Goal: Task Accomplishment & Management: Complete application form

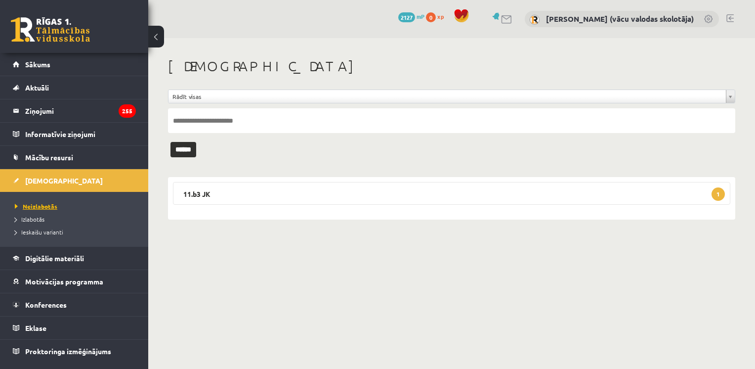
drag, startPoint x: 0, startPoint y: 0, endPoint x: 43, endPoint y: 206, distance: 210.5
click at [43, 206] on span "Neizlabotās" at bounding box center [36, 206] width 42 height 8
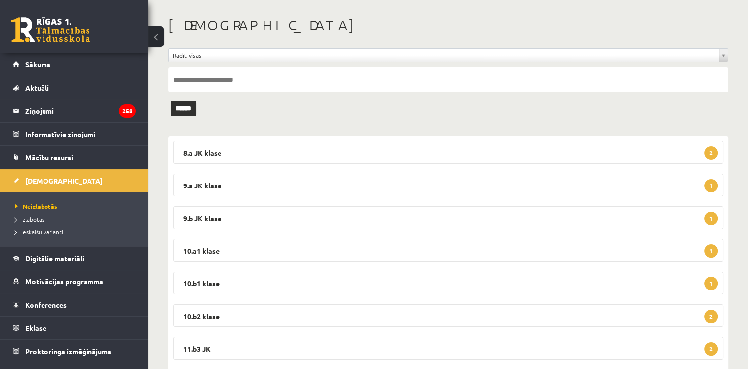
scroll to position [14, 0]
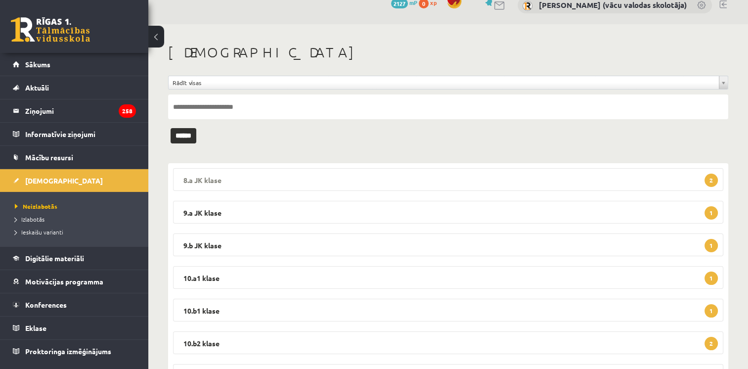
click at [538, 175] on legend "8.a JK klase 2" at bounding box center [448, 179] width 550 height 23
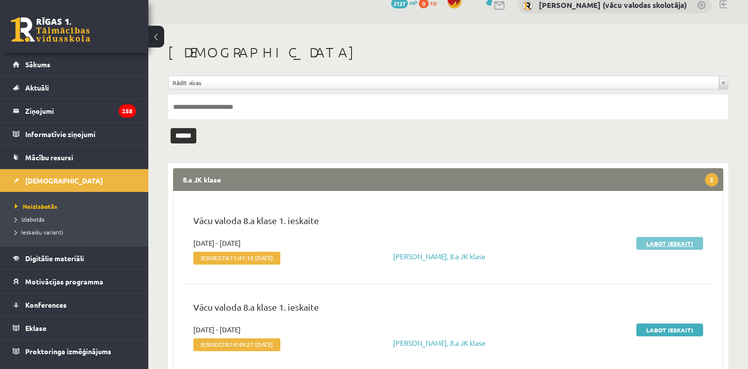
click at [648, 241] on link "Labot ieskaiti" at bounding box center [669, 243] width 67 height 13
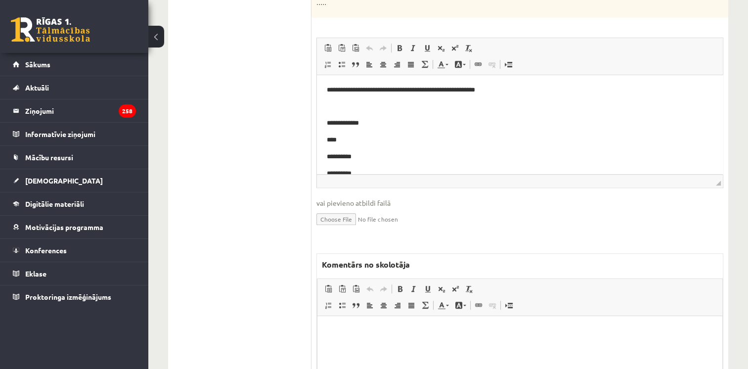
scroll to position [947, 0]
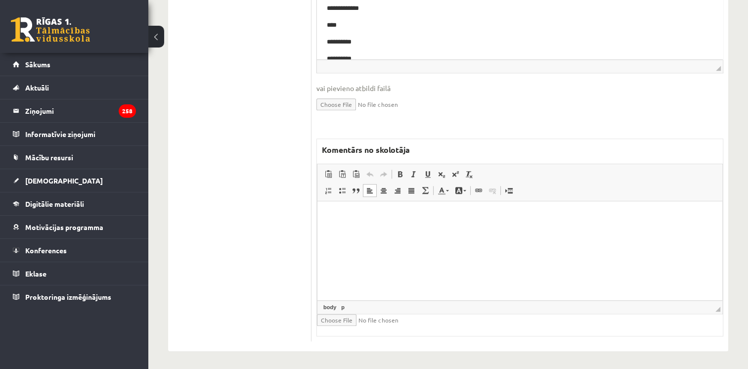
click at [547, 231] on html at bounding box center [519, 216] width 405 height 30
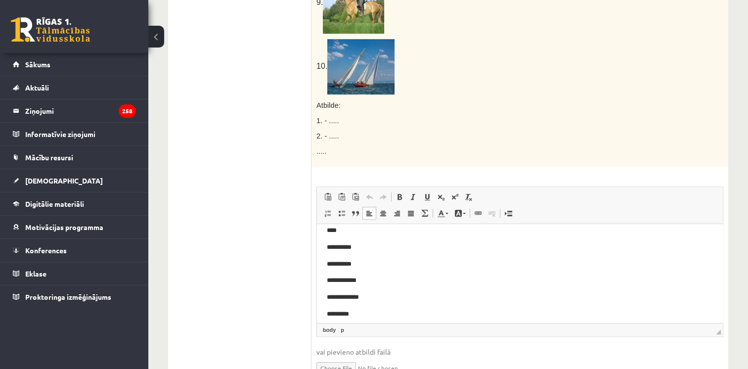
scroll to position [0, 0]
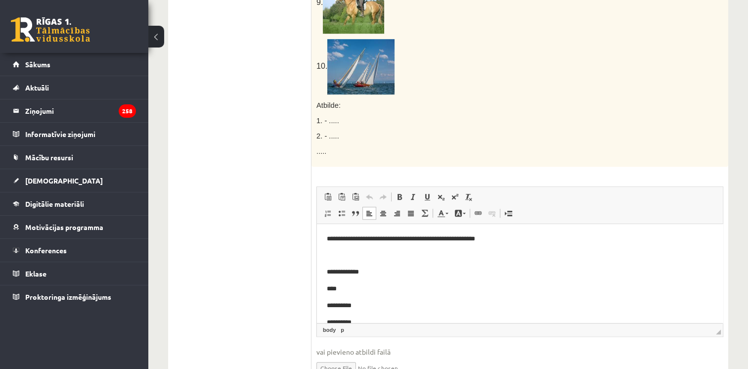
drag, startPoint x: 717, startPoint y: 247, endPoint x: 1039, endPoint y: 387, distance: 350.9
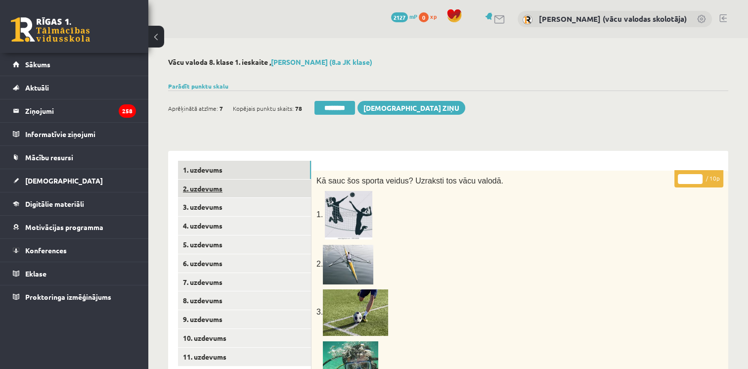
click at [229, 187] on link "2. uzdevums" at bounding box center [244, 188] width 133 height 18
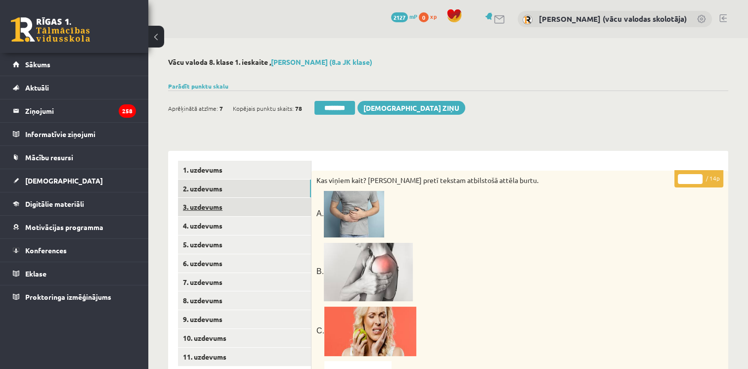
click at [219, 207] on link "3. uzdevums" at bounding box center [244, 207] width 133 height 18
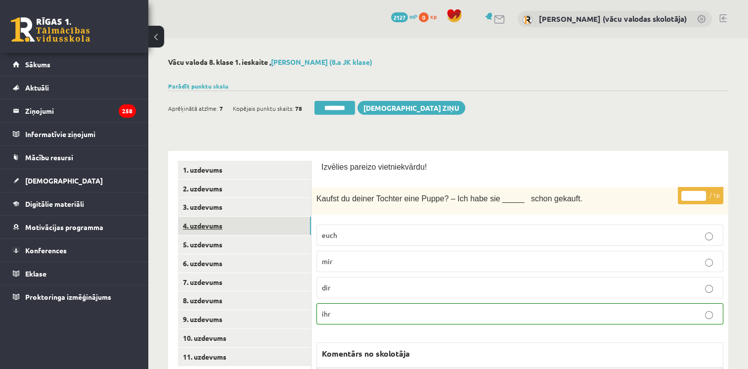
click at [209, 230] on link "4. uzdevums" at bounding box center [244, 225] width 133 height 18
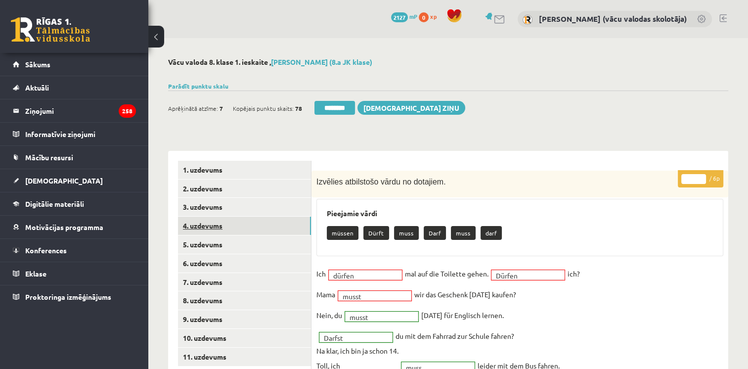
click at [198, 228] on link "4. uzdevums" at bounding box center [244, 225] width 133 height 18
click at [206, 246] on link "5. uzdevums" at bounding box center [244, 244] width 133 height 18
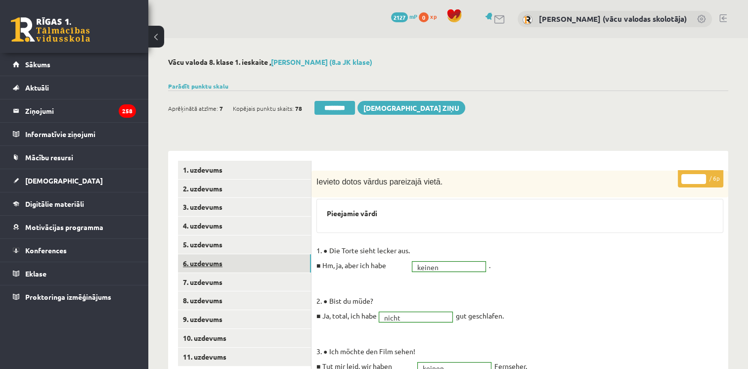
click at [206, 265] on link "6. uzdevums" at bounding box center [244, 263] width 133 height 18
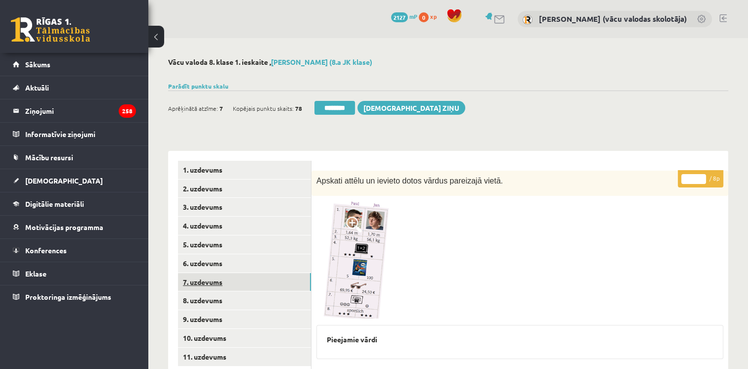
click at [207, 282] on link "7. uzdevums" at bounding box center [244, 282] width 133 height 18
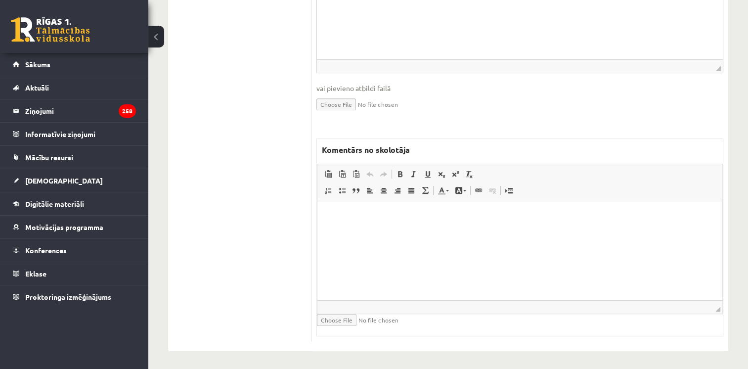
scroll to position [401, 0]
drag, startPoint x: 750, startPoint y: 40, endPoint x: 245, endPoint y: 76, distance: 506.7
click at [523, 230] on html at bounding box center [519, 215] width 405 height 30
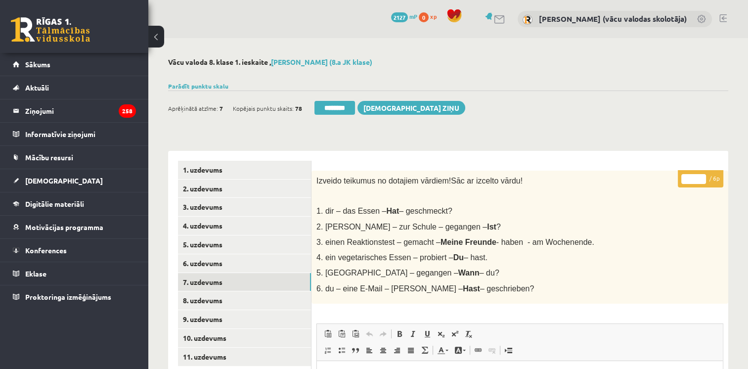
scroll to position [54, 0]
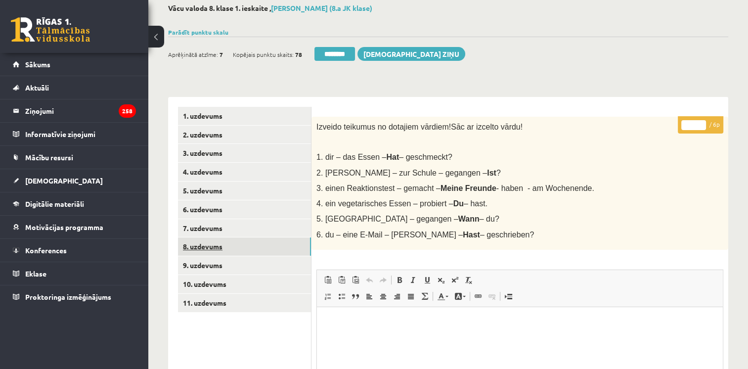
click at [216, 246] on link "8. uzdevums" at bounding box center [244, 246] width 133 height 18
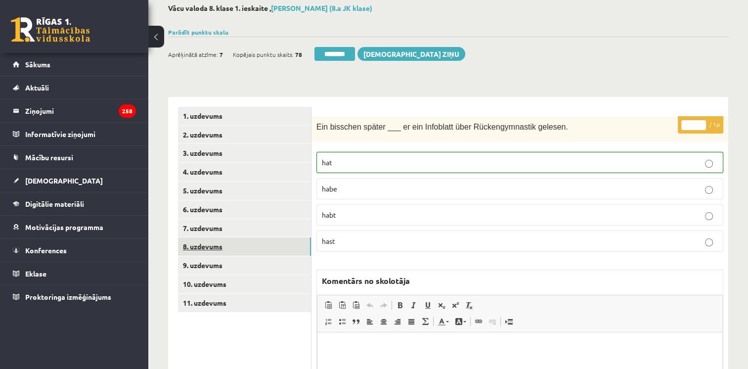
scroll to position [0, 0]
click at [206, 247] on link "8. uzdevums" at bounding box center [244, 246] width 133 height 18
click at [214, 266] on link "9. uzdevums" at bounding box center [244, 265] width 133 height 18
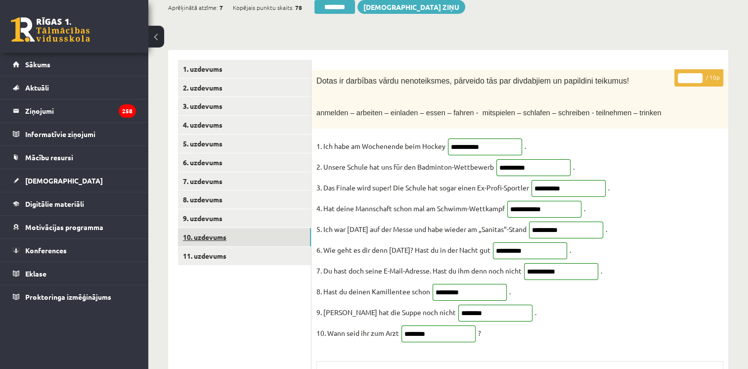
click at [192, 242] on link "10. uzdevums" at bounding box center [244, 237] width 133 height 18
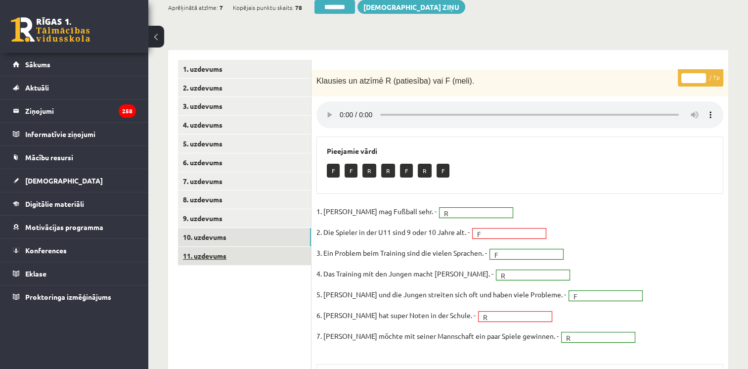
click at [197, 254] on link "11. uzdevums" at bounding box center [244, 256] width 133 height 18
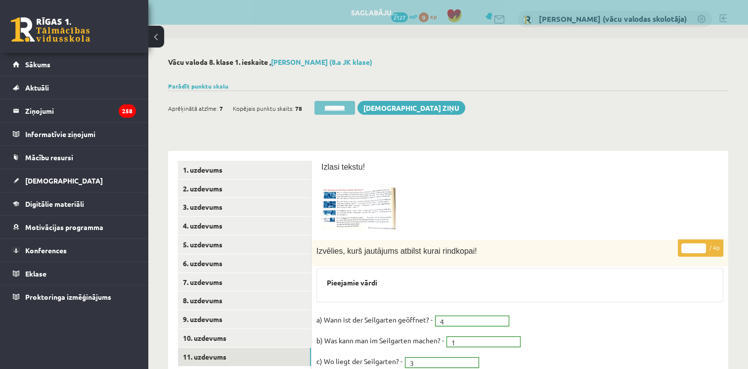
click at [335, 110] on input "********" at bounding box center [334, 108] width 41 height 14
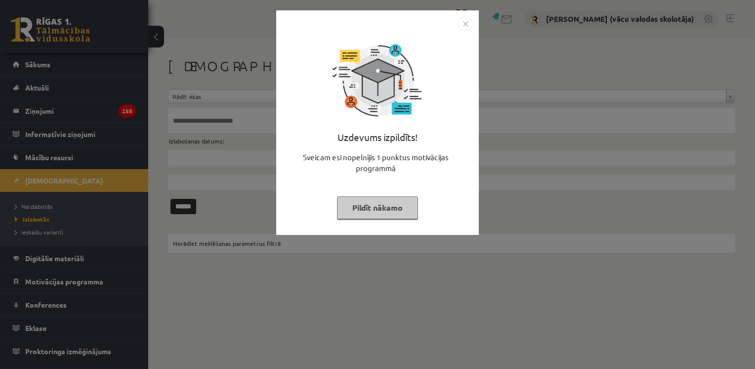
click at [367, 205] on button "Pildīt nākamo" at bounding box center [377, 207] width 81 height 23
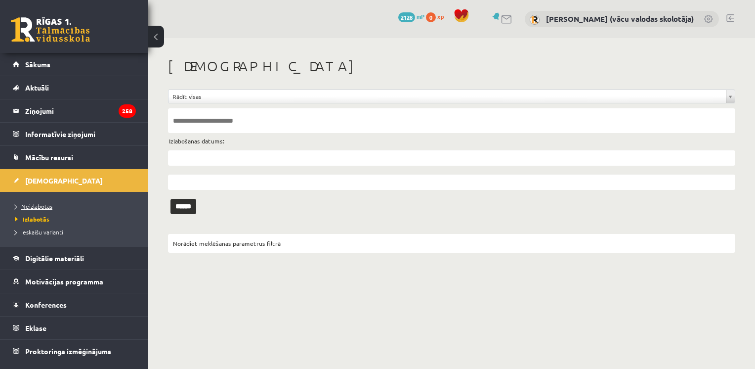
click at [48, 205] on span "Neizlabotās" at bounding box center [34, 206] width 38 height 8
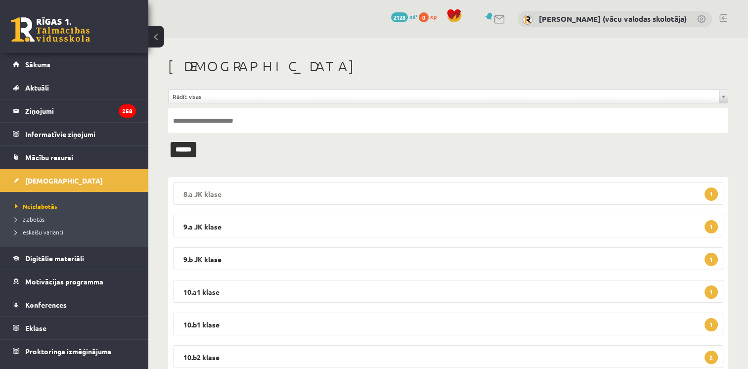
click at [204, 196] on legend "8.a JK klase 1" at bounding box center [448, 193] width 550 height 23
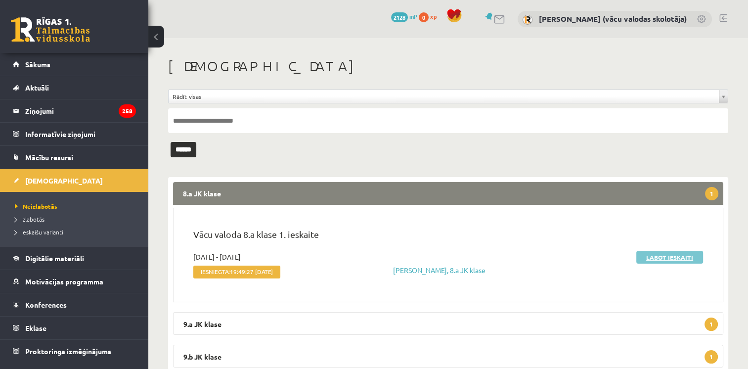
click at [655, 254] on link "Labot ieskaiti" at bounding box center [669, 256] width 67 height 13
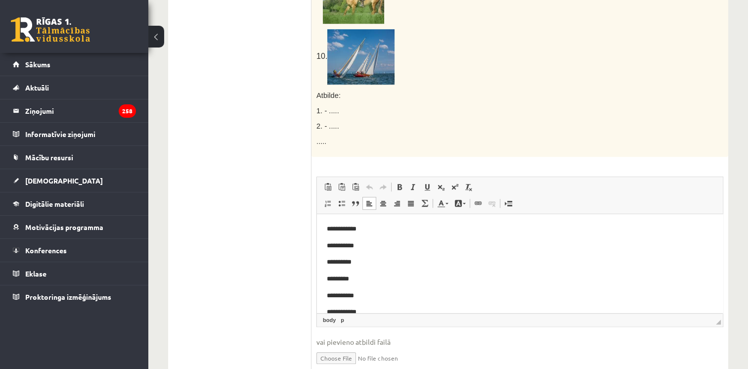
scroll to position [701, 0]
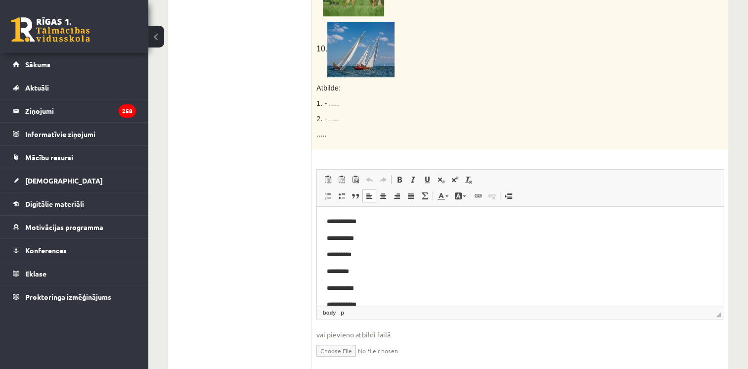
drag, startPoint x: 749, startPoint y: 226, endPoint x: 404, endPoint y: 21, distance: 402.1
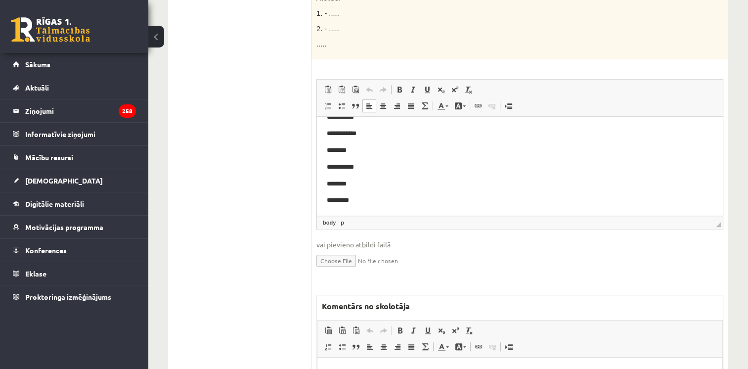
scroll to position [0, 0]
drag, startPoint x: 716, startPoint y: 173, endPoint x: 1023, endPoint y: 229, distance: 311.8
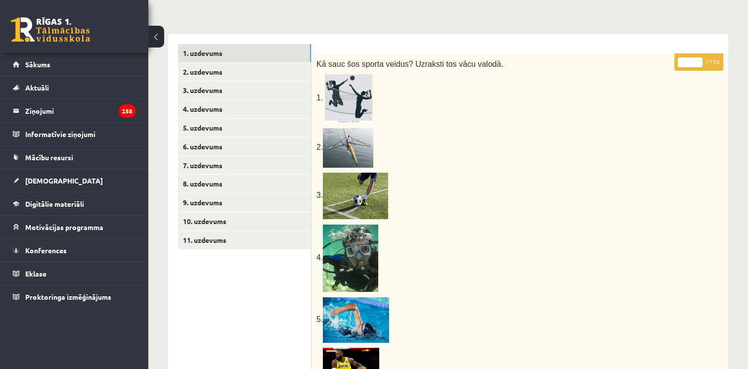
scroll to position [114, 0]
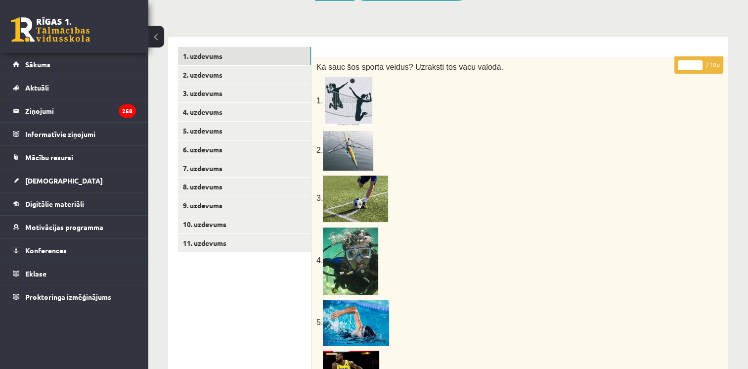
type input "**"
click at [698, 63] on input "**" at bounding box center [689, 65] width 25 height 10
click at [202, 75] on link "2. uzdevums" at bounding box center [244, 75] width 133 height 18
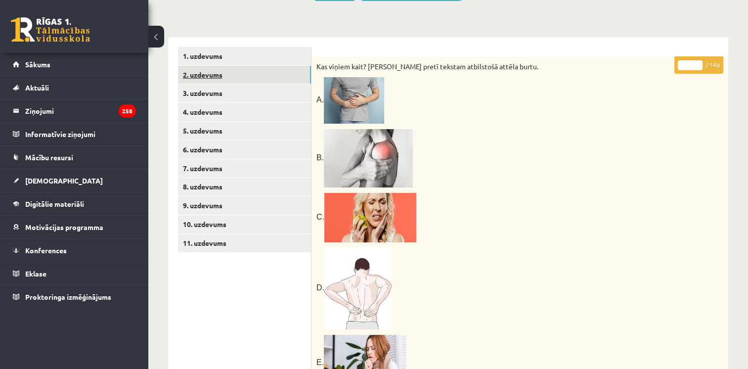
scroll to position [0, 0]
click at [203, 98] on link "3. uzdevums" at bounding box center [244, 93] width 133 height 18
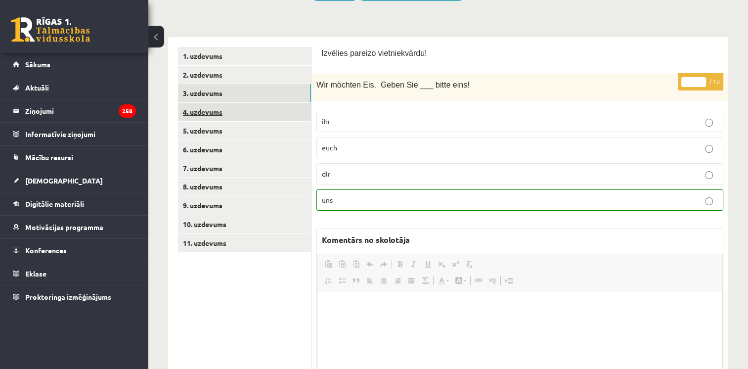
click at [205, 119] on link "4. uzdevums" at bounding box center [244, 112] width 133 height 18
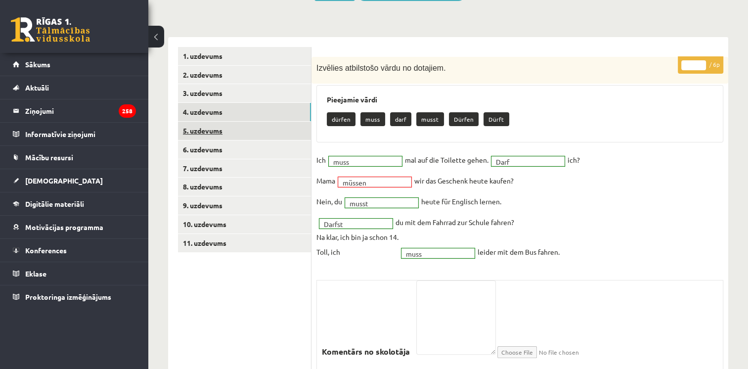
click at [205, 133] on link "5. uzdevums" at bounding box center [244, 131] width 133 height 18
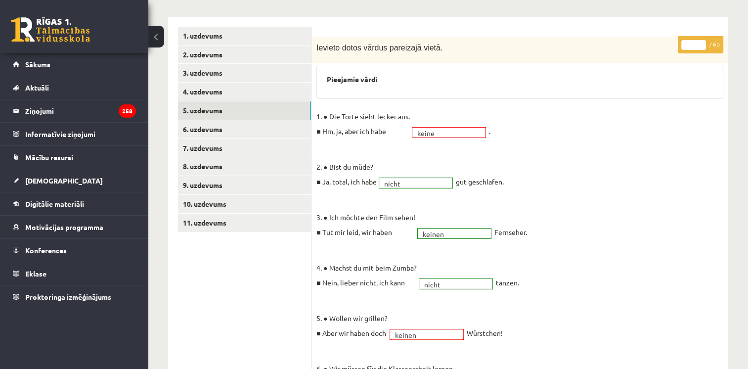
scroll to position [128, 0]
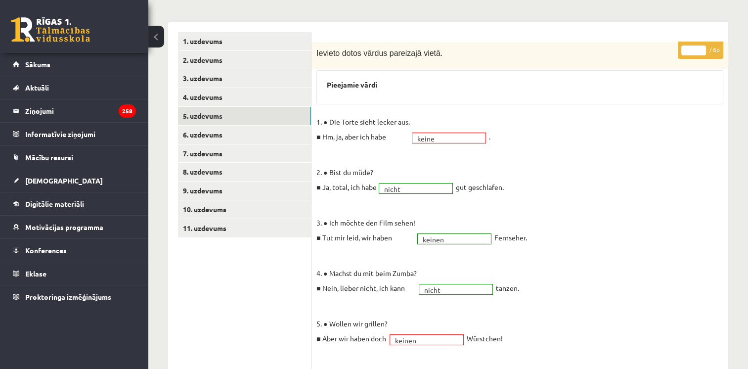
type input "*"
click at [701, 48] on input "*" at bounding box center [693, 50] width 25 height 10
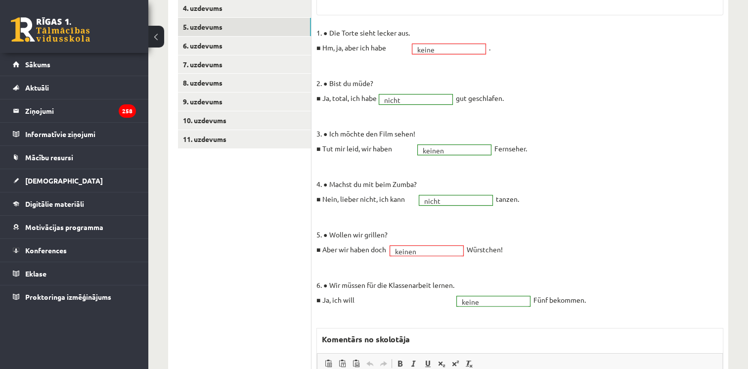
scroll to position [165, 0]
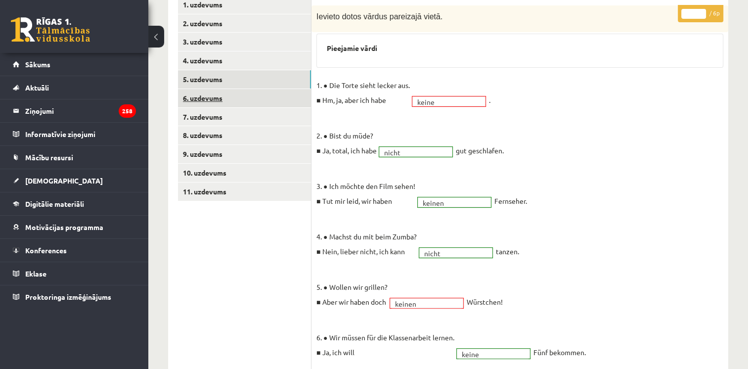
click at [246, 99] on link "6. uzdevums" at bounding box center [244, 98] width 133 height 18
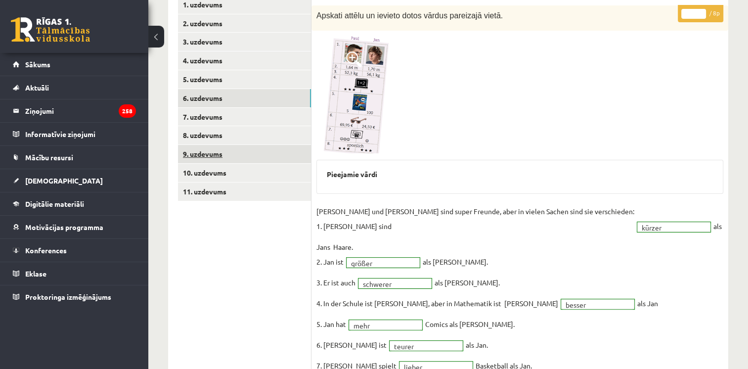
scroll to position [0, 0]
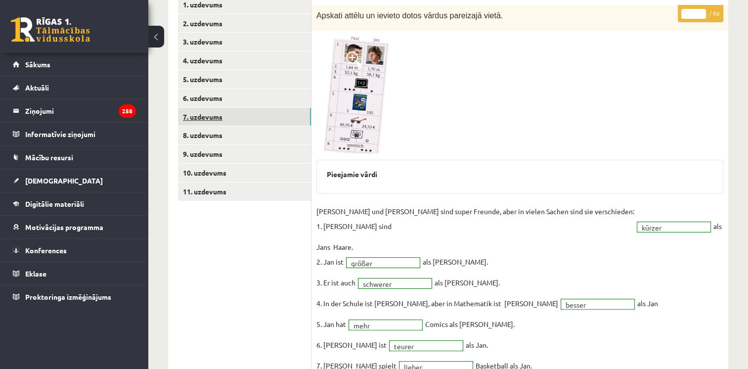
click at [207, 120] on link "7. uzdevums" at bounding box center [244, 117] width 133 height 18
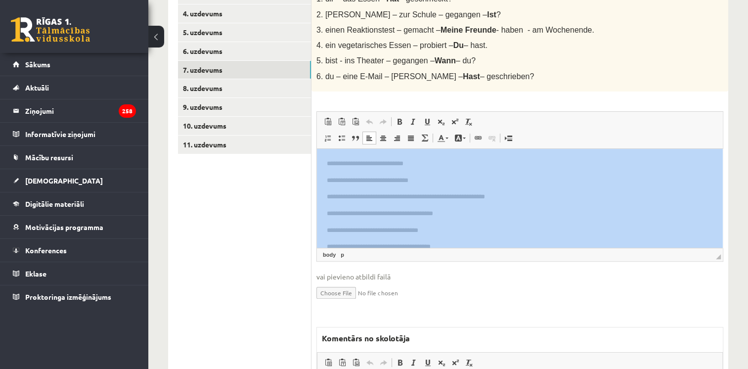
drag, startPoint x: 747, startPoint y: 155, endPoint x: 751, endPoint y: 94, distance: 60.9
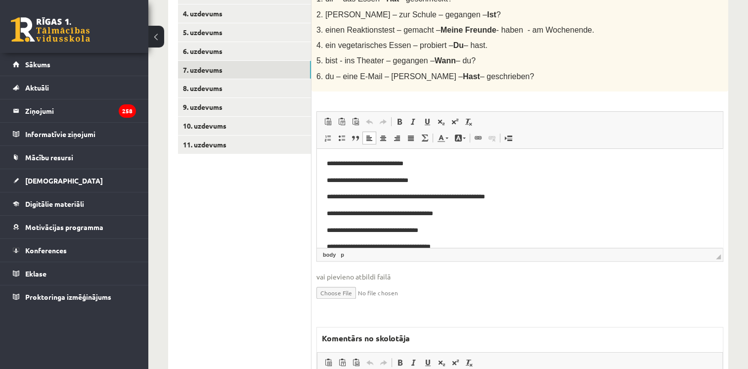
drag, startPoint x: 751, startPoint y: 94, endPoint x: 716, endPoint y: 103, distance: 36.8
click at [716, 103] on div "**********" at bounding box center [519, 243] width 416 height 571
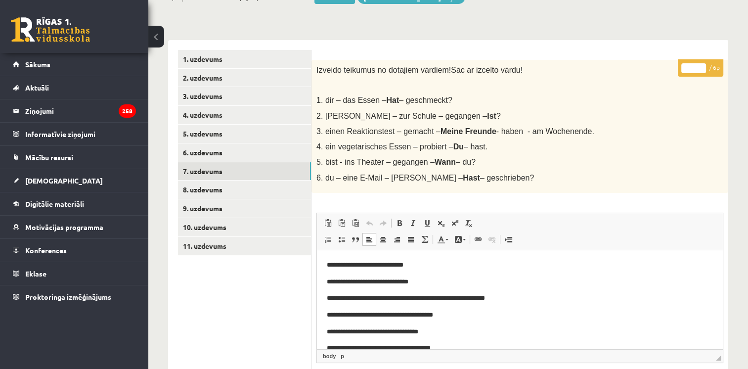
scroll to position [82, 0]
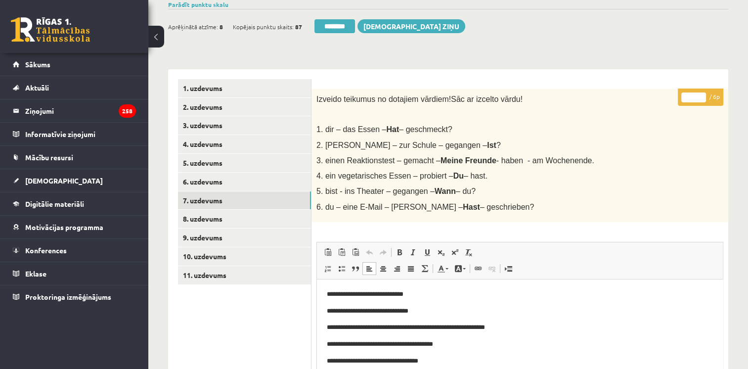
type input "*"
click at [701, 94] on input "*" at bounding box center [693, 97] width 25 height 10
click at [237, 218] on link "8. uzdevums" at bounding box center [244, 218] width 133 height 18
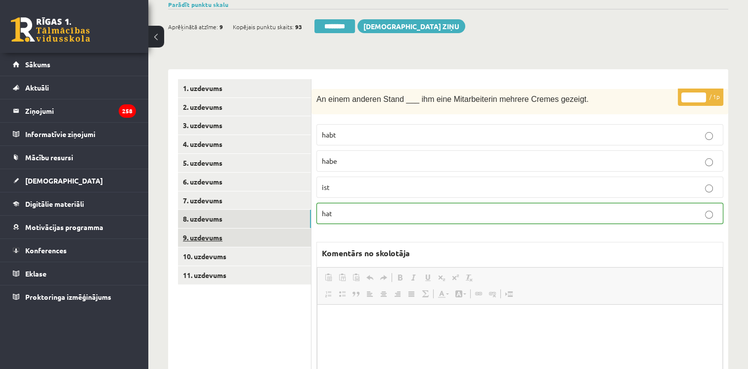
click at [233, 235] on link "9. uzdevums" at bounding box center [244, 237] width 133 height 18
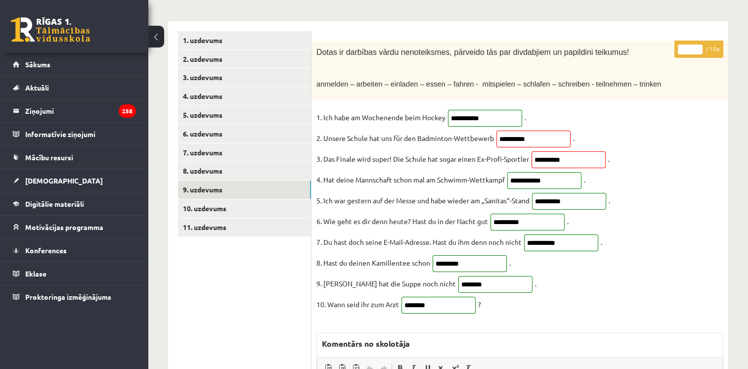
scroll to position [123, 0]
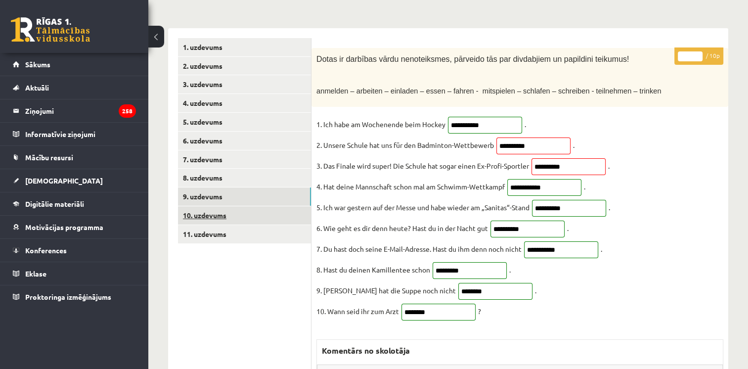
click at [214, 215] on link "10. uzdevums" at bounding box center [244, 215] width 133 height 18
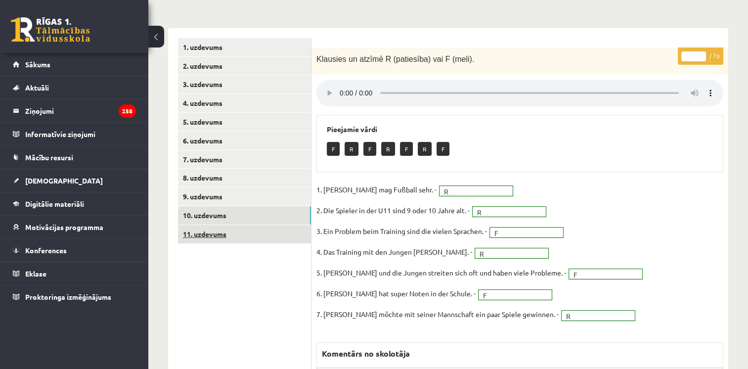
scroll to position [0, 0]
click at [212, 233] on link "11. uzdevums" at bounding box center [244, 234] width 133 height 18
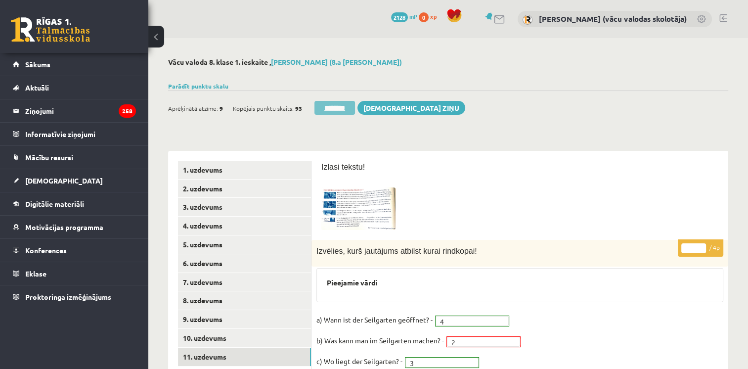
click at [333, 101] on input "********" at bounding box center [334, 108] width 41 height 14
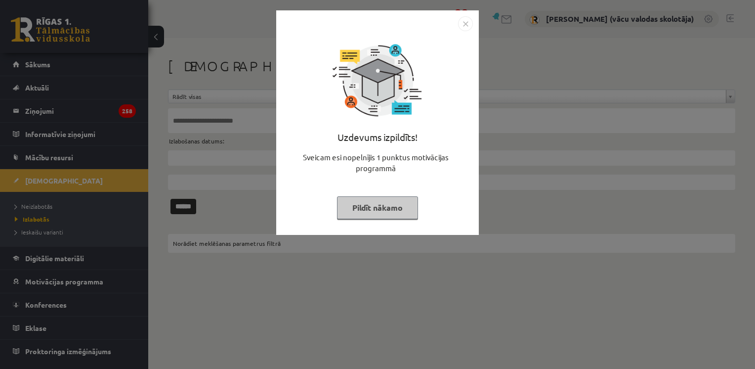
click at [377, 210] on button "Pildīt nākamo" at bounding box center [377, 207] width 81 height 23
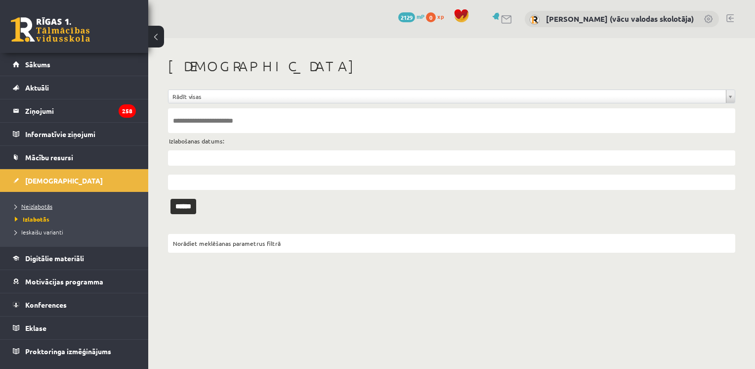
click at [45, 205] on span "Neizlabotās" at bounding box center [34, 206] width 38 height 8
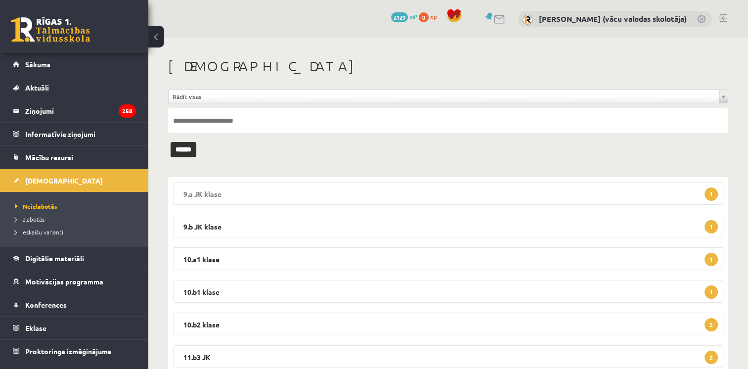
click at [496, 198] on legend "9.a JK klase 1" at bounding box center [448, 193] width 550 height 23
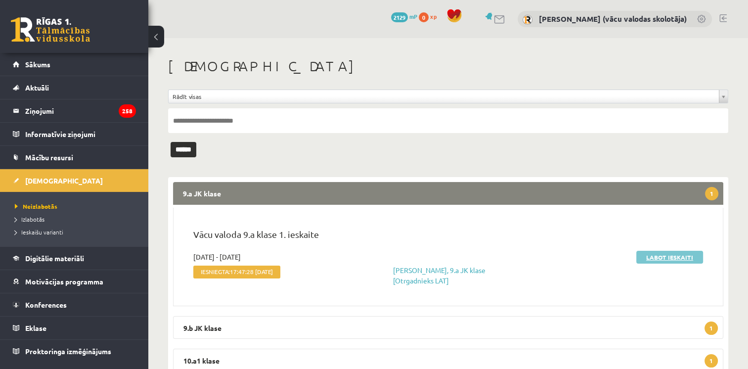
click at [659, 256] on link "Labot ieskaiti" at bounding box center [669, 256] width 67 height 13
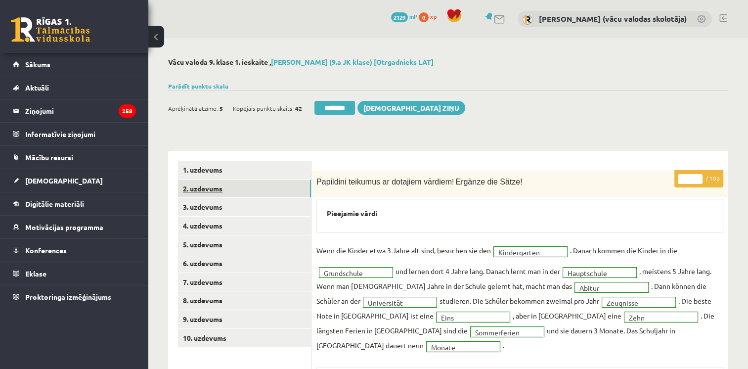
click at [217, 189] on link "2. uzdevums" at bounding box center [244, 188] width 133 height 18
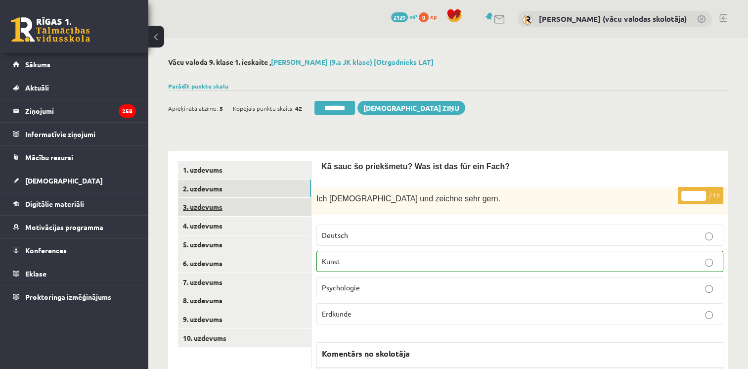
click at [213, 209] on link "3. uzdevums" at bounding box center [244, 207] width 133 height 18
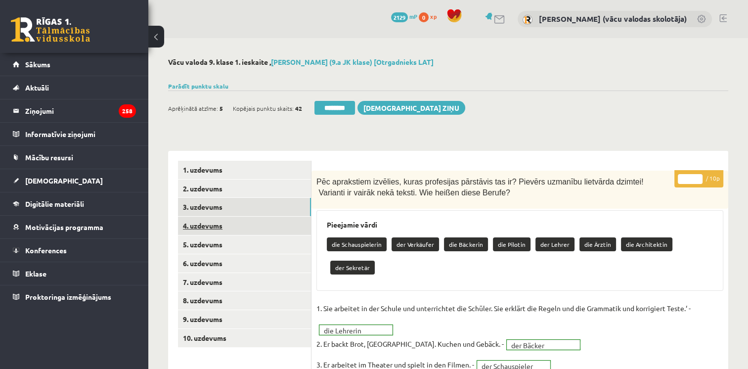
click at [213, 224] on link "4. uzdevums" at bounding box center [244, 225] width 133 height 18
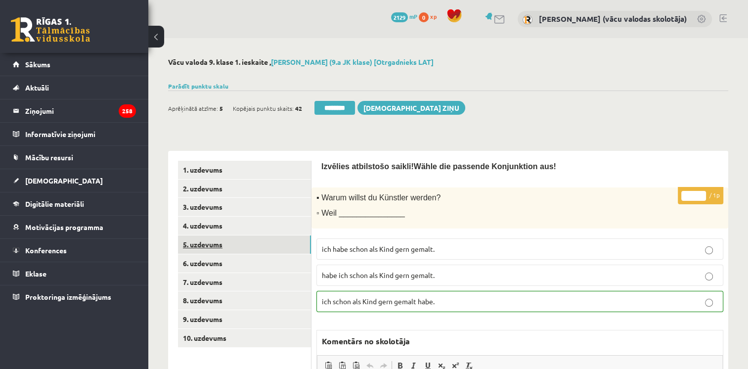
click at [212, 246] on link "5. uzdevums" at bounding box center [244, 244] width 133 height 18
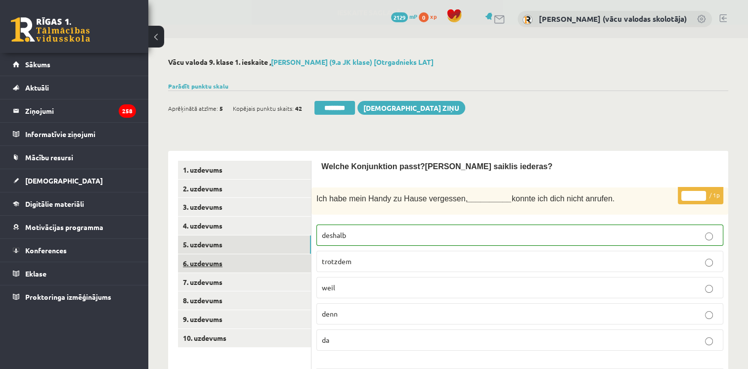
click at [211, 264] on link "6. uzdevums" at bounding box center [244, 263] width 133 height 18
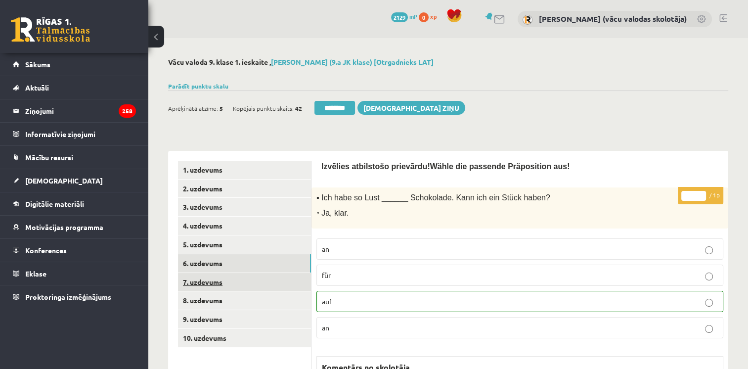
click at [209, 287] on link "7. uzdevums" at bounding box center [244, 282] width 133 height 18
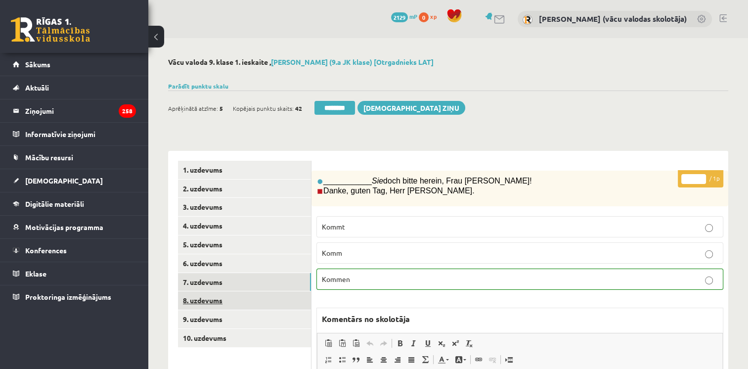
click at [209, 302] on link "8. uzdevums" at bounding box center [244, 300] width 133 height 18
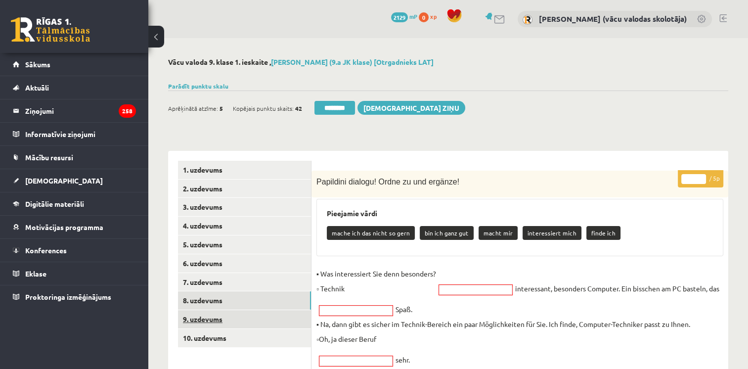
click at [208, 321] on link "9. uzdevums" at bounding box center [244, 319] width 133 height 18
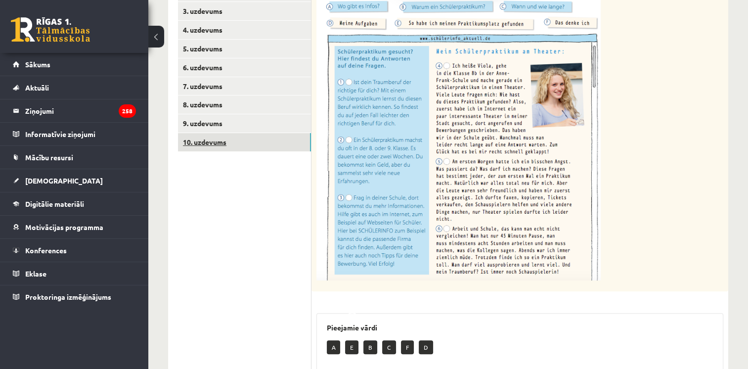
click at [221, 145] on link "10. uzdevums" at bounding box center [244, 142] width 133 height 18
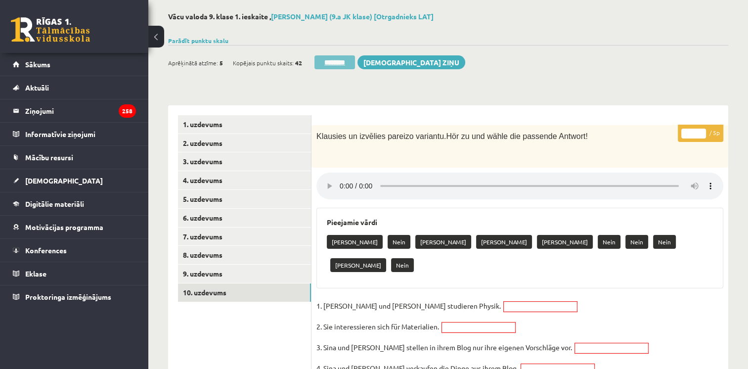
click at [328, 61] on input "********" at bounding box center [334, 62] width 41 height 14
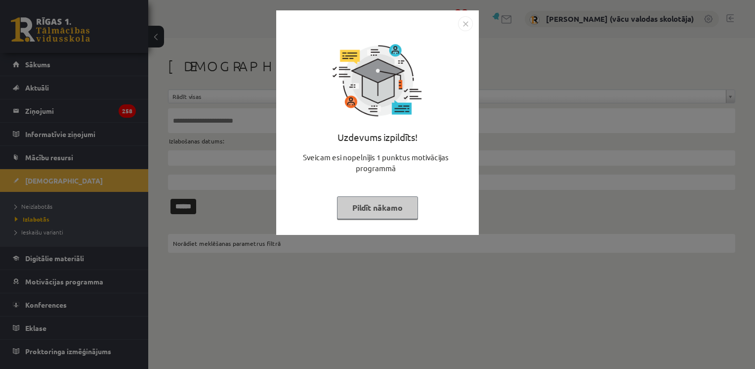
click at [462, 25] on img "Close" at bounding box center [465, 23] width 15 height 15
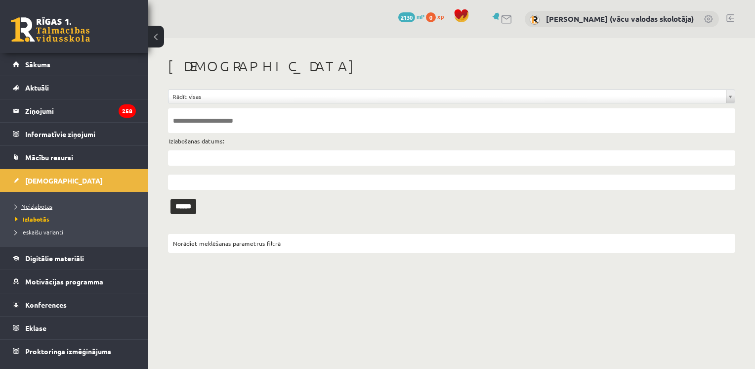
click at [46, 202] on link "Neizlabotās" at bounding box center [77, 206] width 124 height 9
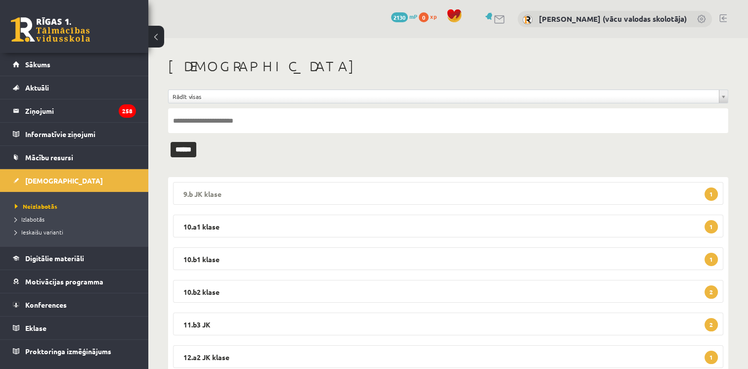
click at [211, 189] on legend "9.b JK klase 1" at bounding box center [448, 193] width 550 height 23
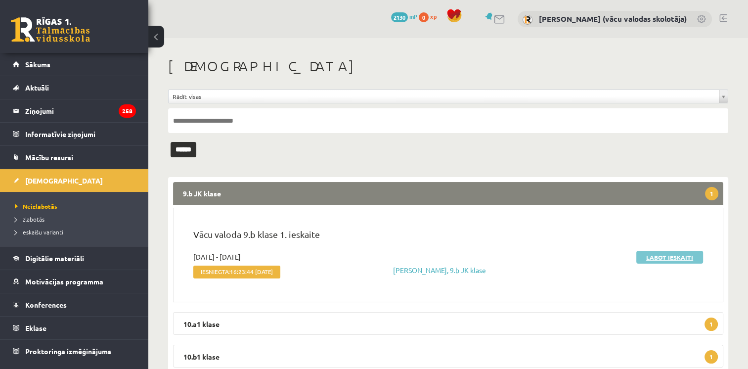
click at [660, 260] on link "Labot ieskaiti" at bounding box center [669, 256] width 67 height 13
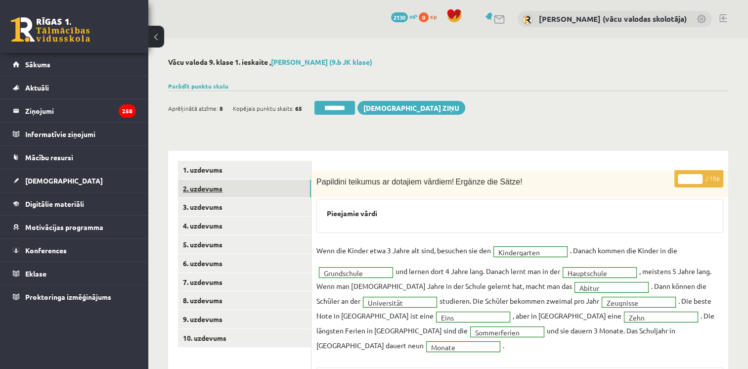
click at [213, 193] on link "2. uzdevums" at bounding box center [244, 188] width 133 height 18
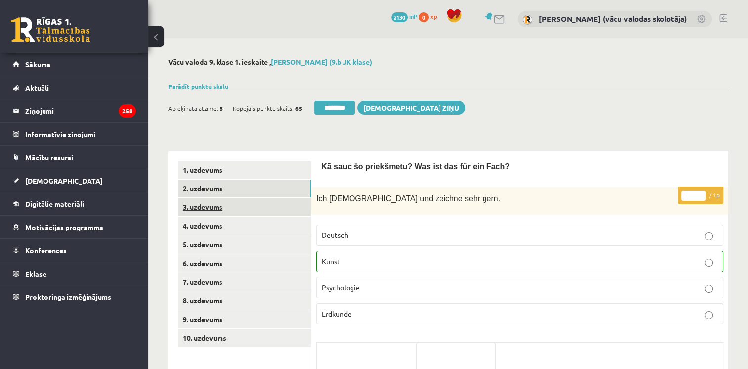
click at [211, 210] on link "3. uzdevums" at bounding box center [244, 207] width 133 height 18
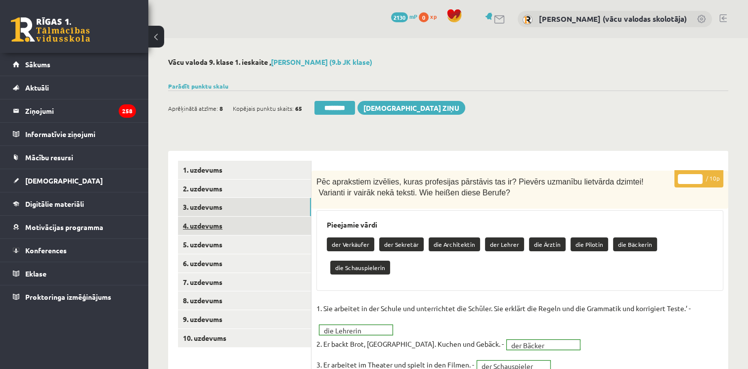
click at [212, 226] on link "4. uzdevums" at bounding box center [244, 225] width 133 height 18
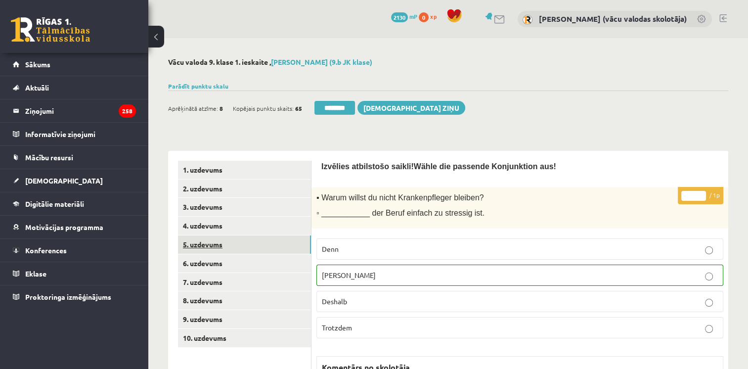
click at [207, 246] on link "5. uzdevums" at bounding box center [244, 244] width 133 height 18
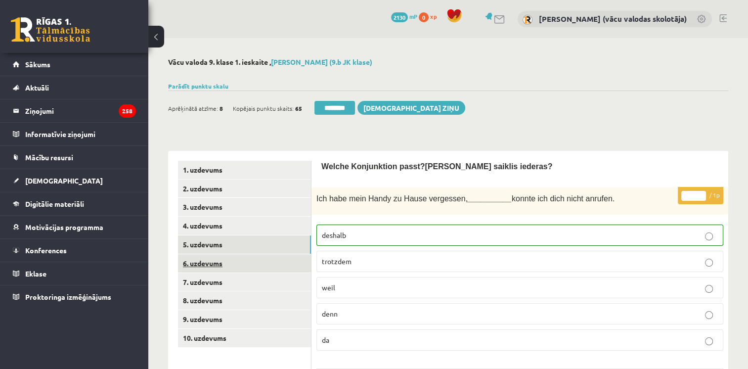
click at [206, 266] on link "6. uzdevums" at bounding box center [244, 263] width 133 height 18
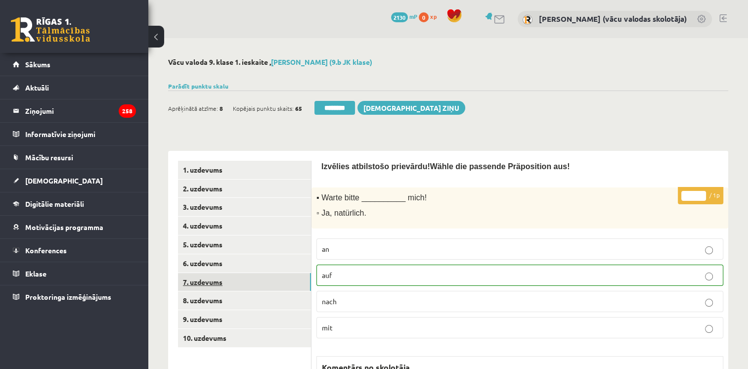
click at [202, 282] on link "7. uzdevums" at bounding box center [244, 282] width 133 height 18
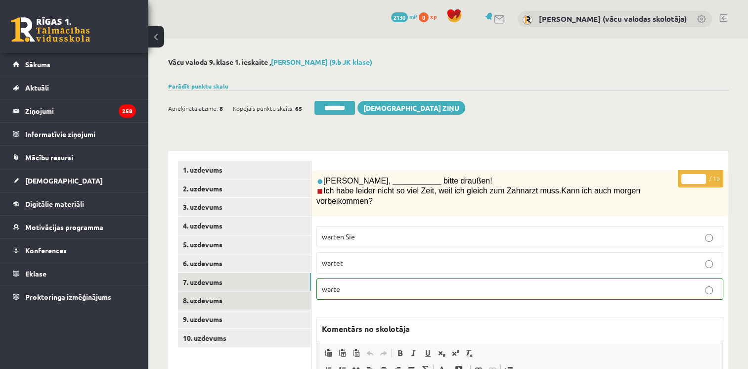
click at [204, 301] on link "8. uzdevums" at bounding box center [244, 300] width 133 height 18
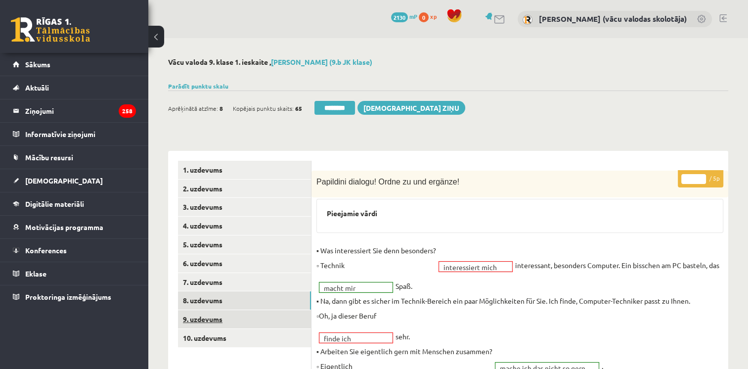
click at [214, 321] on link "9. uzdevums" at bounding box center [244, 319] width 133 height 18
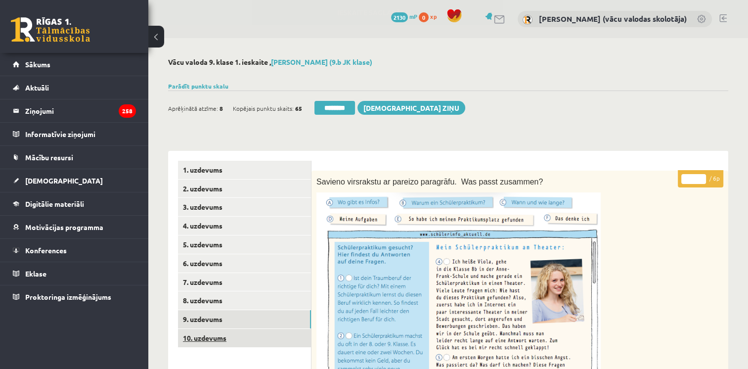
click at [218, 336] on link "10. uzdevums" at bounding box center [244, 338] width 133 height 18
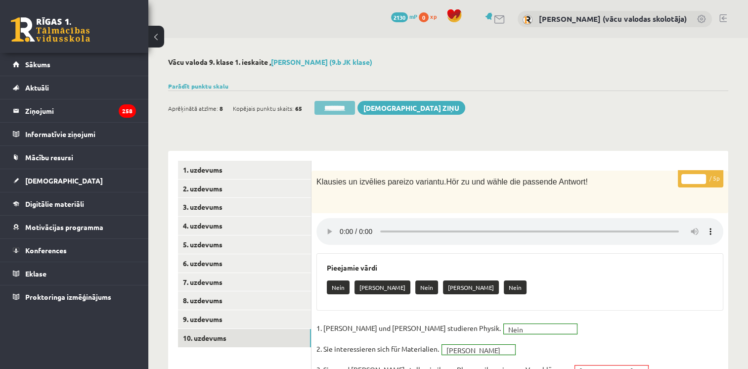
click at [342, 106] on input "********" at bounding box center [334, 108] width 41 height 14
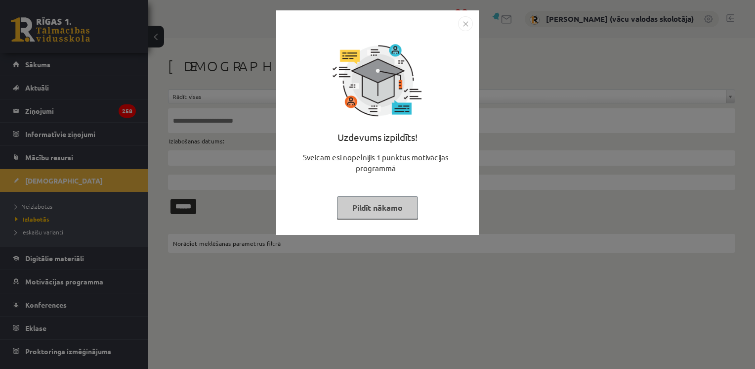
click at [466, 22] on img "Close" at bounding box center [465, 23] width 15 height 15
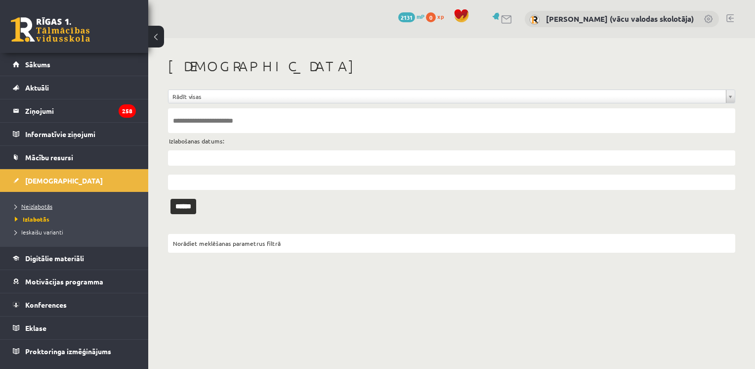
click at [45, 207] on span "Neizlabotās" at bounding box center [34, 206] width 38 height 8
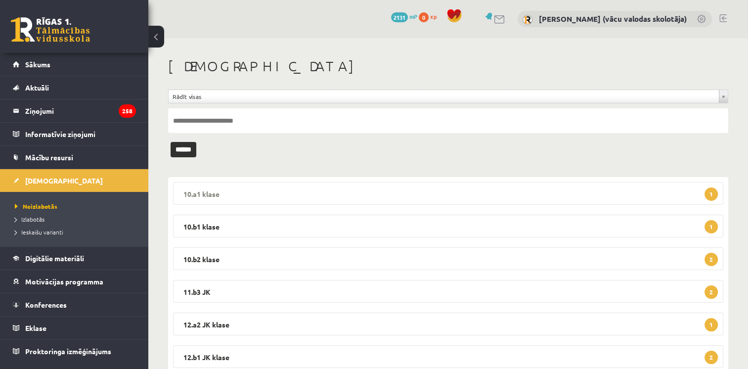
click at [237, 193] on legend "10.a1 klase 1" at bounding box center [448, 193] width 550 height 23
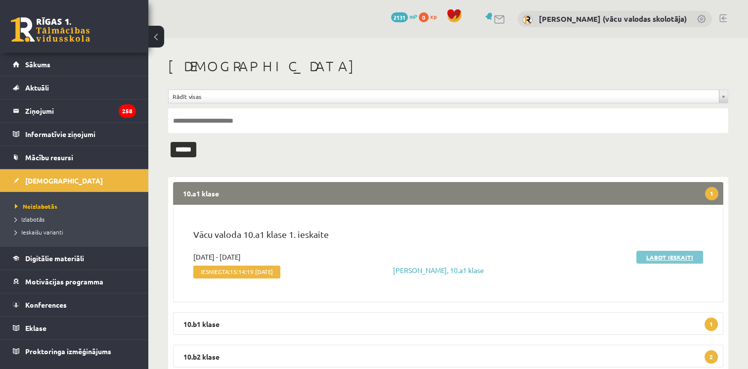
click at [658, 255] on link "Labot ieskaiti" at bounding box center [669, 256] width 67 height 13
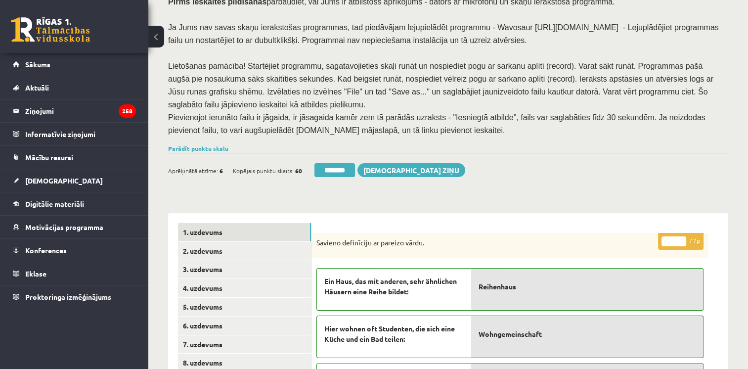
scroll to position [119, 0]
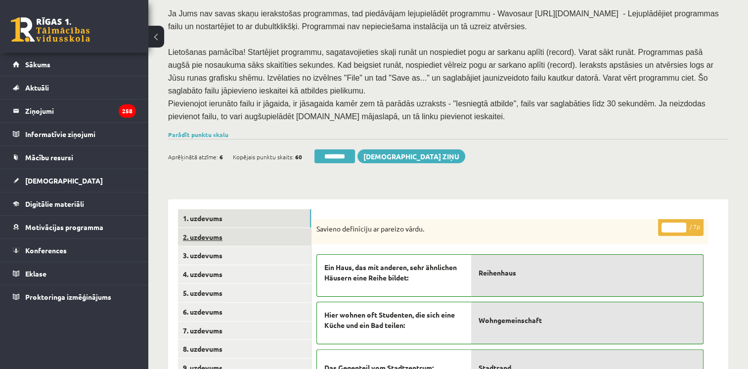
click at [217, 228] on link "2. uzdevums" at bounding box center [244, 237] width 133 height 18
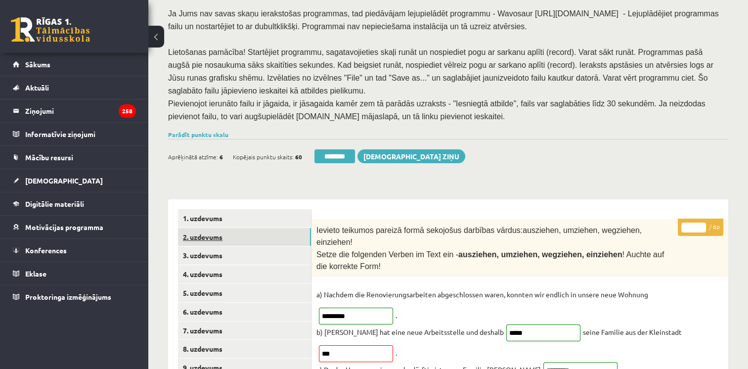
scroll to position [0, 0]
click at [204, 246] on link "3. uzdevums" at bounding box center [244, 255] width 133 height 18
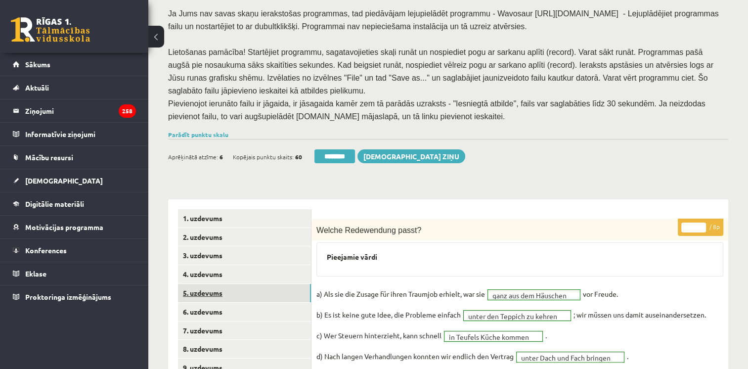
click at [208, 284] on link "5. uzdevums" at bounding box center [244, 293] width 133 height 18
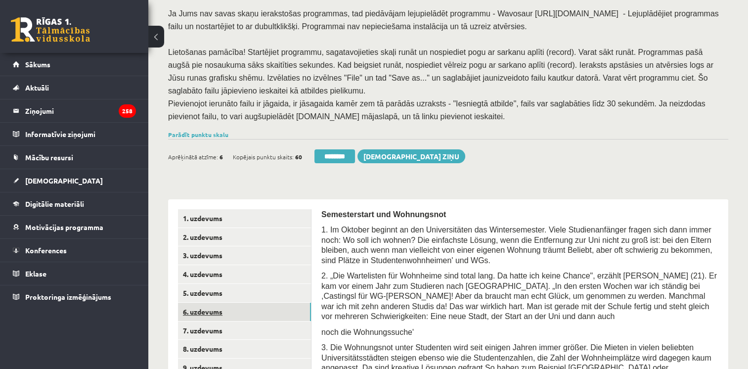
click at [213, 302] on link "6. uzdevums" at bounding box center [244, 311] width 133 height 18
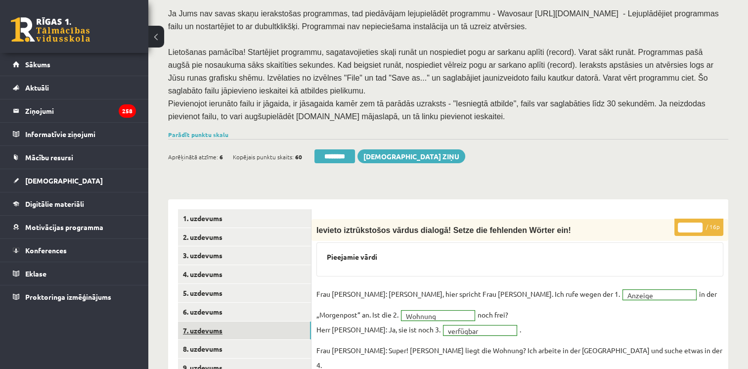
click at [208, 321] on link "7. uzdevums" at bounding box center [244, 330] width 133 height 18
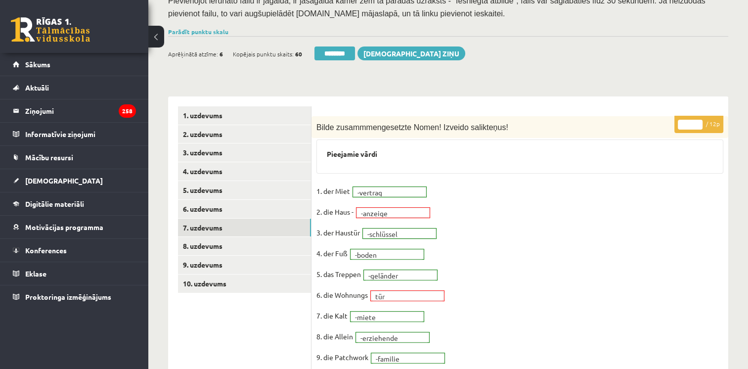
scroll to position [228, 0]
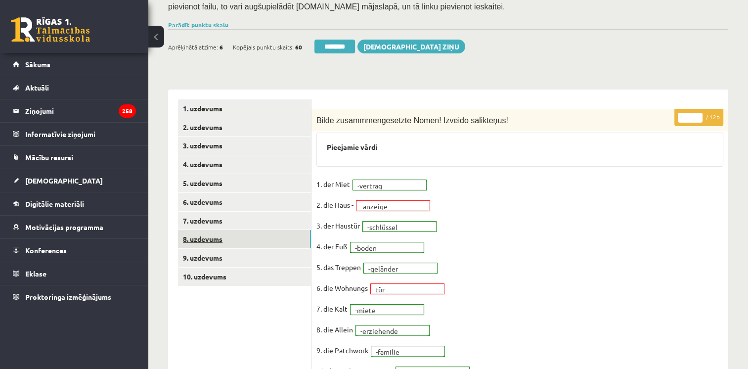
click at [213, 233] on link "8. uzdevums" at bounding box center [244, 239] width 133 height 18
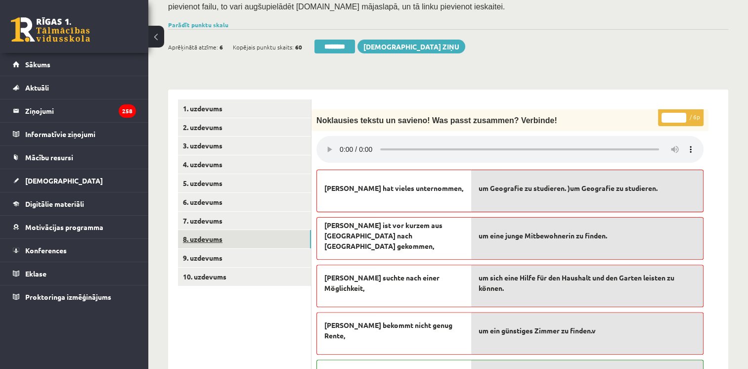
scroll to position [0, 0]
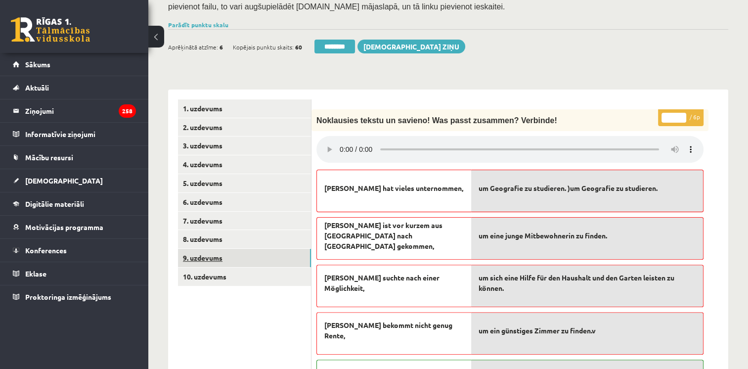
click at [213, 250] on link "9. uzdevums" at bounding box center [244, 258] width 133 height 18
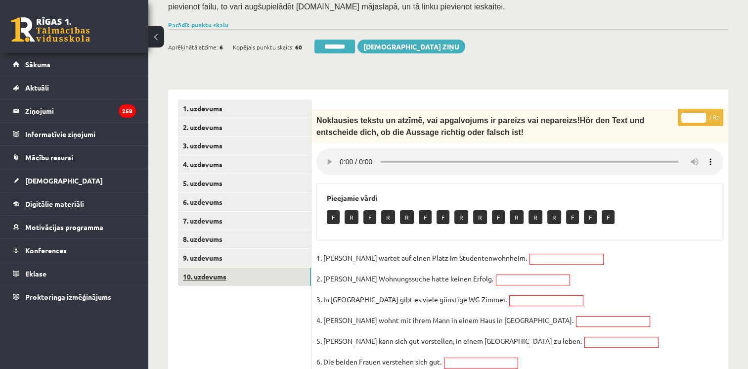
click at [213, 267] on link "10. uzdevums" at bounding box center [244, 276] width 133 height 18
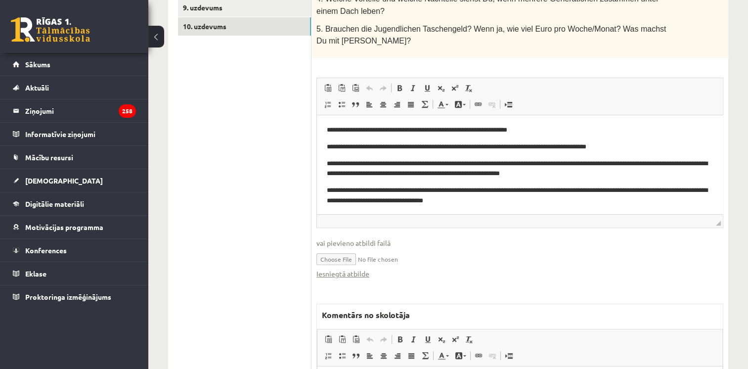
scroll to position [611, 0]
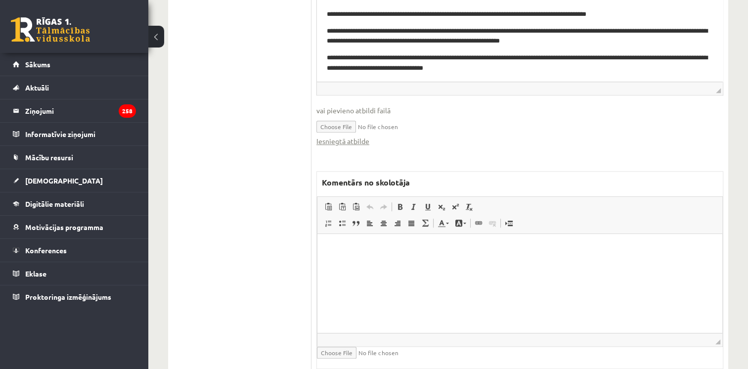
click at [637, 263] on html at bounding box center [519, 248] width 405 height 30
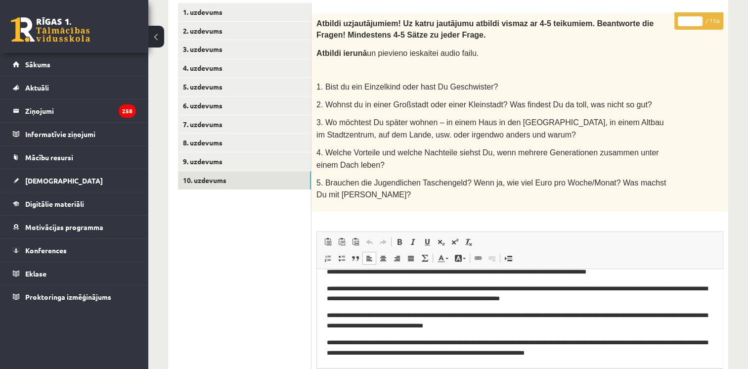
scroll to position [0, 0]
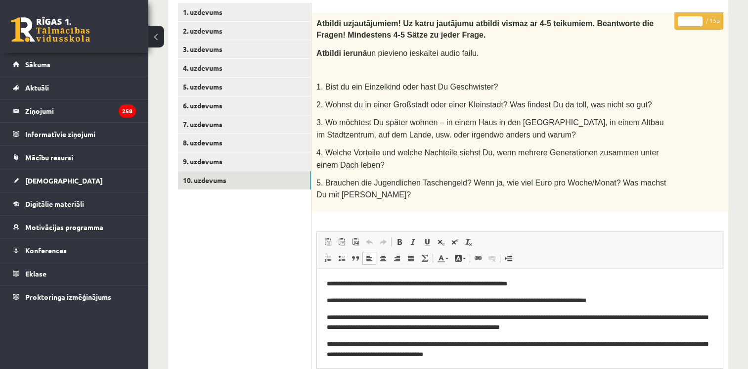
drag, startPoint x: 719, startPoint y: 304, endPoint x: 1042, endPoint y: 447, distance: 353.0
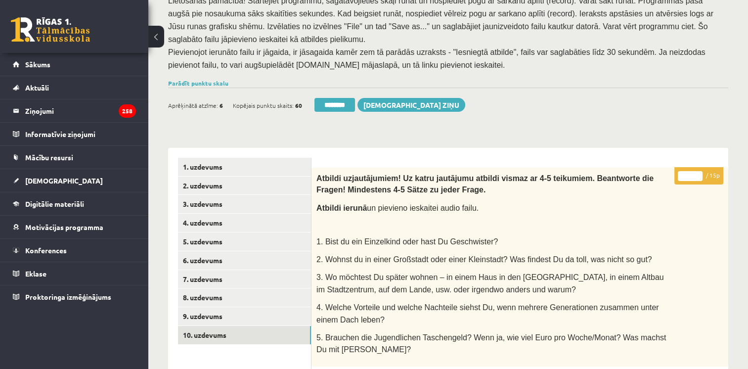
scroll to position [174, 0]
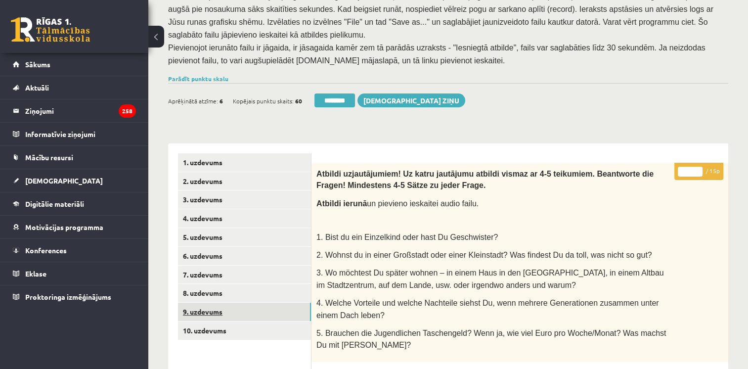
click at [213, 302] on link "9. uzdevums" at bounding box center [244, 311] width 133 height 18
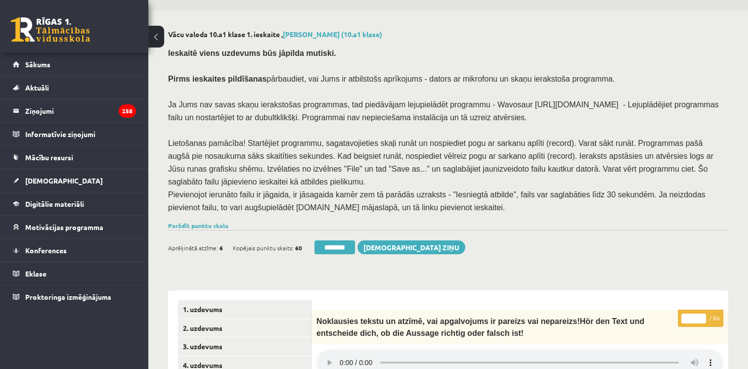
scroll to position [24, 0]
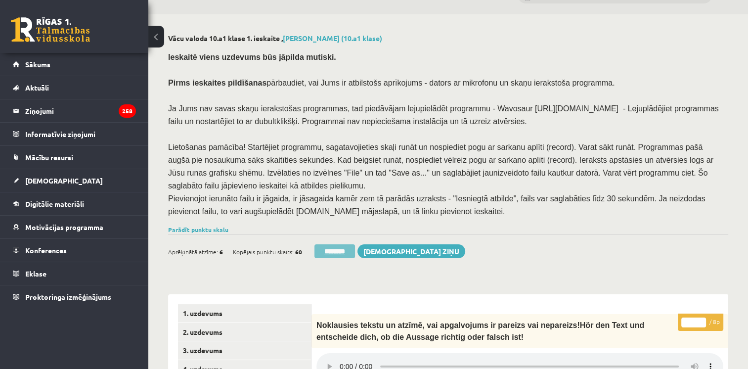
click at [344, 244] on input "********" at bounding box center [334, 251] width 41 height 14
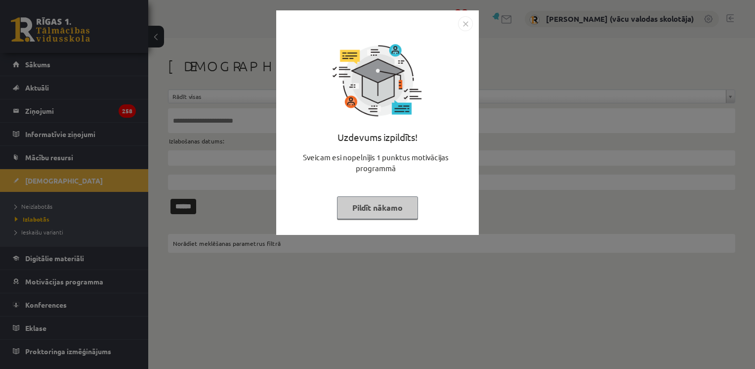
click at [387, 213] on button "Pildīt nākamo" at bounding box center [377, 207] width 81 height 23
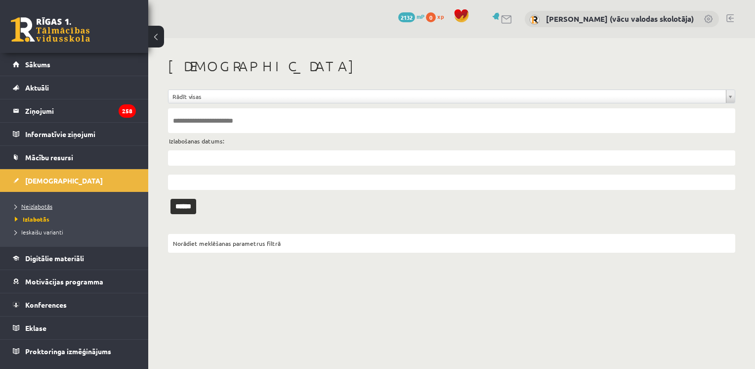
click at [45, 204] on span "Neizlabotās" at bounding box center [34, 206] width 38 height 8
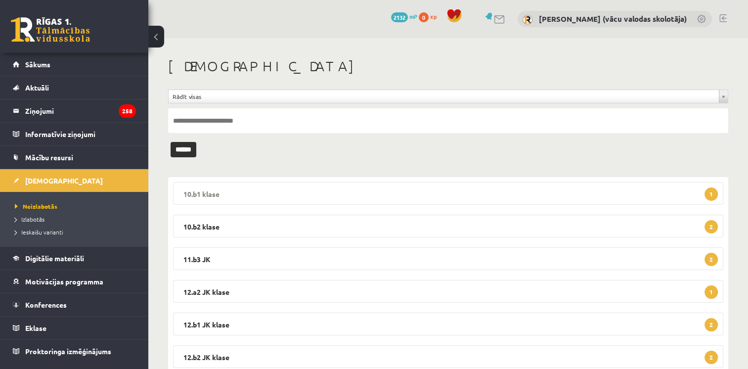
click at [232, 190] on legend "10.b1 klase 1" at bounding box center [448, 193] width 550 height 23
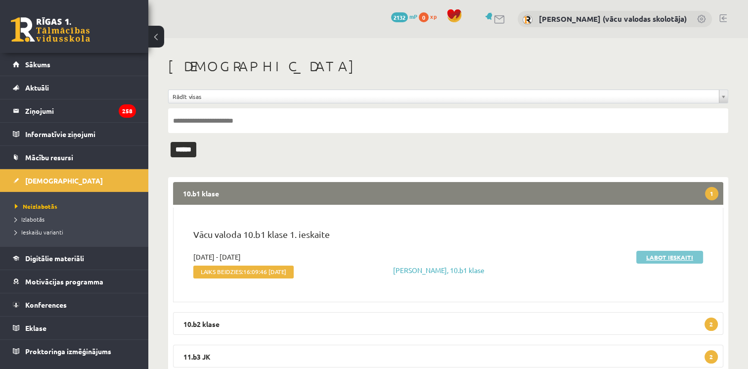
click at [657, 258] on link "Labot ieskaiti" at bounding box center [669, 256] width 67 height 13
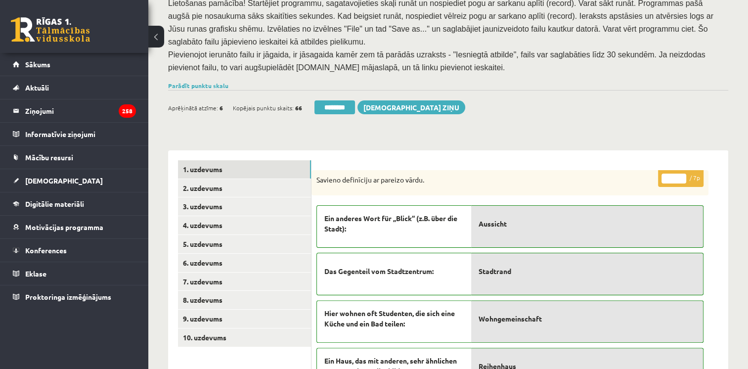
scroll to position [173, 0]
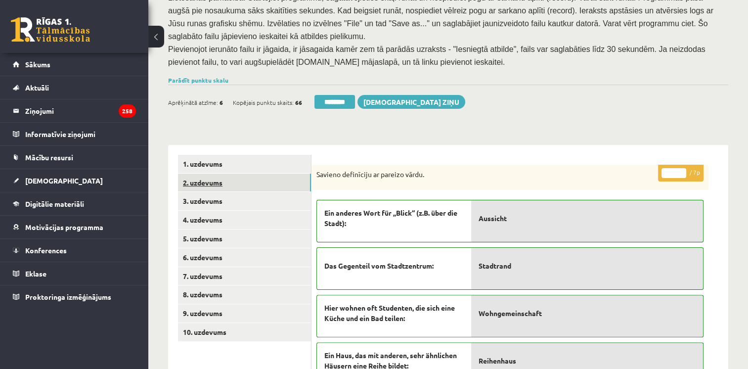
click at [205, 173] on link "2. uzdevums" at bounding box center [244, 182] width 133 height 18
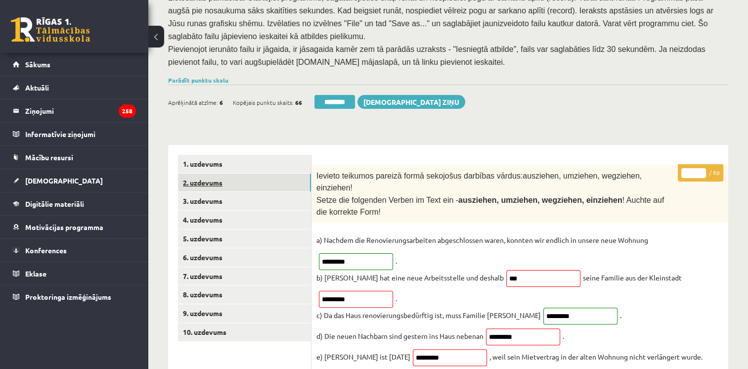
scroll to position [0, 0]
click at [201, 192] on link "3. uzdevums" at bounding box center [244, 201] width 133 height 18
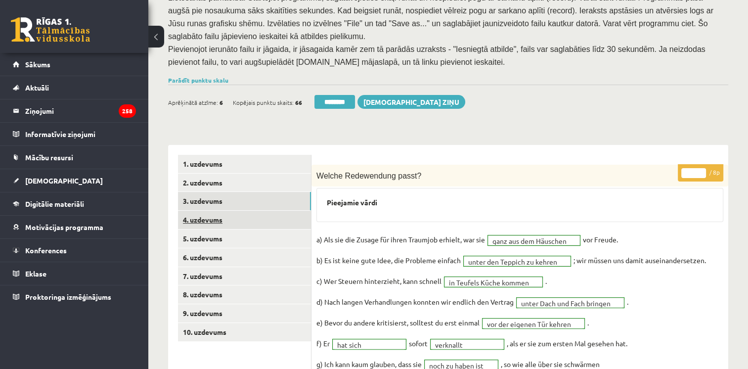
click at [204, 210] on link "4. uzdevums" at bounding box center [244, 219] width 133 height 18
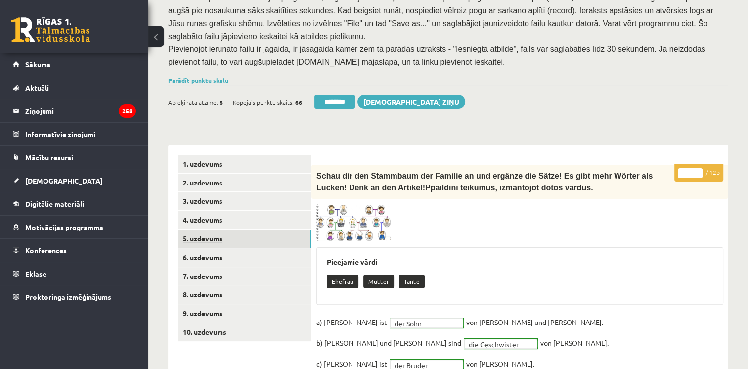
click at [206, 229] on link "5. uzdevums" at bounding box center [244, 238] width 133 height 18
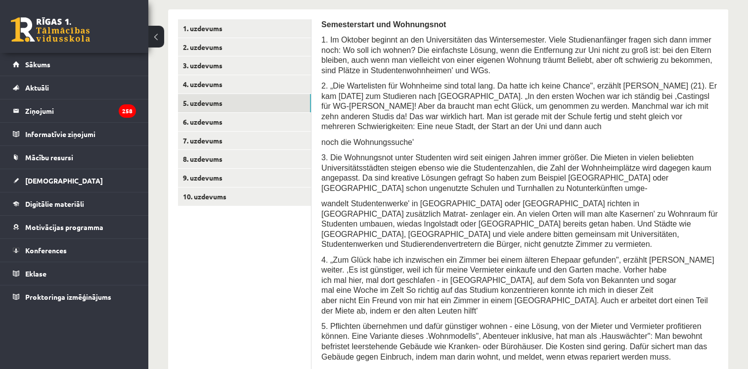
scroll to position [307, 0]
click at [197, 114] on link "6. uzdevums" at bounding box center [244, 123] width 133 height 18
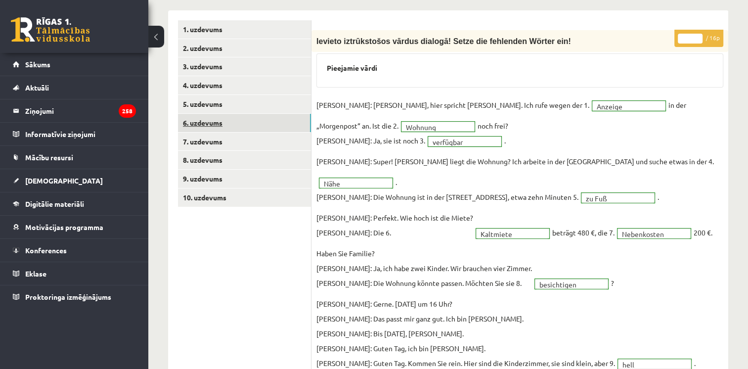
scroll to position [0, 0]
click at [200, 132] on link "7. uzdevums" at bounding box center [244, 141] width 133 height 18
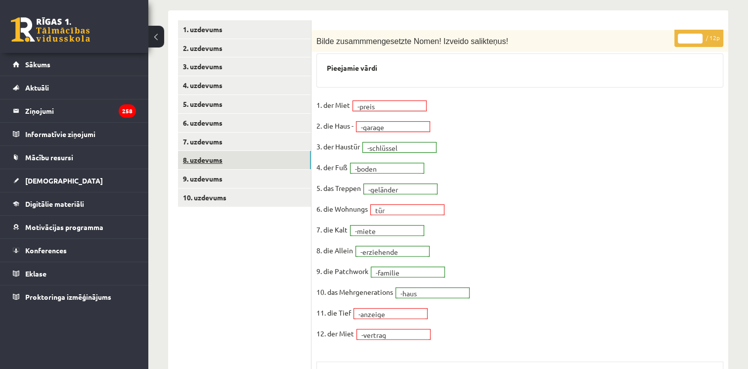
click at [210, 151] on link "8. uzdevums" at bounding box center [244, 160] width 133 height 18
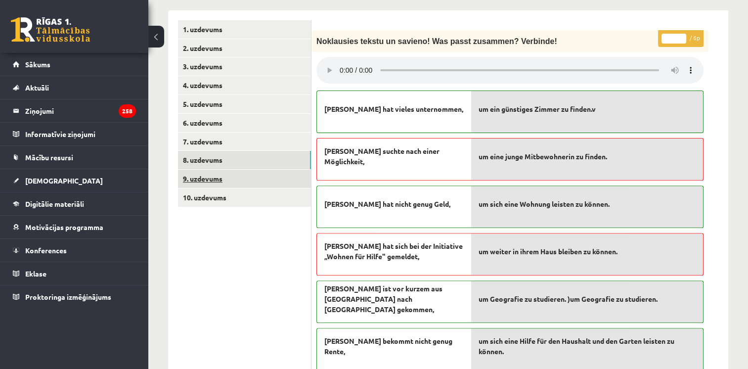
click at [205, 169] on link "9. uzdevums" at bounding box center [244, 178] width 133 height 18
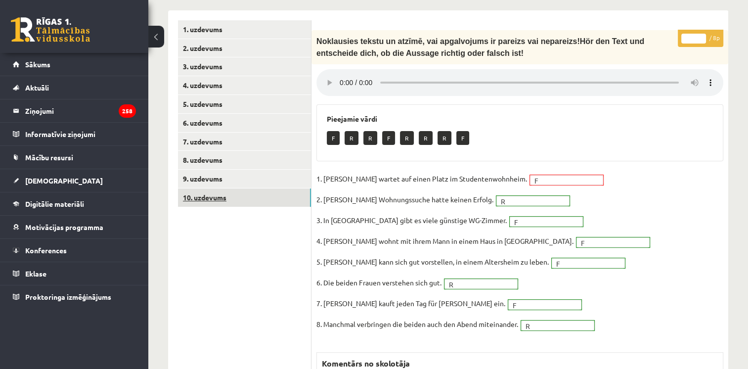
click at [202, 188] on link "10. uzdevums" at bounding box center [244, 197] width 133 height 18
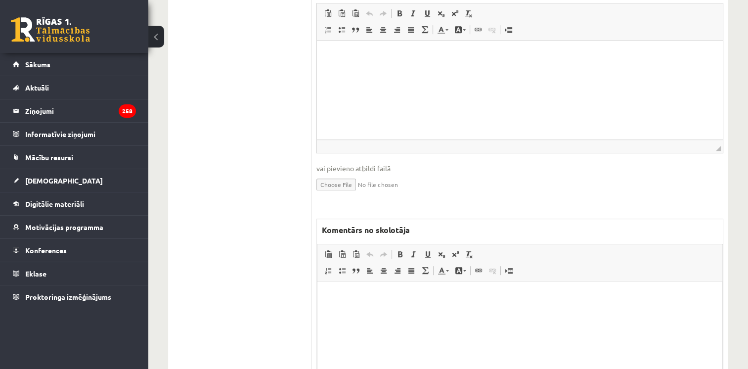
scroll to position [611, 0]
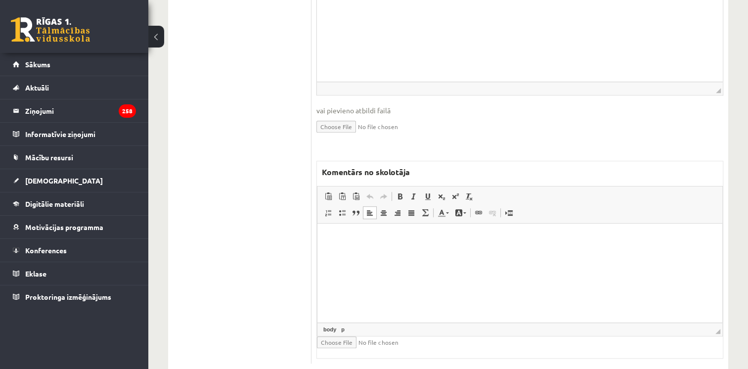
click at [637, 253] on html at bounding box center [519, 238] width 405 height 30
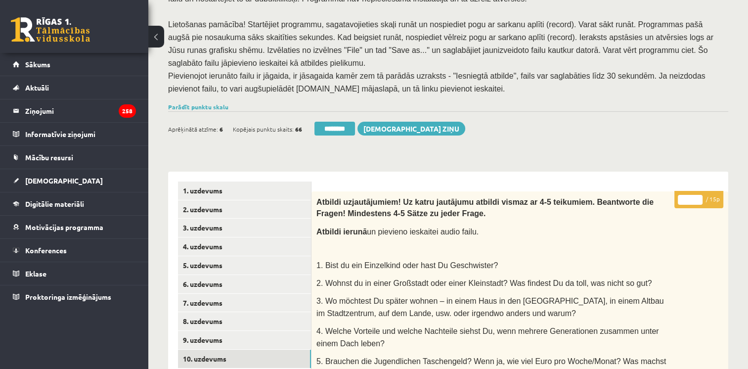
scroll to position [0, 0]
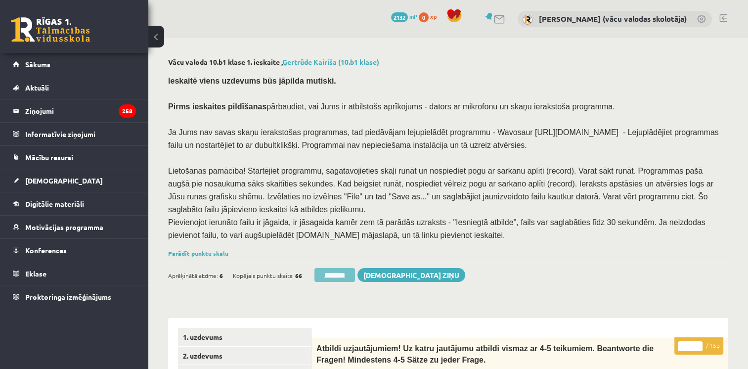
click at [339, 268] on input "********" at bounding box center [334, 275] width 41 height 14
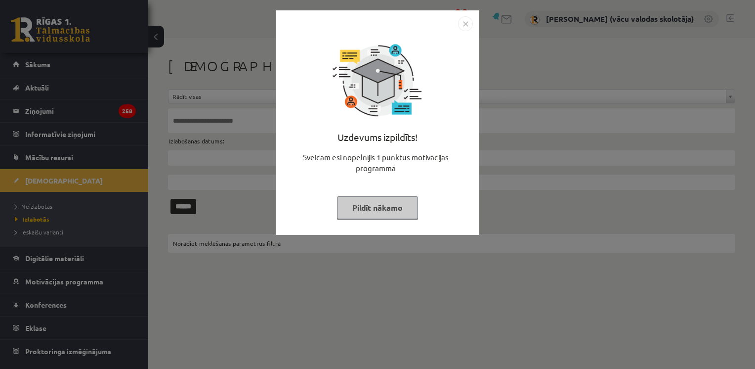
click at [378, 207] on button "Pildīt nākamo" at bounding box center [377, 207] width 81 height 23
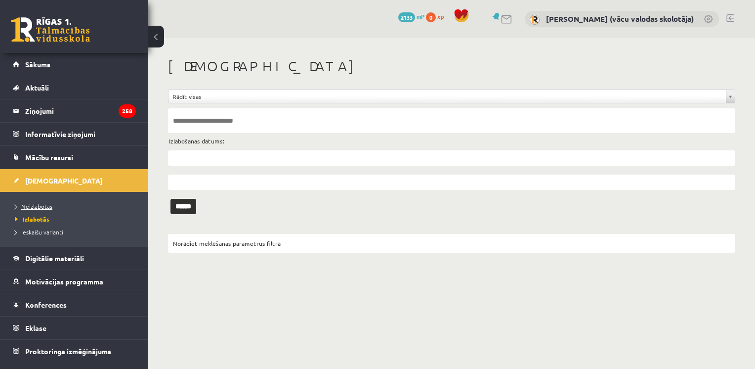
click at [40, 207] on span "Neizlabotās" at bounding box center [34, 206] width 38 height 8
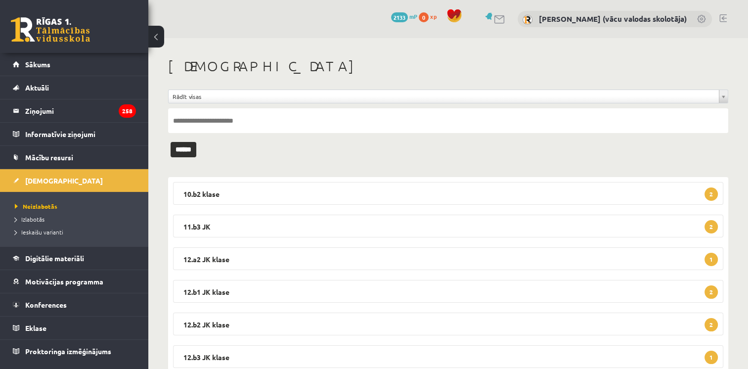
scroll to position [65, 0]
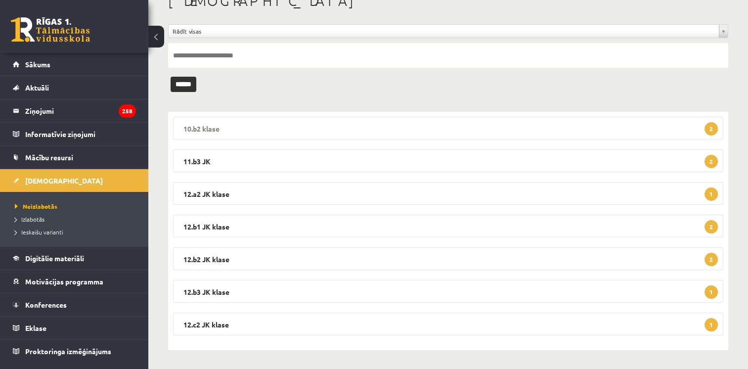
click at [612, 126] on legend "10.b2 klase 2" at bounding box center [448, 128] width 550 height 23
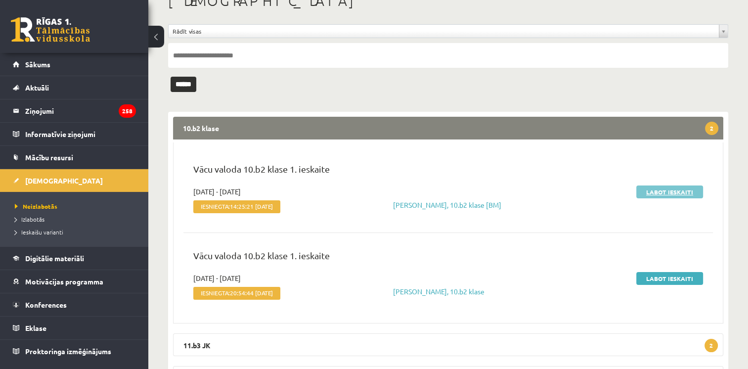
click at [652, 193] on link "Labot ieskaiti" at bounding box center [669, 191] width 67 height 13
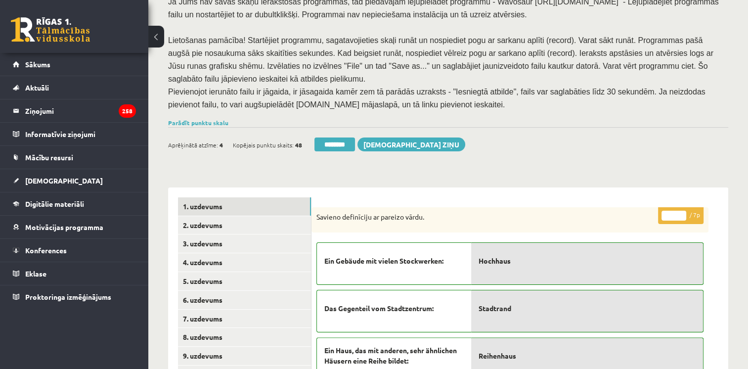
scroll to position [142, 0]
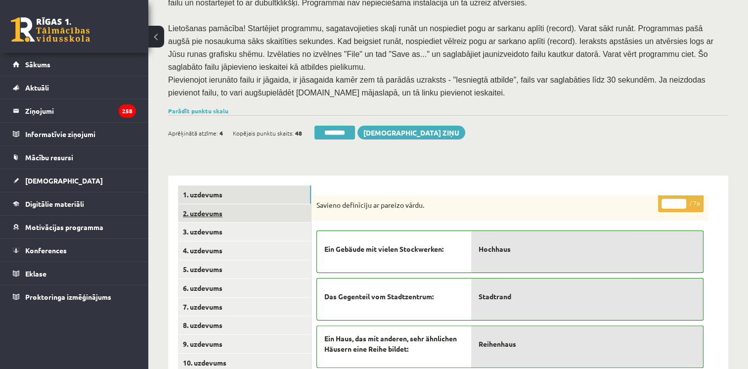
click at [256, 204] on link "2. uzdevums" at bounding box center [244, 213] width 133 height 18
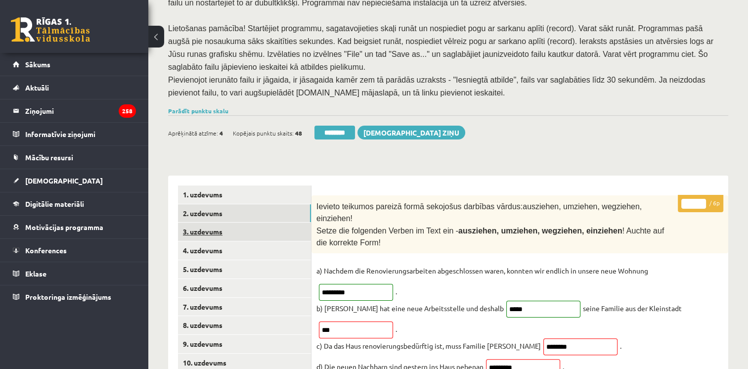
scroll to position [0, 0]
click at [239, 222] on link "3. uzdevums" at bounding box center [244, 231] width 133 height 18
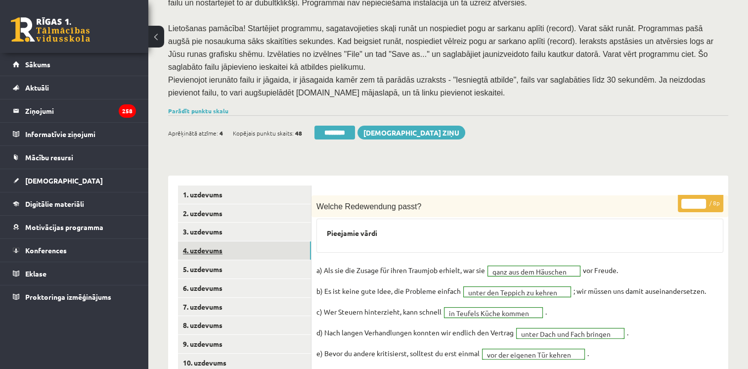
click at [214, 241] on link "4. uzdevums" at bounding box center [244, 250] width 133 height 18
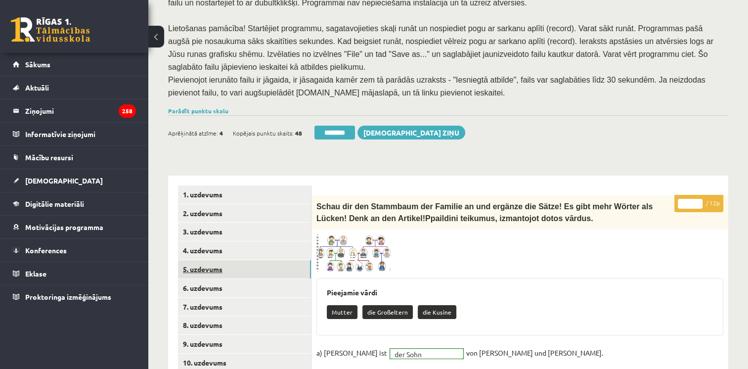
click at [208, 262] on link "5. uzdevums" at bounding box center [244, 269] width 133 height 18
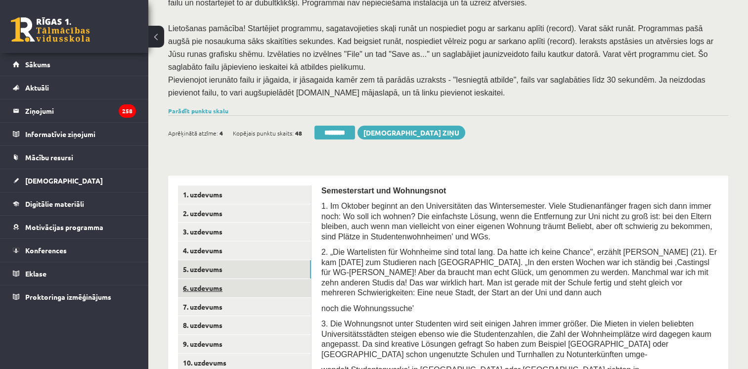
click at [208, 279] on link "6. uzdevums" at bounding box center [244, 288] width 133 height 18
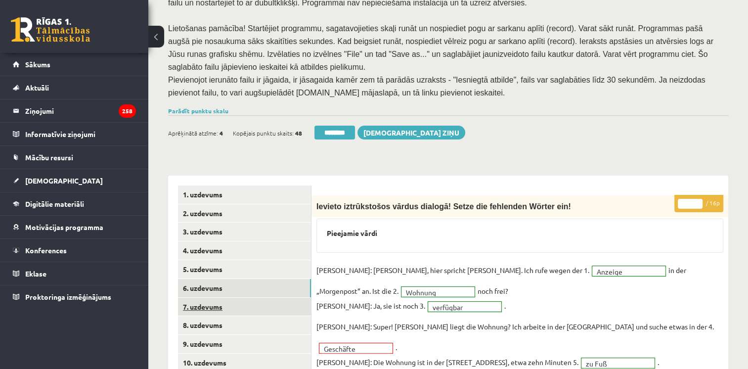
click at [208, 297] on link "7. uzdevums" at bounding box center [244, 306] width 133 height 18
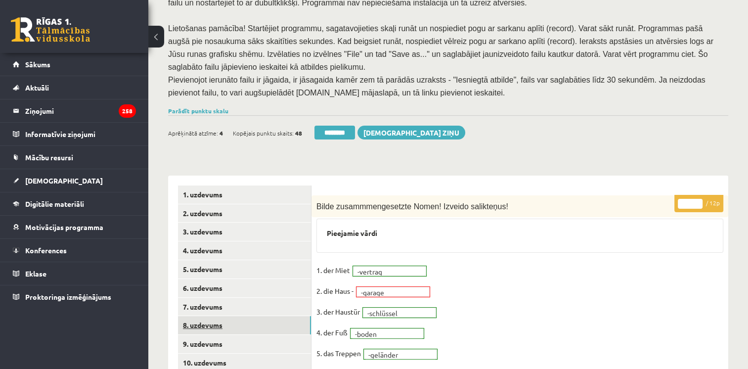
click at [206, 316] on link "8. uzdevums" at bounding box center [244, 325] width 133 height 18
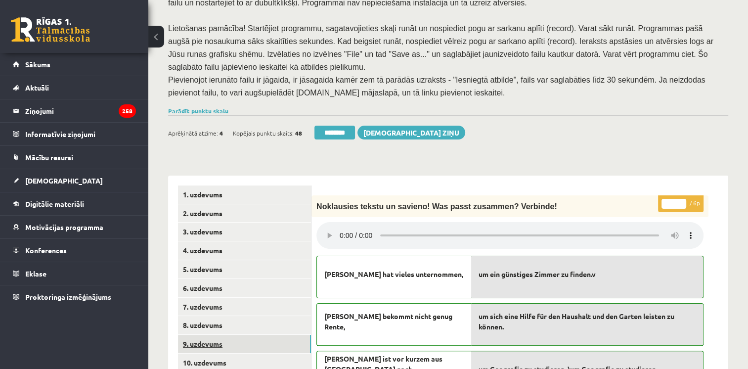
click at [204, 334] on link "9. uzdevums" at bounding box center [244, 343] width 133 height 18
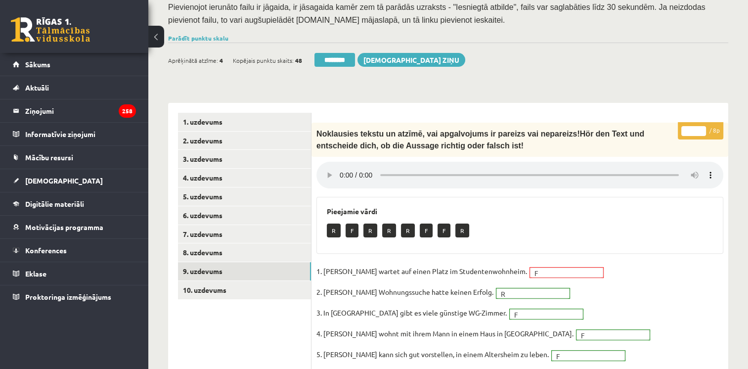
scroll to position [215, 0]
click at [219, 280] on link "10. uzdevums" at bounding box center [244, 289] width 133 height 18
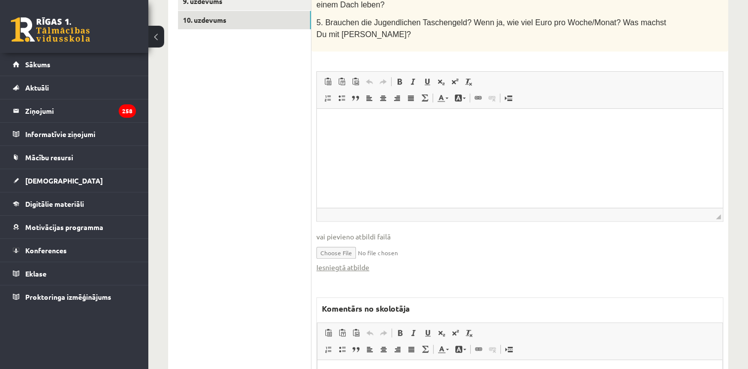
scroll to position [496, 0]
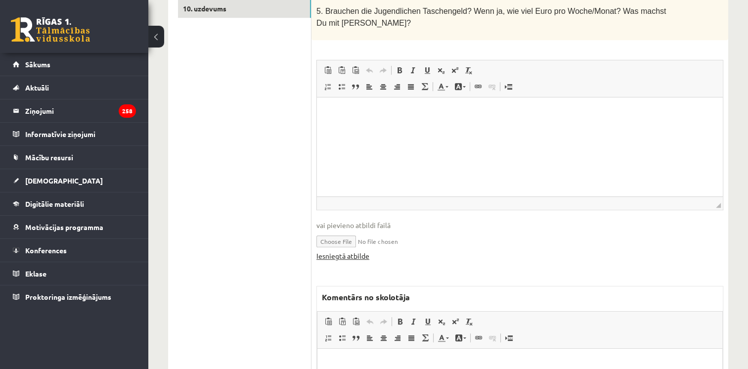
click at [352, 250] on link "Iesniegtā atbilde" at bounding box center [342, 255] width 53 height 10
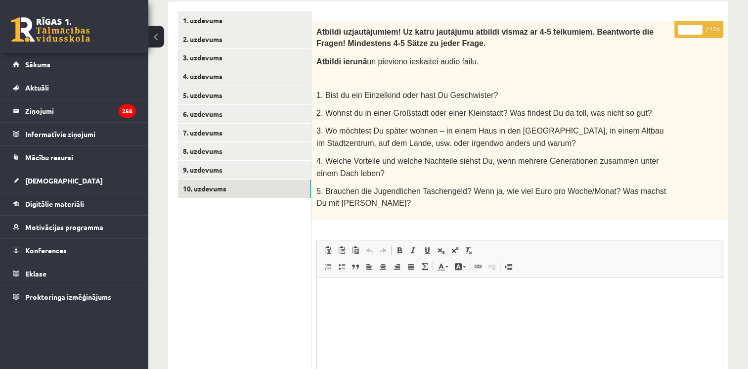
scroll to position [309, 0]
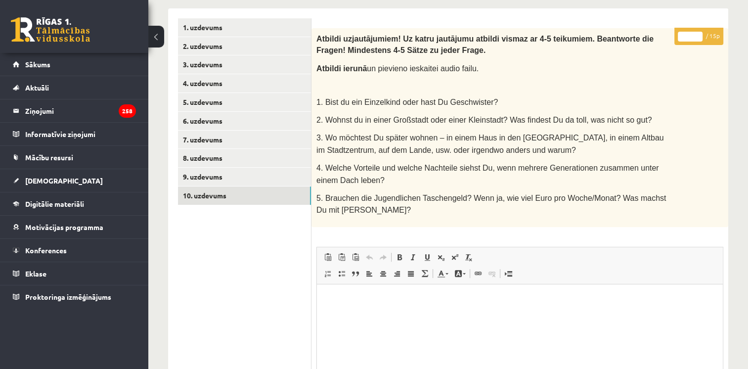
click at [700, 32] on input "*" at bounding box center [689, 37] width 25 height 10
click at [696, 32] on input "*" at bounding box center [689, 37] width 25 height 10
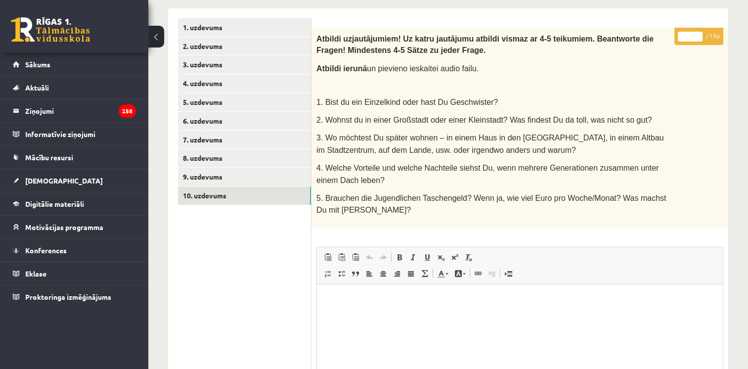
click at [696, 32] on input "*" at bounding box center [689, 37] width 25 height 10
click at [698, 32] on input "*" at bounding box center [689, 37] width 25 height 10
click at [698, 32] on input "**" at bounding box center [689, 37] width 25 height 10
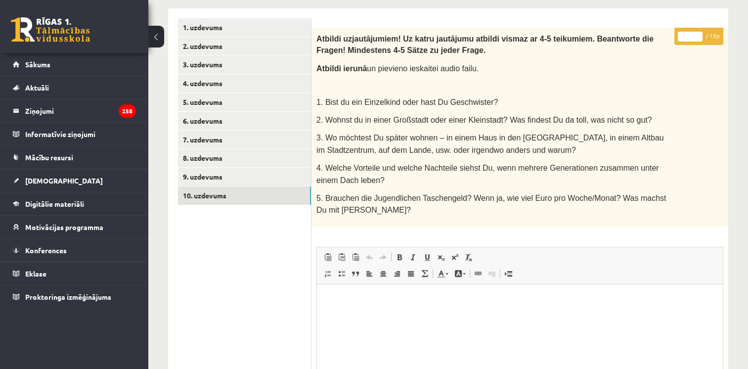
click at [698, 32] on input "**" at bounding box center [689, 37] width 25 height 10
type input "**"
click at [698, 32] on input "**" at bounding box center [689, 37] width 25 height 10
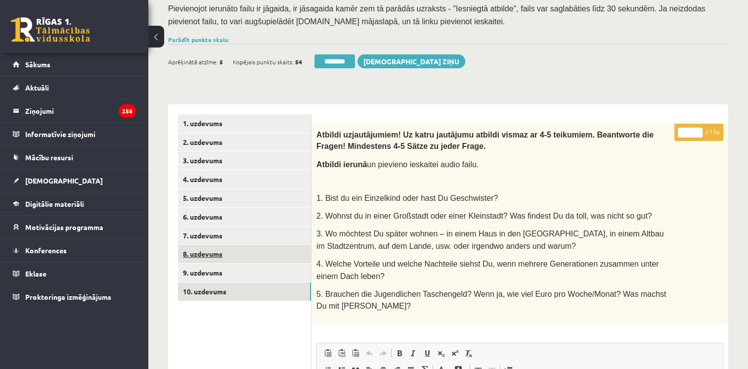
click at [243, 245] on link "8. uzdevums" at bounding box center [244, 254] width 133 height 18
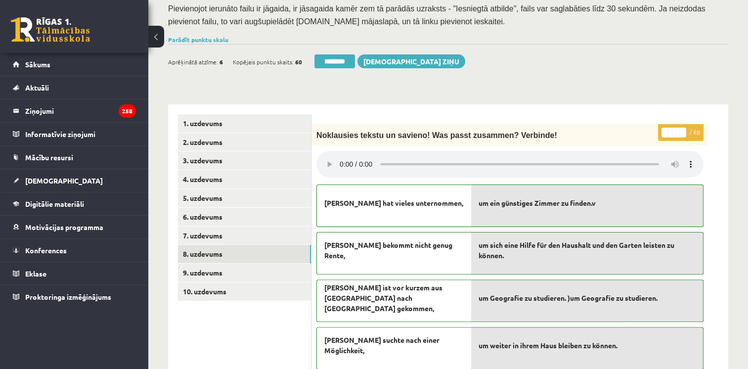
scroll to position [0, 0]
click at [219, 36] on link "Parādīt punktu skalu" at bounding box center [198, 40] width 60 height 8
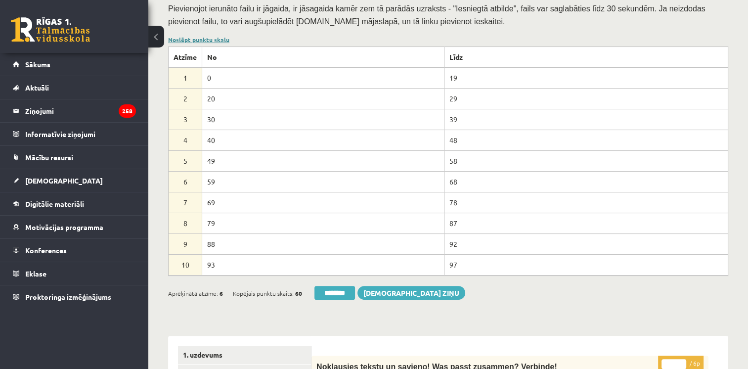
click at [219, 36] on link "Noslēpt punktu skalu" at bounding box center [198, 40] width 61 height 8
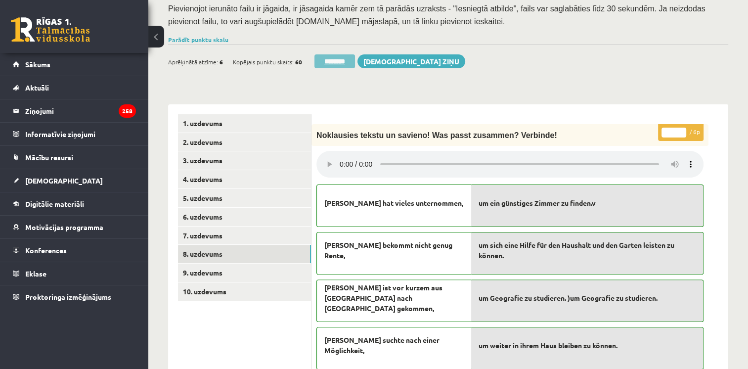
click at [342, 54] on input "********" at bounding box center [334, 61] width 41 height 14
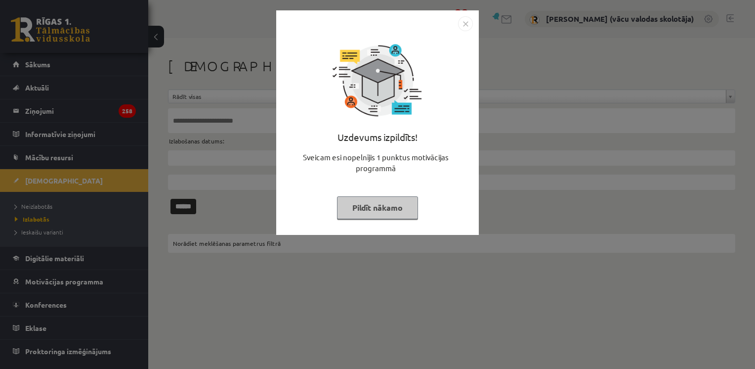
click at [375, 210] on button "Pildīt nākamo" at bounding box center [377, 207] width 81 height 23
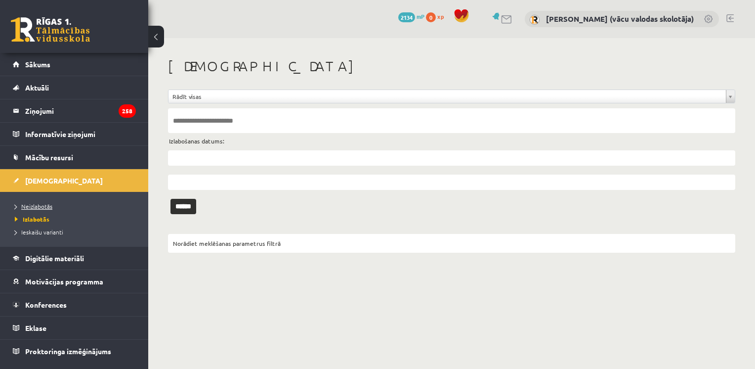
click at [49, 208] on span "Neizlabotās" at bounding box center [34, 206] width 38 height 8
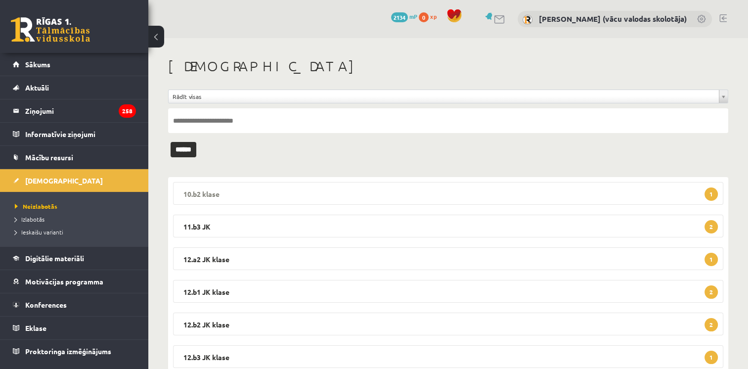
click at [446, 199] on legend "10.b2 klase 1" at bounding box center [448, 193] width 550 height 23
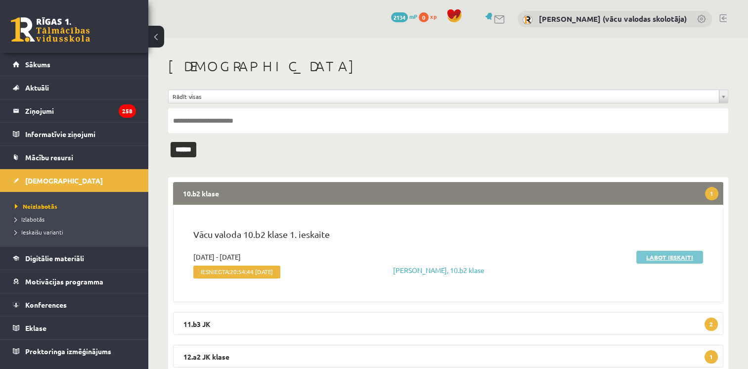
click at [648, 253] on link "Labot ieskaiti" at bounding box center [669, 256] width 67 height 13
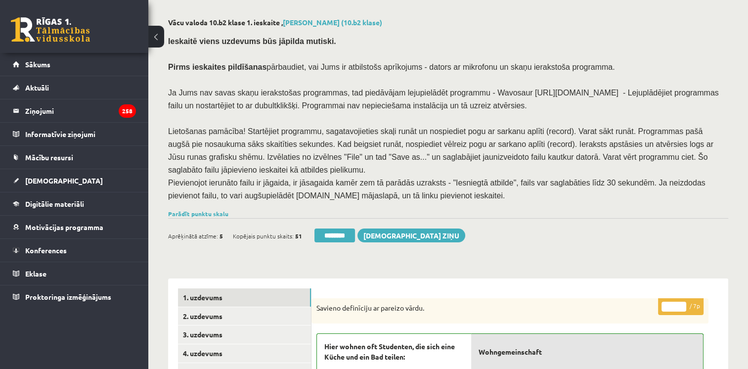
scroll to position [184, 0]
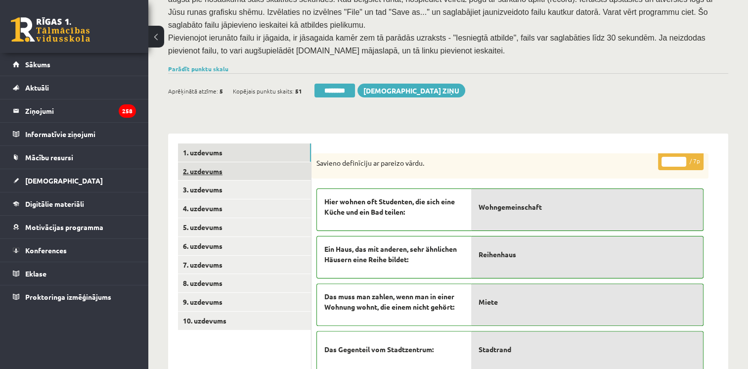
click at [202, 162] on link "2. uzdevums" at bounding box center [244, 171] width 133 height 18
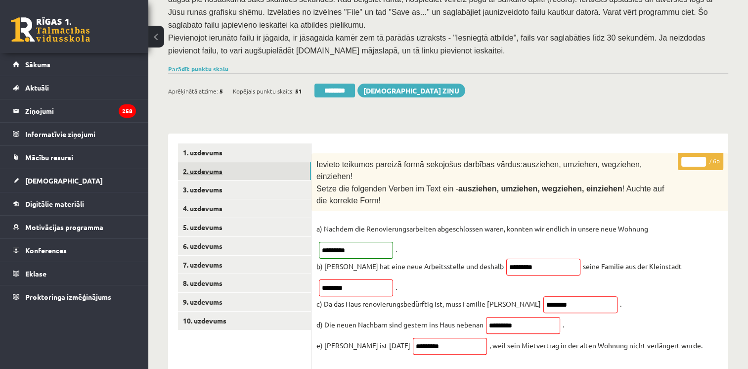
scroll to position [0, 0]
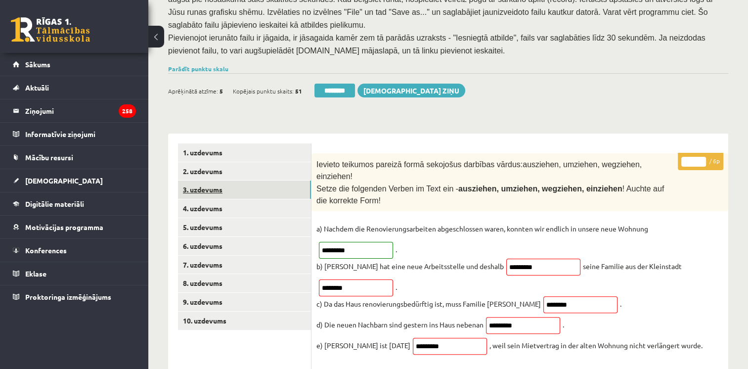
click at [212, 180] on link "3. uzdevums" at bounding box center [244, 189] width 133 height 18
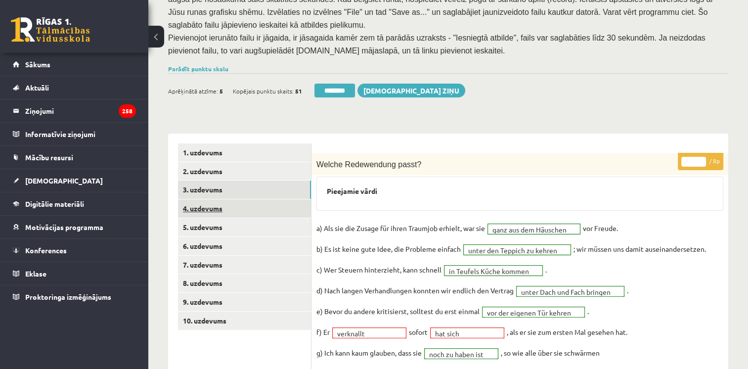
click at [212, 199] on link "4. uzdevums" at bounding box center [244, 208] width 133 height 18
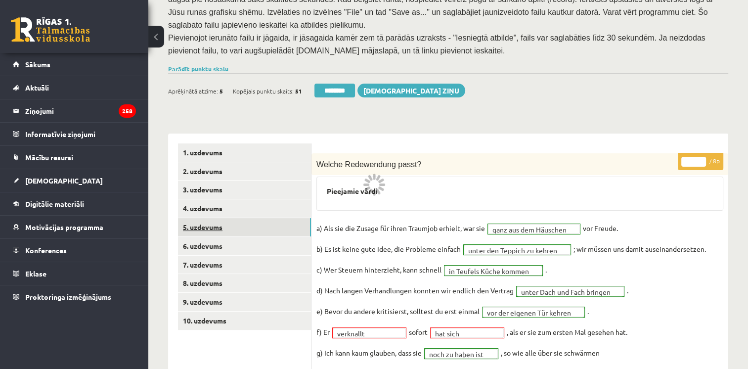
click at [212, 218] on link "5. uzdevums" at bounding box center [244, 227] width 133 height 18
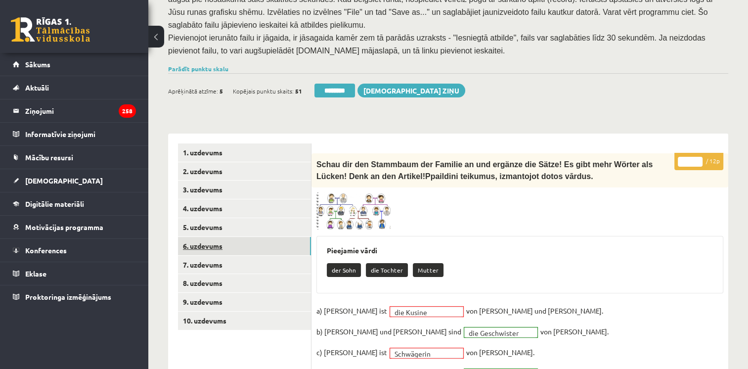
click at [204, 237] on link "6. uzdevums" at bounding box center [244, 246] width 133 height 18
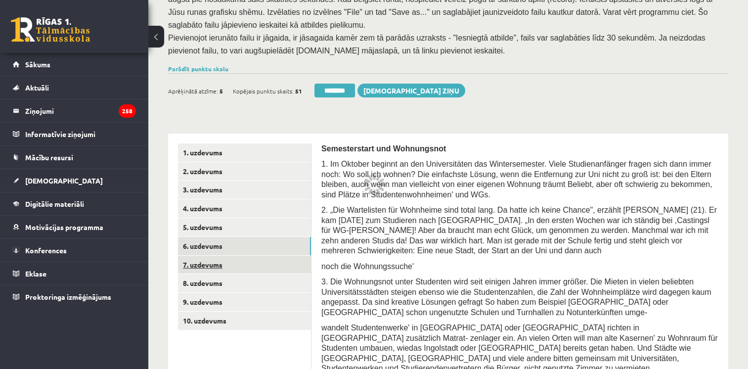
click at [219, 256] on link "7. uzdevums" at bounding box center [244, 264] width 133 height 18
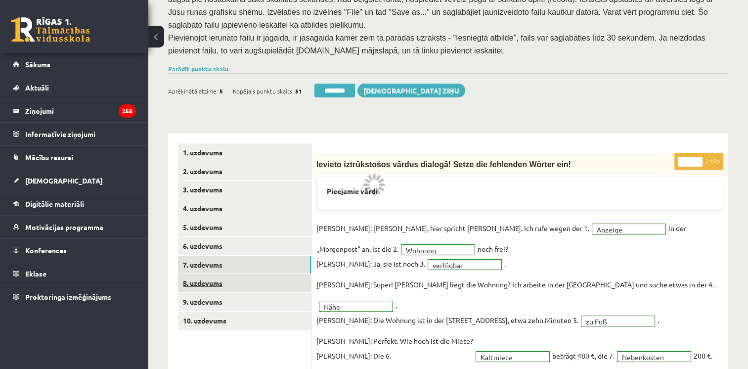
click at [219, 274] on link "8. uzdevums" at bounding box center [244, 283] width 133 height 18
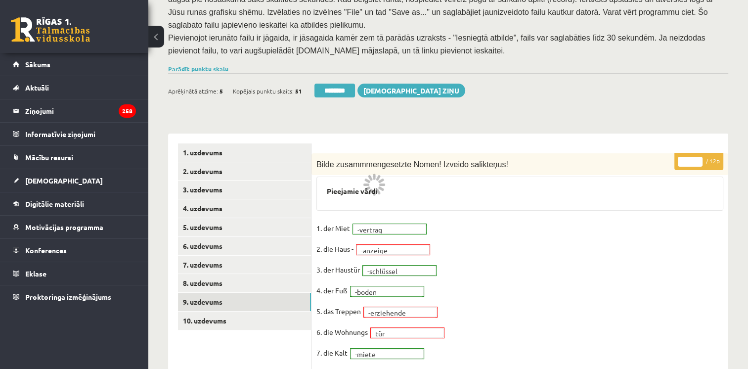
click at [218, 292] on link "9. uzdevums" at bounding box center [244, 301] width 133 height 18
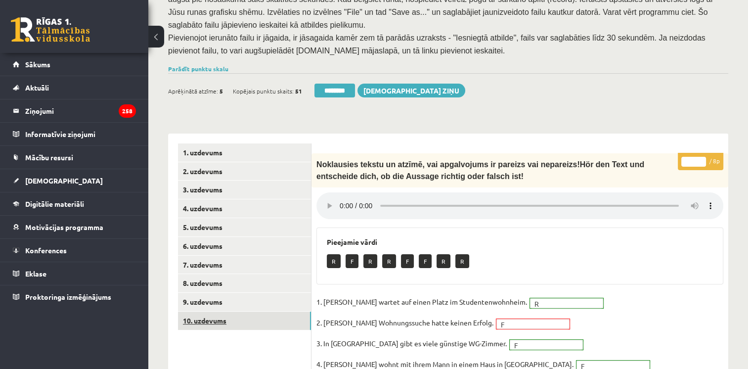
click at [221, 311] on link "10. uzdevums" at bounding box center [244, 320] width 133 height 18
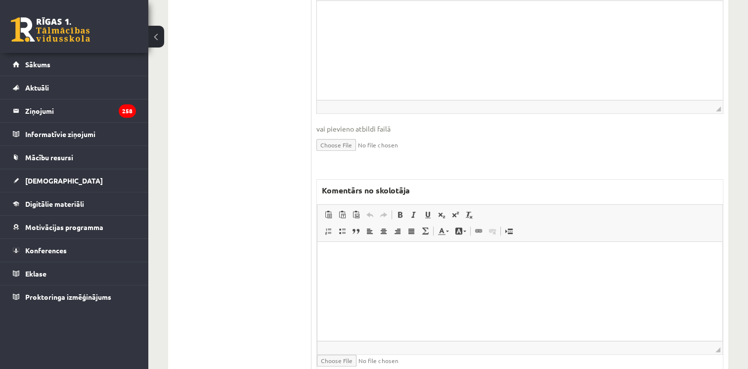
scroll to position [611, 0]
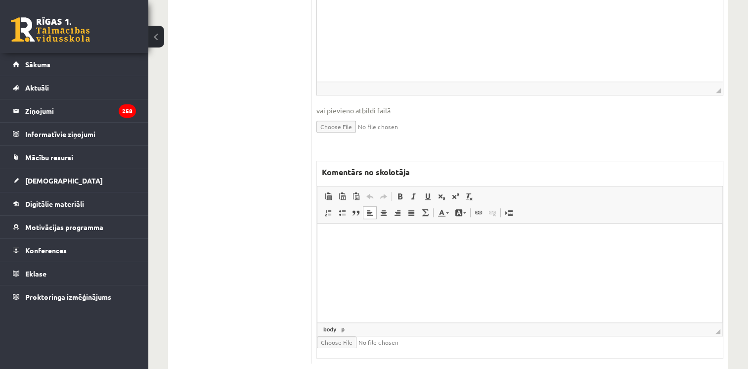
click at [643, 253] on html at bounding box center [519, 238] width 405 height 30
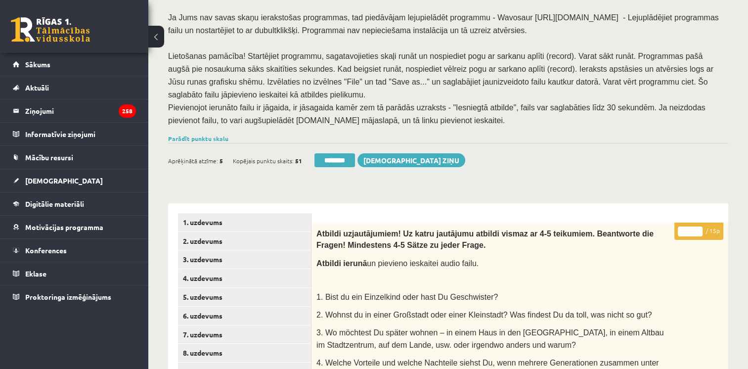
scroll to position [102, 0]
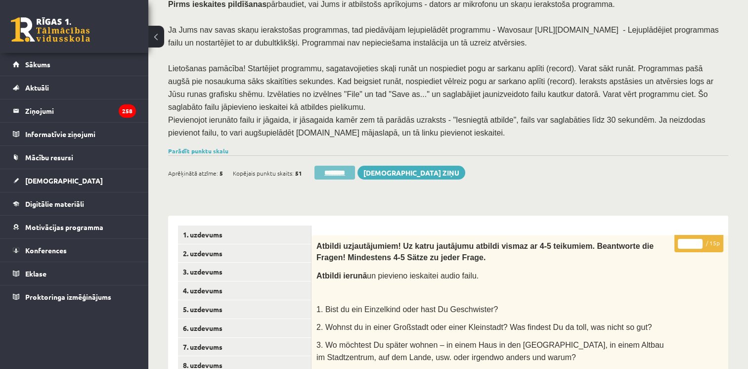
click at [339, 166] on input "********" at bounding box center [334, 173] width 41 height 14
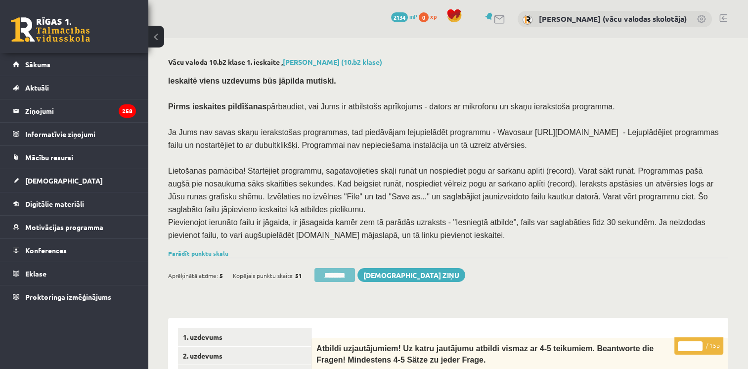
click at [333, 268] on input "********" at bounding box center [334, 275] width 41 height 14
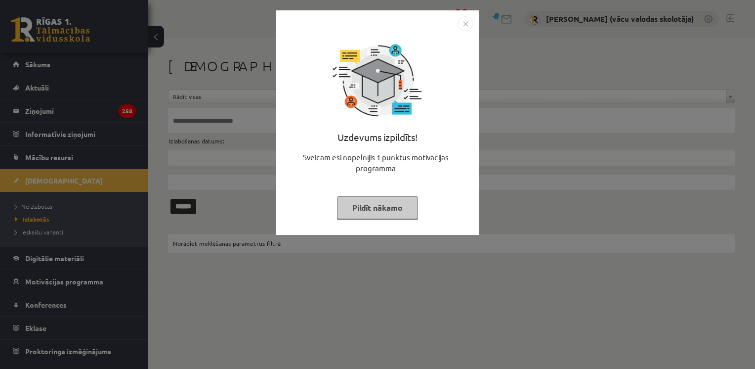
click at [43, 114] on div "Uzdevums izpildīts! Sveicam esi nopelnījis 1 punktus motivācijas programmā Pild…" at bounding box center [377, 184] width 755 height 369
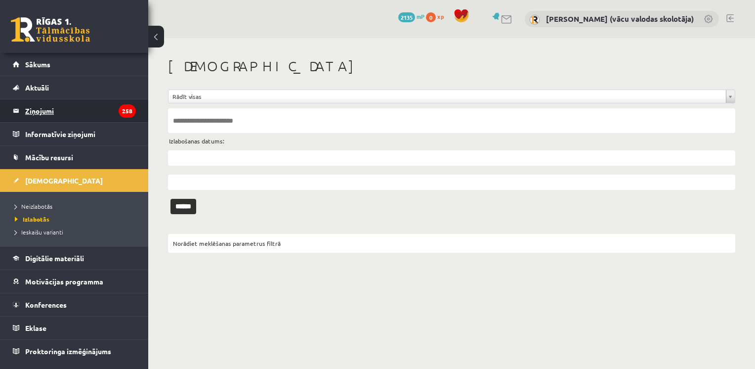
click at [43, 114] on legend "Ziņojumi 258" at bounding box center [80, 110] width 111 height 23
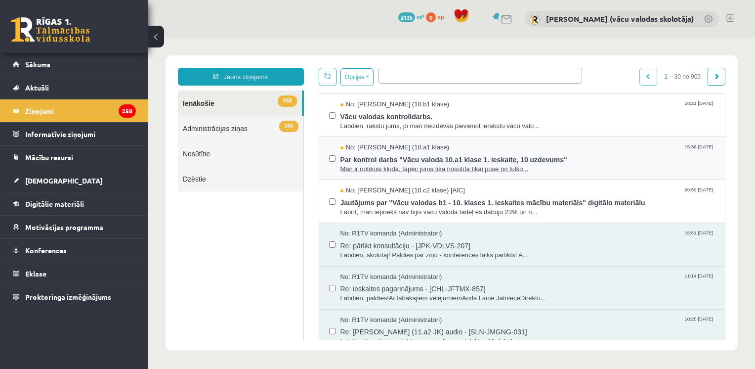
click at [536, 159] on span "Par kontrol darbs "Vācu valoda 10.a1 klase 1. ieskaite, 10 uzdevums"" at bounding box center [527, 158] width 375 height 12
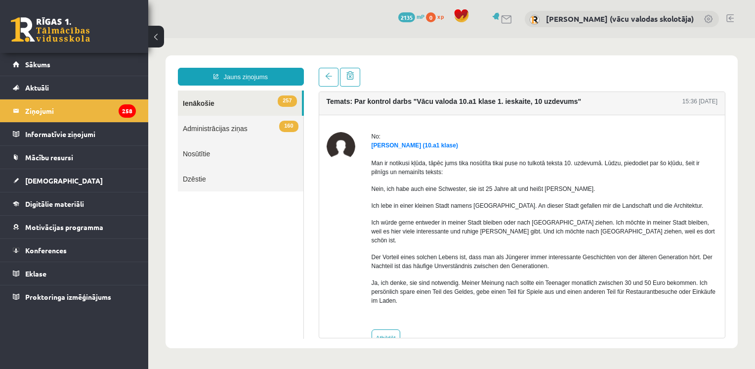
scroll to position [21, 0]
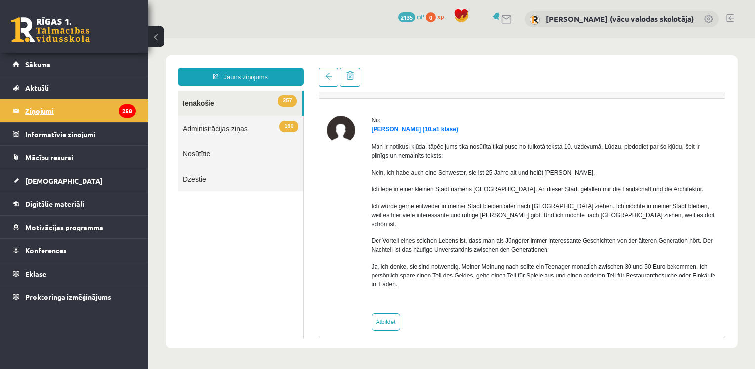
click at [53, 110] on legend "Ziņojumi 258" at bounding box center [80, 110] width 111 height 23
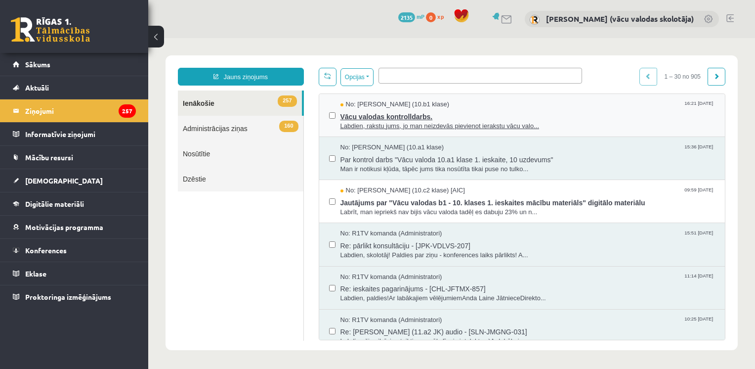
scroll to position [0, 0]
click at [412, 115] on span "Vācu valodas kontrolldarbs." at bounding box center [527, 115] width 375 height 12
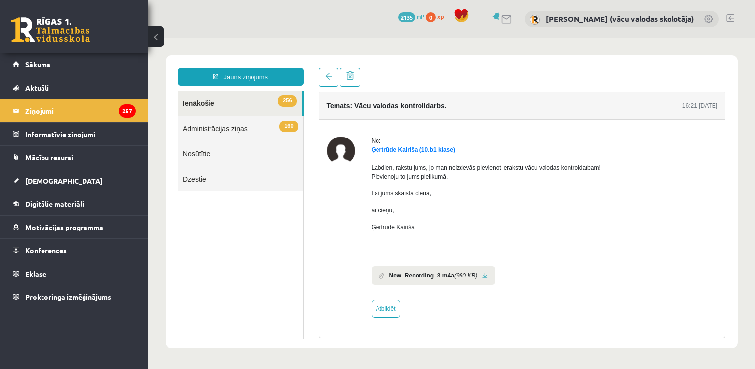
click at [435, 275] on b "New_Recording_3.m4a" at bounding box center [421, 275] width 65 height 9
click at [482, 276] on link at bounding box center [484, 275] width 5 height 6
click at [385, 307] on link "Atbildēt" at bounding box center [386, 308] width 29 height 18
type input "**********"
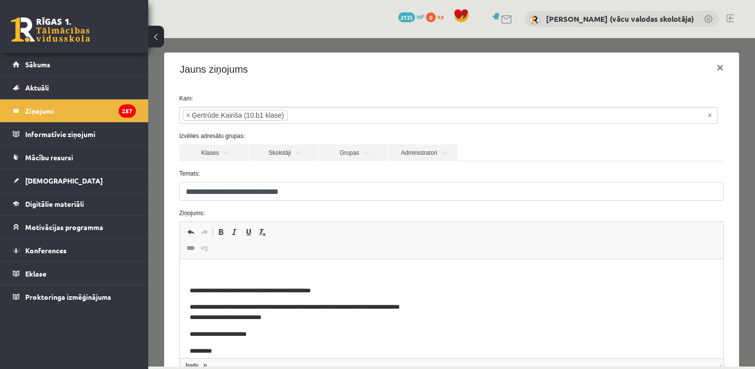
click at [319, 270] on p "Bagātinātā teksta redaktors, wiswyg-editor-47433943782220-1760468599-884" at bounding box center [451, 274] width 524 height 10
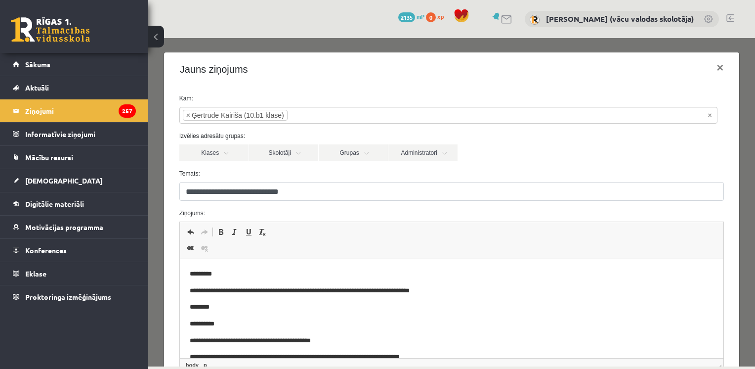
scroll to position [107, 0]
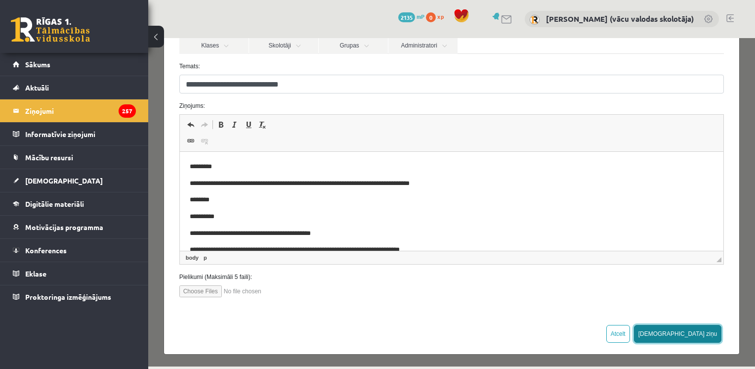
click at [696, 338] on button "[DEMOGRAPHIC_DATA] ziņu" at bounding box center [678, 334] width 88 height 18
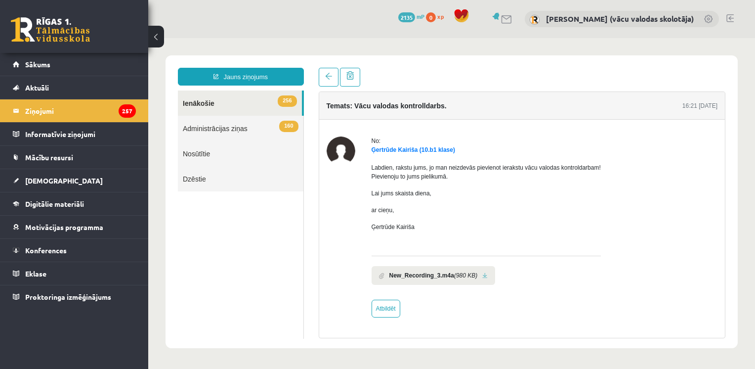
scroll to position [0, 0]
click at [39, 110] on legend "Ziņojumi 257" at bounding box center [80, 110] width 111 height 23
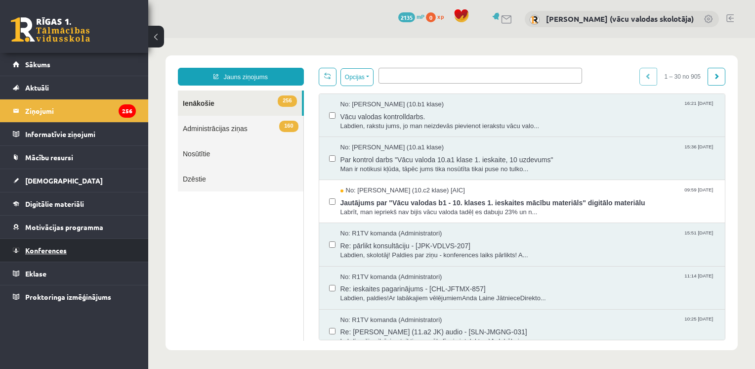
click at [55, 253] on link "Konferences" at bounding box center [74, 250] width 123 height 23
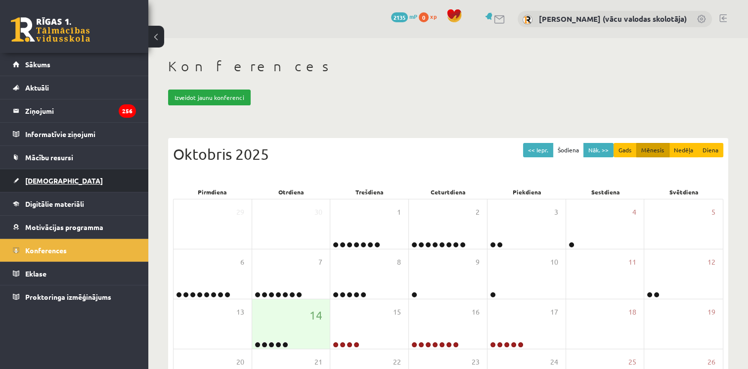
click at [45, 174] on link "[DEMOGRAPHIC_DATA]" at bounding box center [74, 180] width 123 height 23
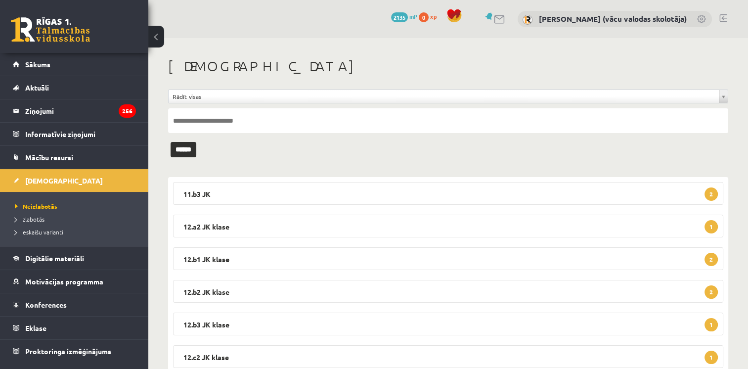
scroll to position [33, 0]
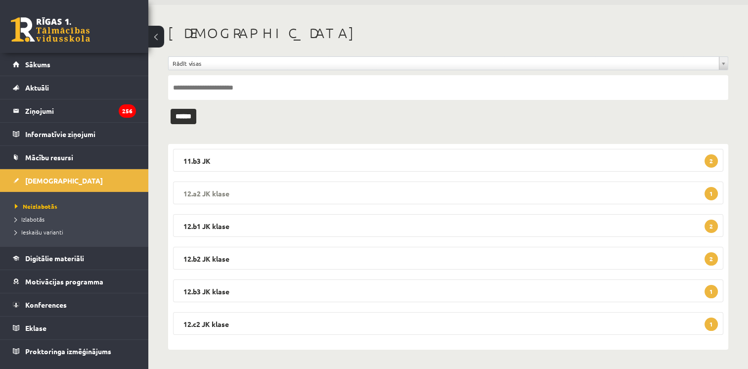
click at [598, 194] on legend "12.a2 JK klase 1" at bounding box center [448, 192] width 550 height 23
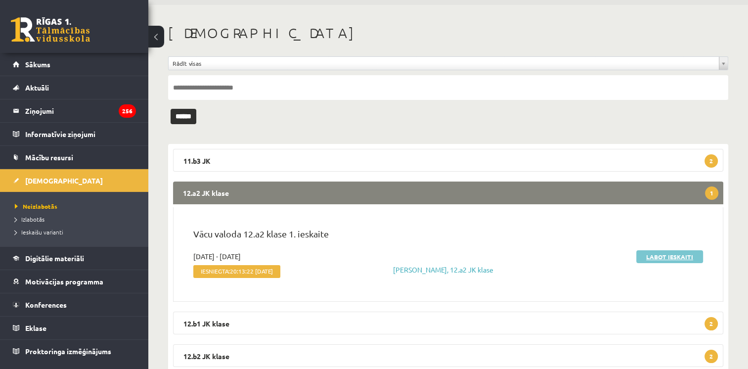
click at [662, 254] on link "Labot ieskaiti" at bounding box center [669, 256] width 67 height 13
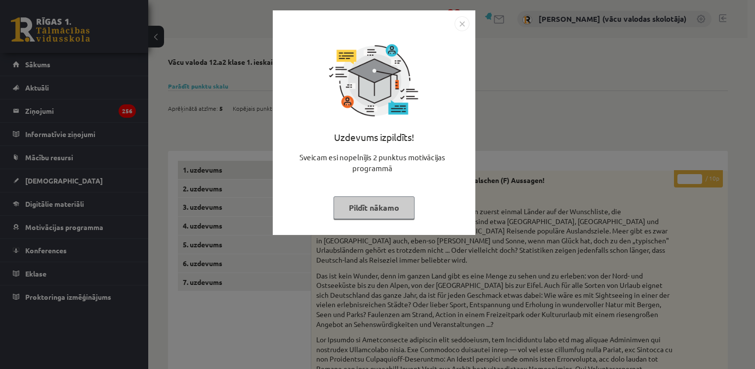
click at [360, 207] on button "Pildīt nākamo" at bounding box center [373, 207] width 81 height 23
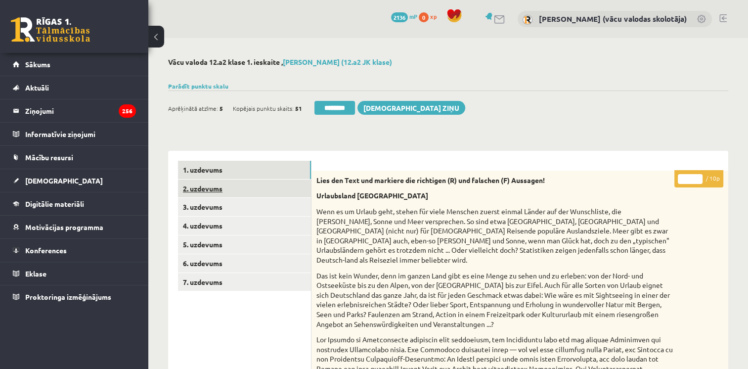
click at [194, 190] on link "2. uzdevums" at bounding box center [244, 188] width 133 height 18
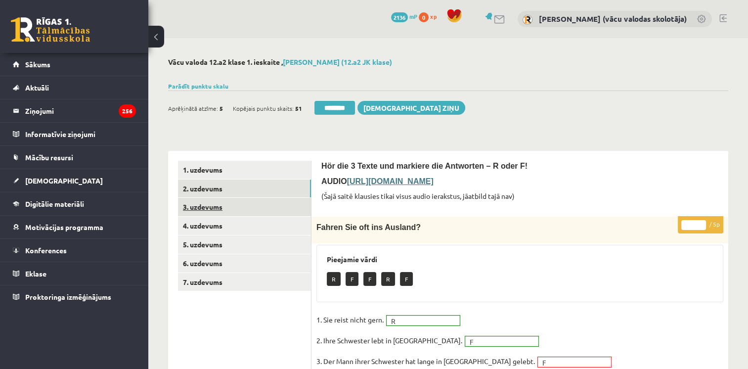
click at [197, 210] on link "3. uzdevums" at bounding box center [244, 207] width 133 height 18
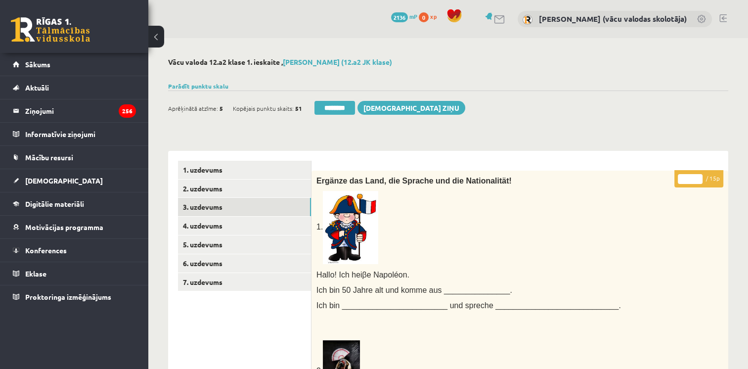
type input "**"
click at [700, 176] on input "**" at bounding box center [689, 179] width 25 height 10
click at [198, 229] on link "4. uzdevums" at bounding box center [244, 225] width 133 height 18
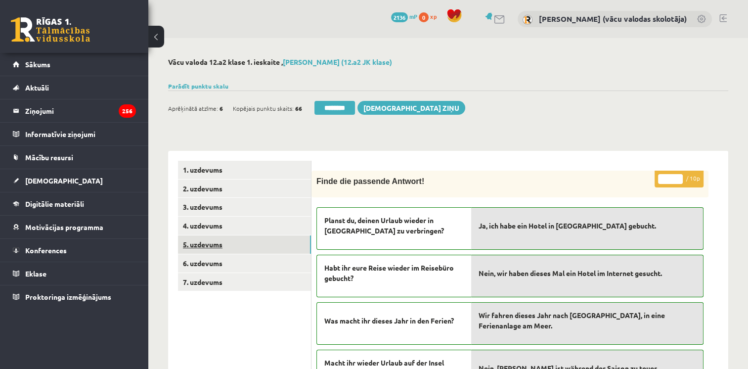
click at [204, 246] on link "5. uzdevums" at bounding box center [244, 244] width 133 height 18
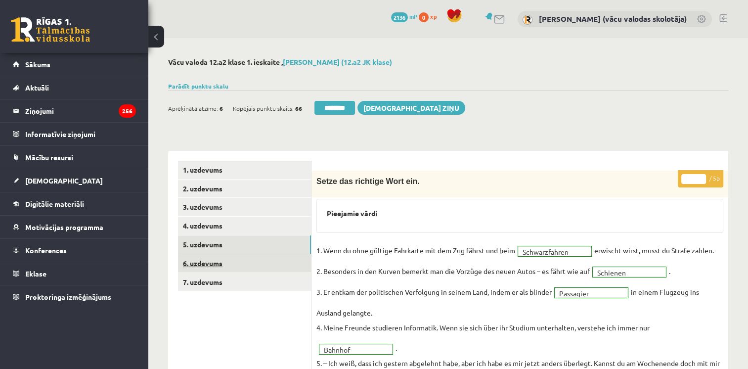
click at [208, 265] on link "6. uzdevums" at bounding box center [244, 263] width 133 height 18
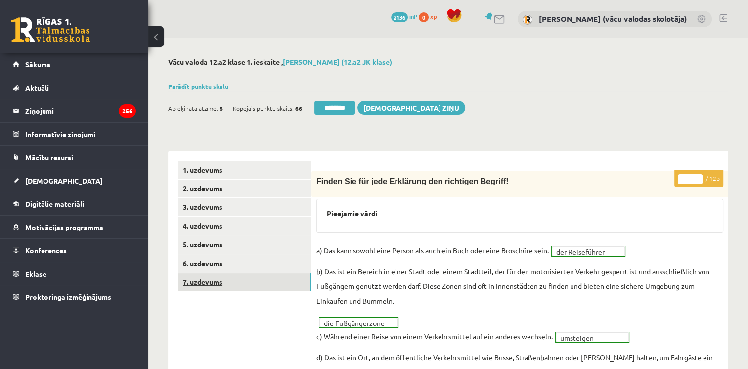
click at [205, 285] on link "7. uzdevums" at bounding box center [244, 282] width 133 height 18
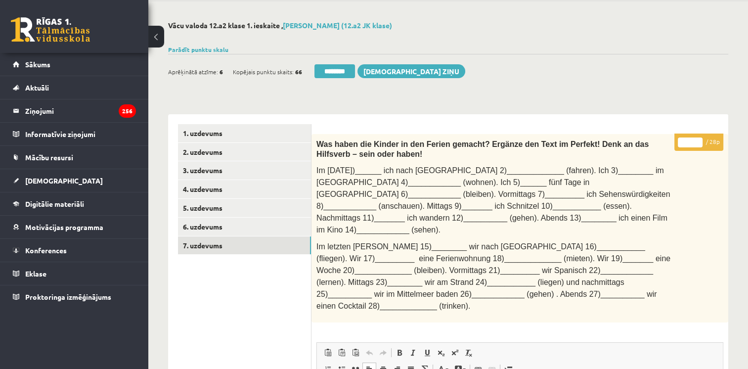
scroll to position [19, 0]
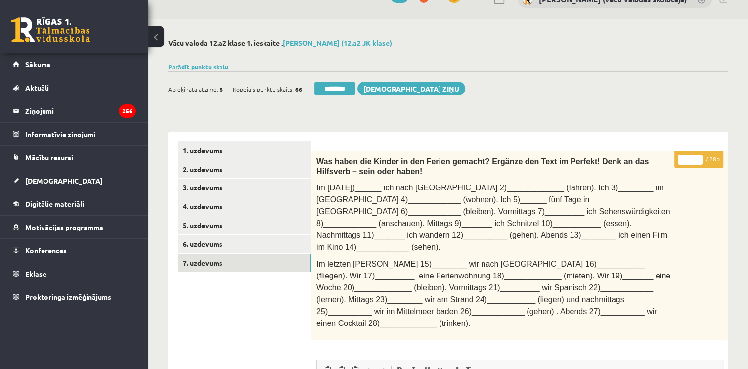
type input "**"
click at [697, 156] on input "**" at bounding box center [689, 160] width 25 height 10
click at [189, 243] on link "6. uzdevums" at bounding box center [244, 244] width 133 height 18
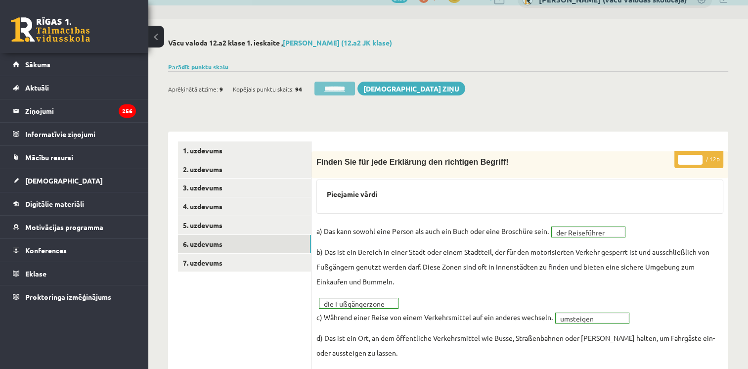
click at [329, 86] on input "********" at bounding box center [334, 89] width 41 height 14
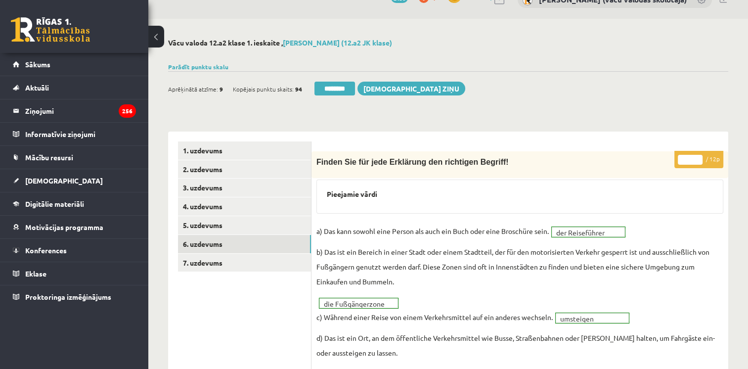
scroll to position [0, 0]
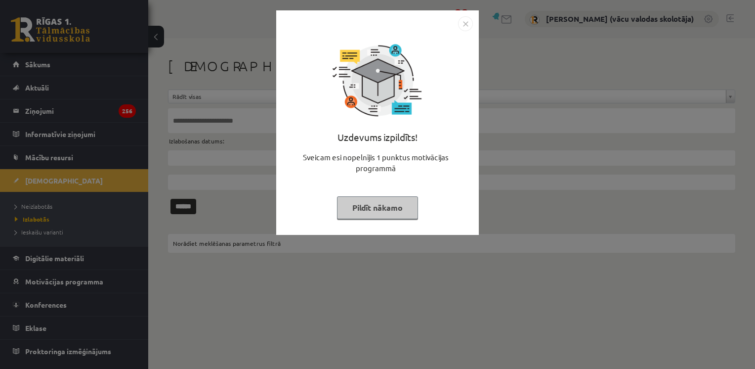
click at [373, 207] on button "Pildīt nākamo" at bounding box center [377, 207] width 81 height 23
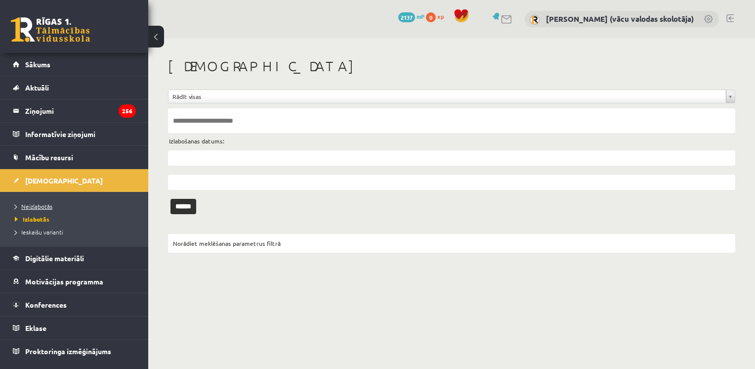
click at [35, 207] on span "Neizlabotās" at bounding box center [34, 206] width 38 height 8
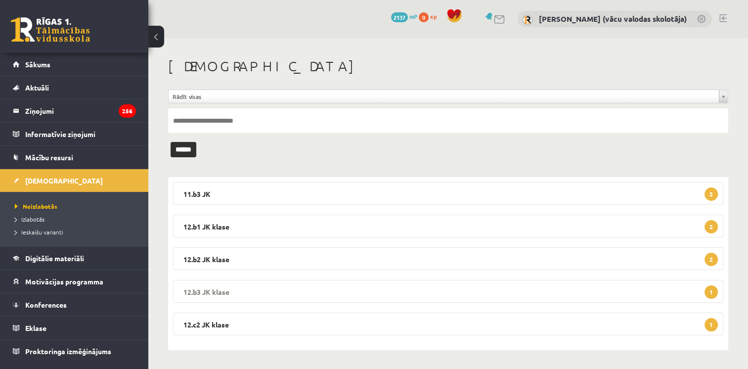
click at [220, 288] on legend "12.b3 JK klase 1" at bounding box center [448, 291] width 550 height 23
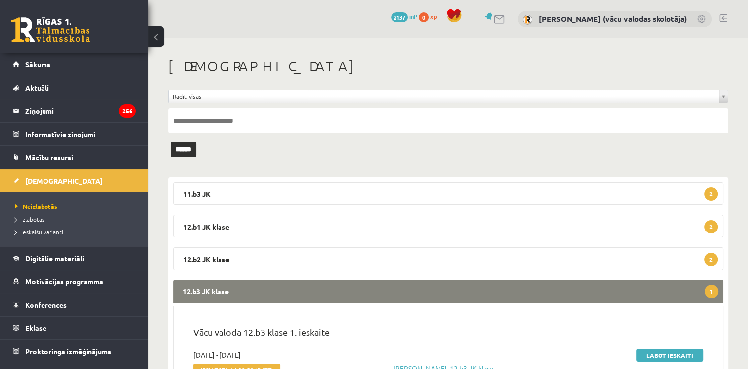
scroll to position [97, 0]
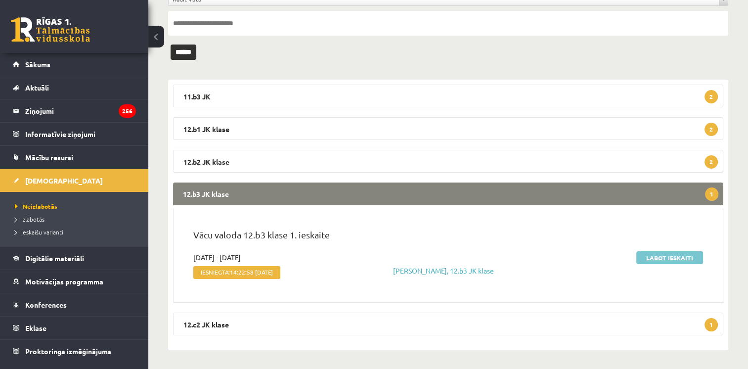
click at [662, 252] on link "Labot ieskaiti" at bounding box center [669, 257] width 67 height 13
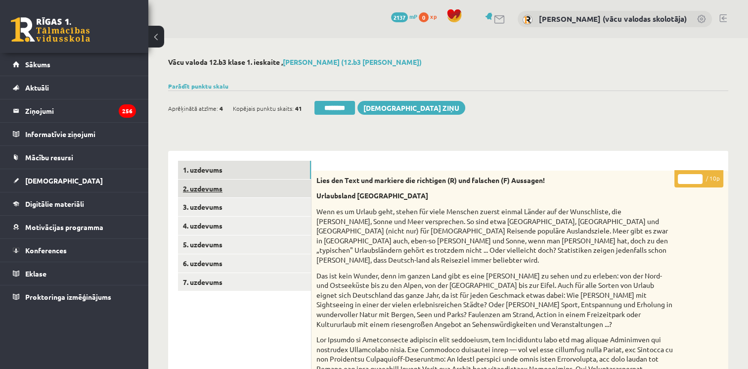
click at [199, 189] on link "2. uzdevums" at bounding box center [244, 188] width 133 height 18
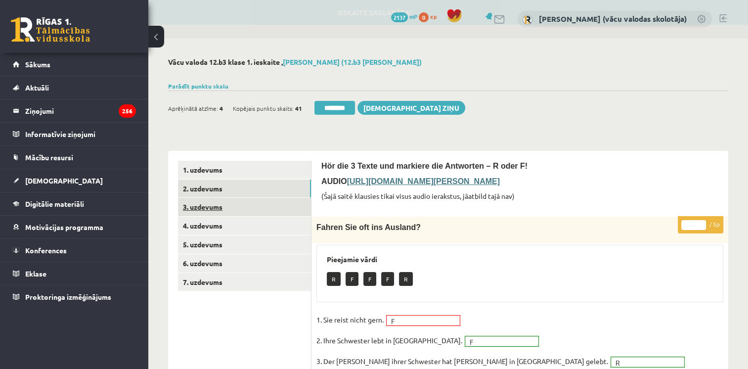
click at [205, 205] on link "3. uzdevums" at bounding box center [244, 207] width 133 height 18
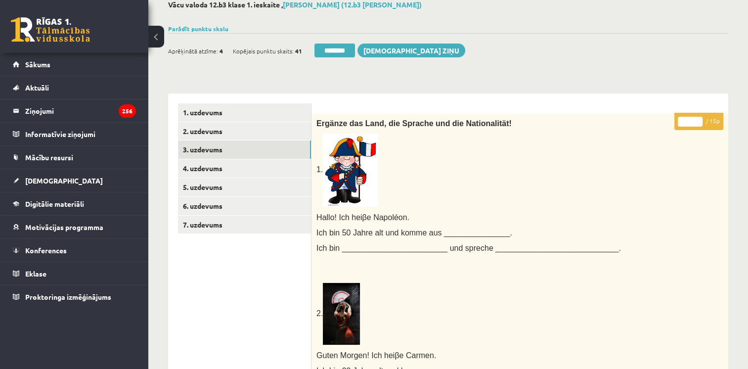
scroll to position [42, 0]
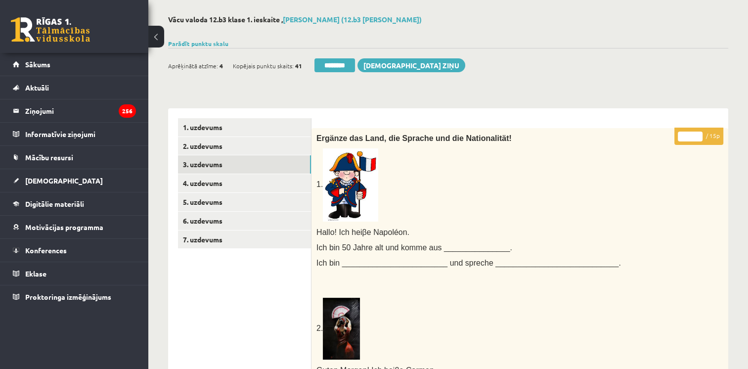
type input "**"
click at [699, 132] on input "**" at bounding box center [689, 136] width 25 height 10
click at [255, 191] on link "4. uzdevums" at bounding box center [244, 183] width 133 height 18
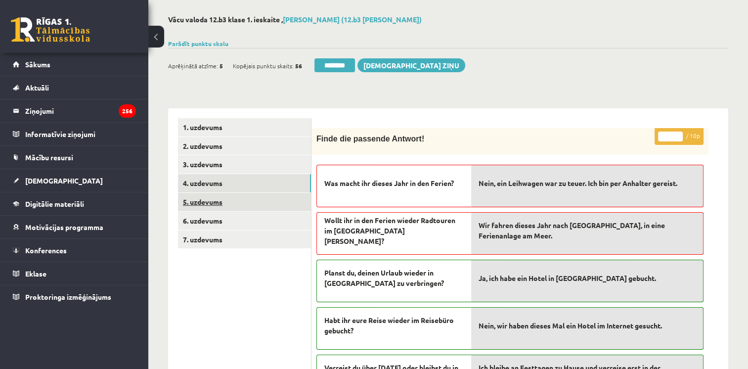
scroll to position [0, 0]
click at [253, 201] on link "5. uzdevums" at bounding box center [244, 202] width 133 height 18
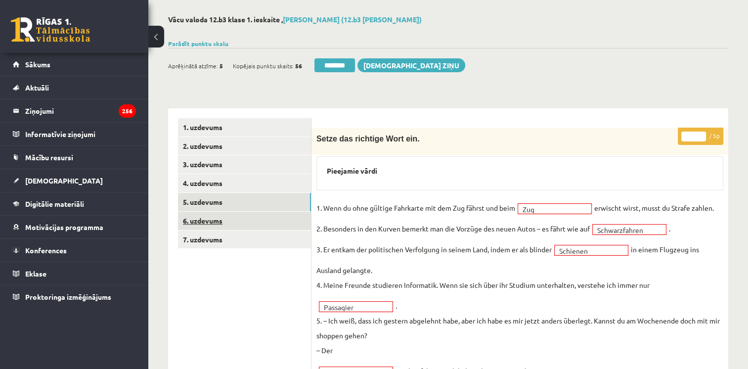
click at [252, 217] on link "6. uzdevums" at bounding box center [244, 220] width 133 height 18
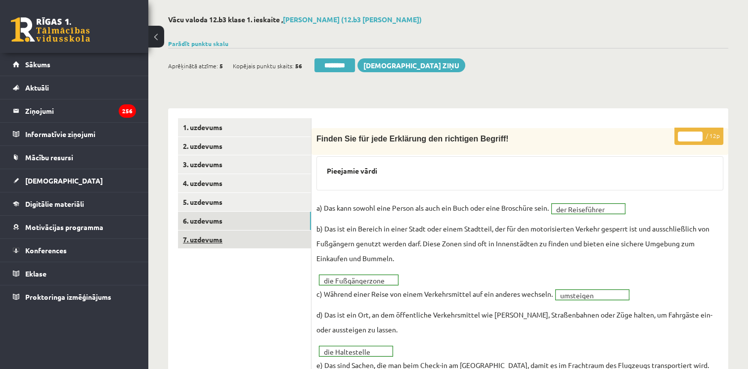
click at [247, 238] on link "7. uzdevums" at bounding box center [244, 239] width 133 height 18
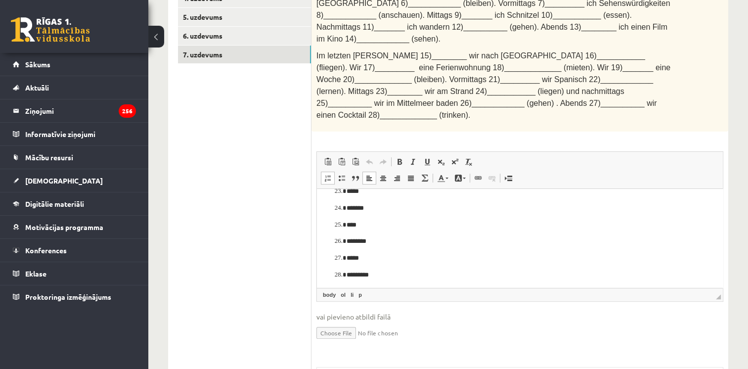
scroll to position [382, 0]
drag, startPoint x: 719, startPoint y: 209, endPoint x: 1054, endPoint y: 449, distance: 412.3
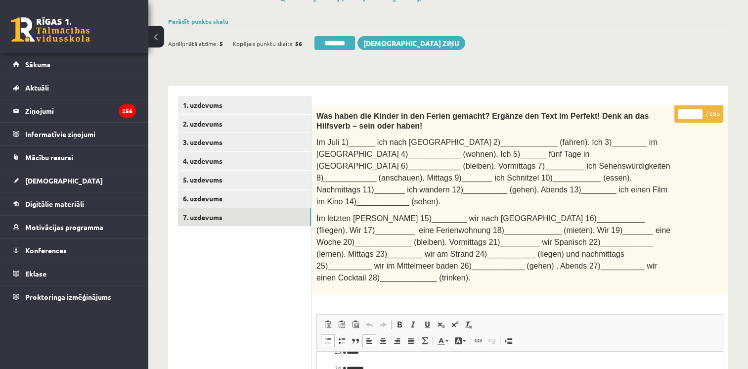
scroll to position [0, 0]
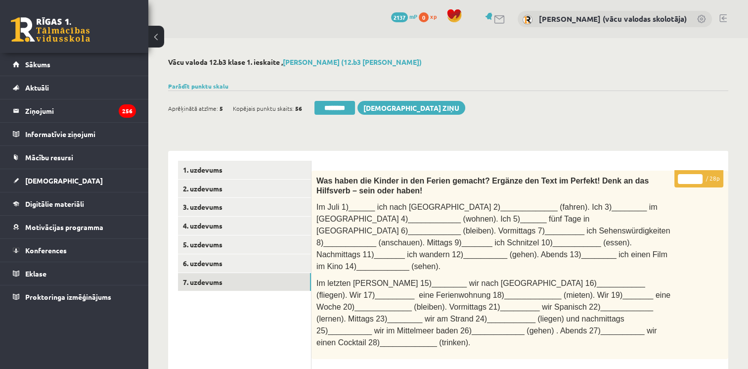
click at [698, 179] on input "*" at bounding box center [689, 179] width 25 height 10
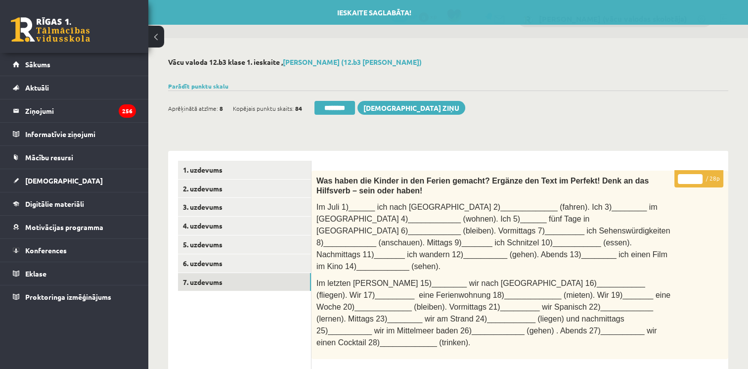
type input "**"
click at [695, 174] on input "**" at bounding box center [689, 179] width 25 height 10
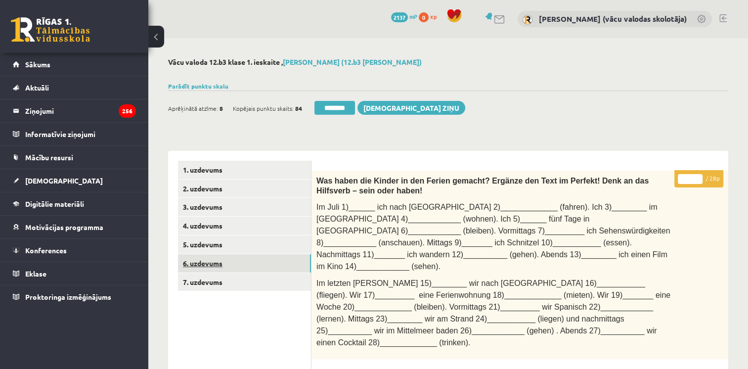
click at [209, 259] on link "6. uzdevums" at bounding box center [244, 263] width 133 height 18
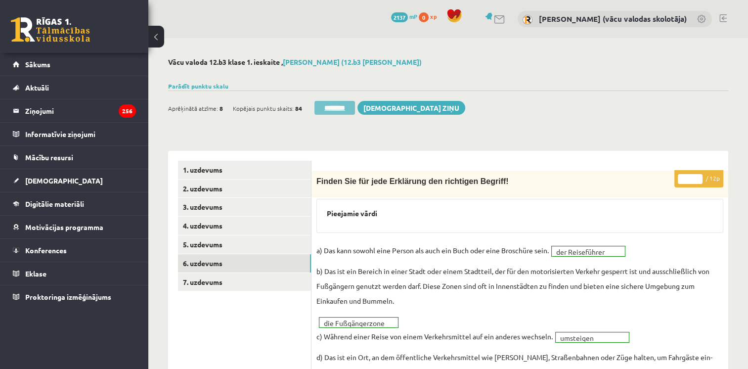
click at [336, 106] on input "********" at bounding box center [334, 108] width 41 height 14
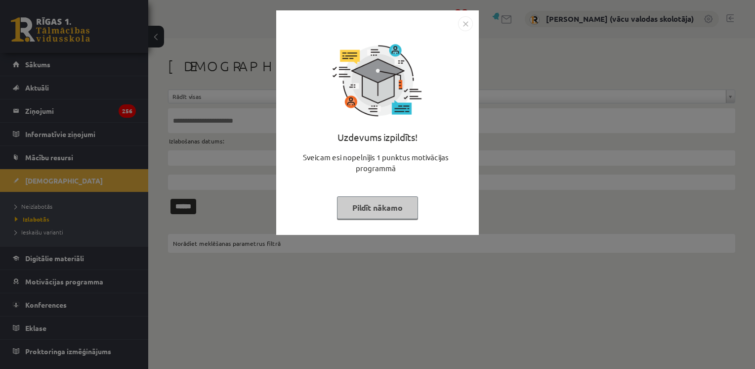
click at [379, 209] on button "Pildīt nākamo" at bounding box center [377, 207] width 81 height 23
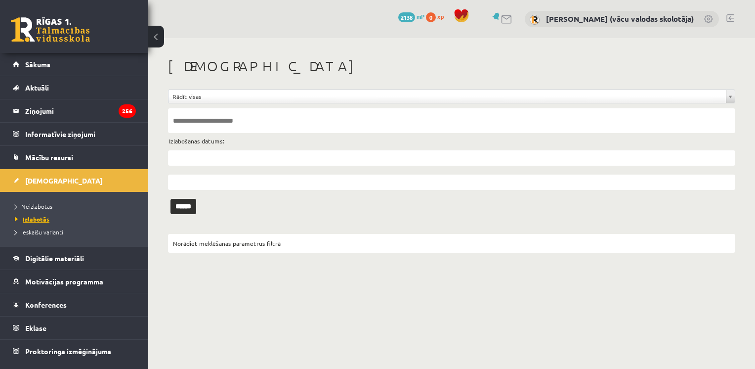
click at [46, 216] on span "Izlabotās" at bounding box center [32, 219] width 35 height 8
click at [206, 124] on input "text" at bounding box center [451, 120] width 567 height 25
click at [170, 199] on input "******" at bounding box center [183, 206] width 26 height 15
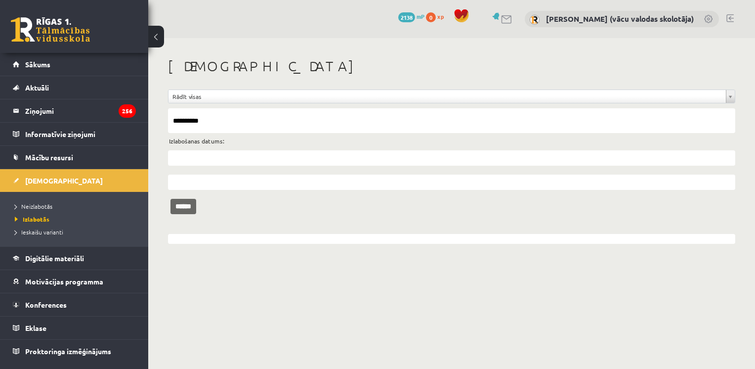
click at [189, 203] on input "******" at bounding box center [183, 206] width 26 height 15
drag, startPoint x: 209, startPoint y: 119, endPoint x: 200, endPoint y: 119, distance: 8.9
click at [200, 119] on input "**********" at bounding box center [451, 120] width 567 height 25
type input "**********"
click at [170, 199] on input "******" at bounding box center [183, 206] width 26 height 15
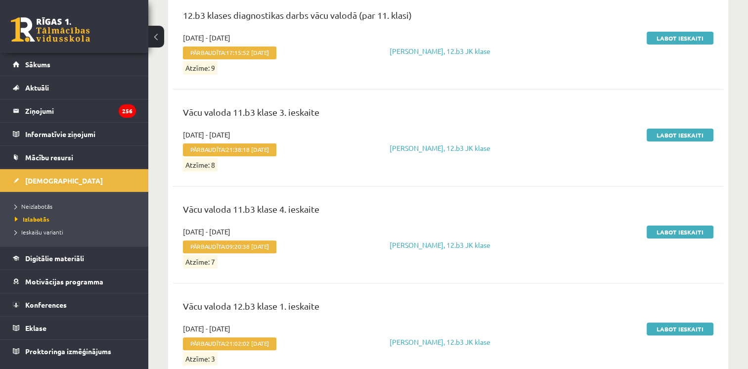
scroll to position [268, 0]
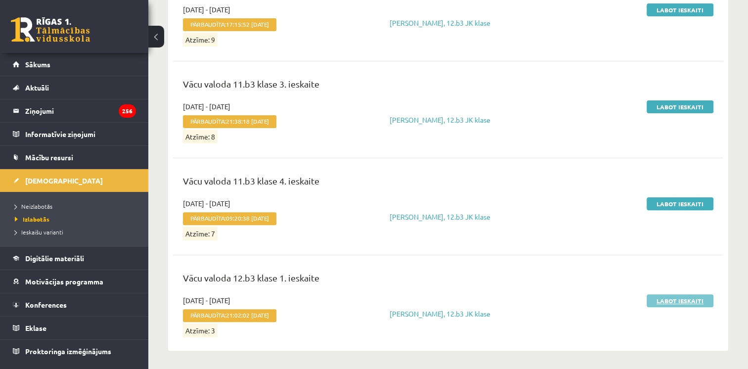
click at [674, 301] on link "Labot ieskaiti" at bounding box center [679, 300] width 67 height 13
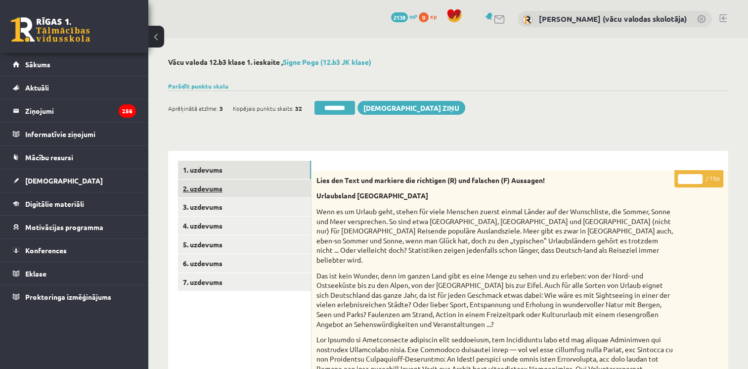
click at [233, 190] on link "2. uzdevums" at bounding box center [244, 188] width 133 height 18
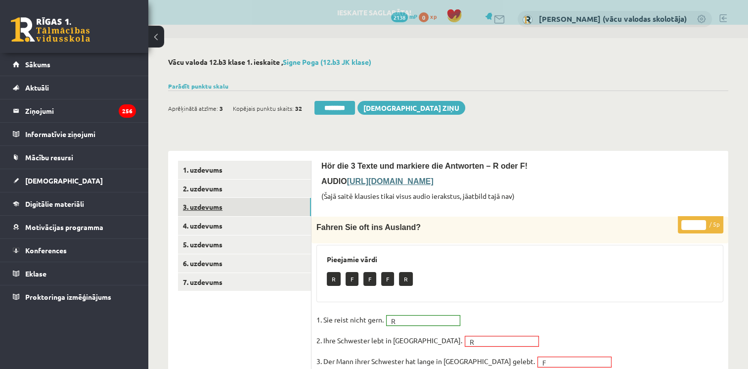
click at [229, 210] on link "3. uzdevums" at bounding box center [244, 207] width 133 height 18
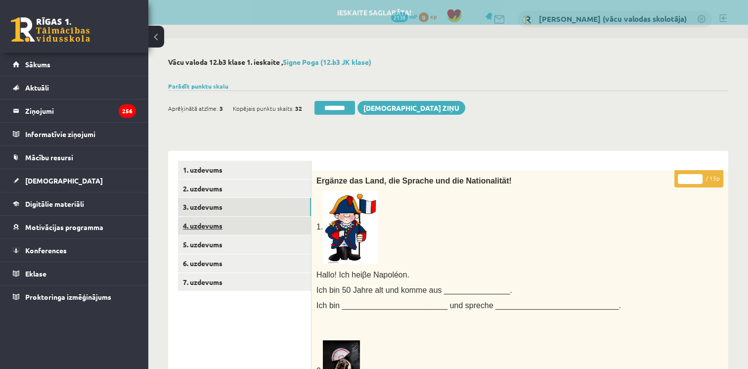
click at [224, 230] on link "4. uzdevums" at bounding box center [244, 225] width 133 height 18
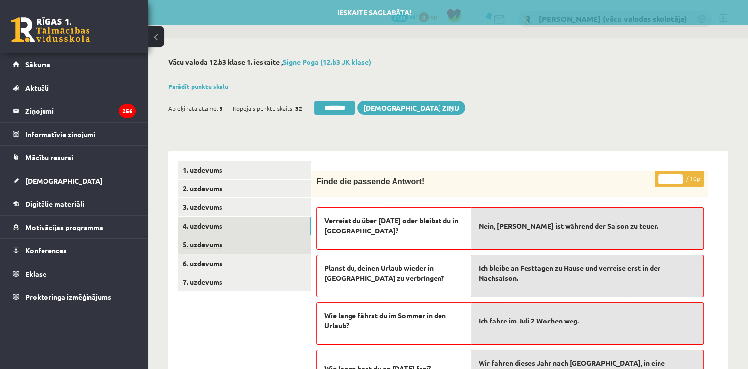
click at [224, 245] on link "5. uzdevums" at bounding box center [244, 244] width 133 height 18
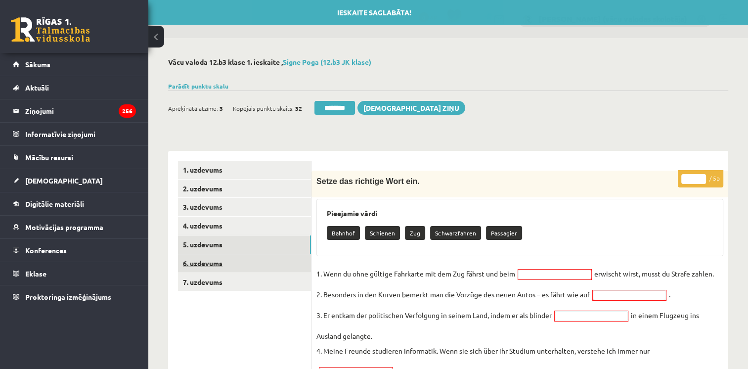
click at [221, 258] on link "6. uzdevums" at bounding box center [244, 263] width 133 height 18
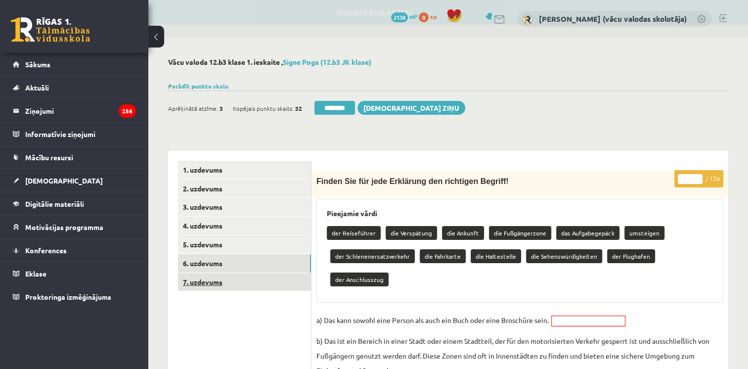
click at [217, 286] on link "7. uzdevums" at bounding box center [244, 282] width 133 height 18
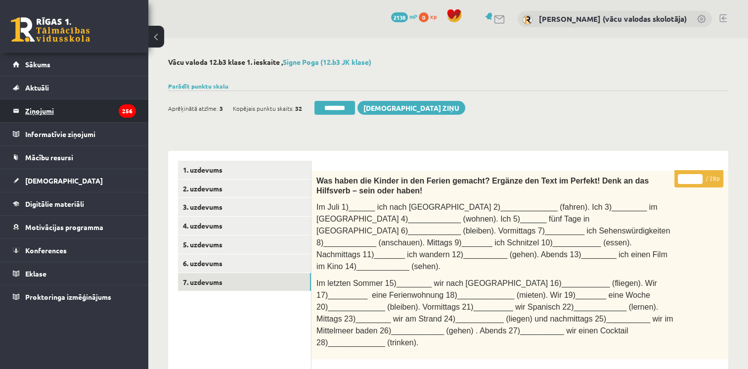
click at [48, 112] on legend "Ziņojumi 256" at bounding box center [80, 110] width 111 height 23
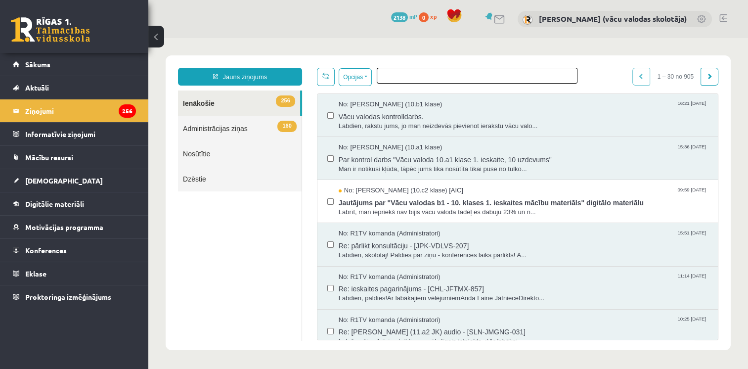
click at [430, 78] on ul at bounding box center [477, 73] width 200 height 11
type input "**********"
drag, startPoint x: 430, startPoint y: 80, endPoint x: 378, endPoint y: 72, distance: 51.9
click at [378, 72] on span "**********" at bounding box center [476, 76] width 201 height 16
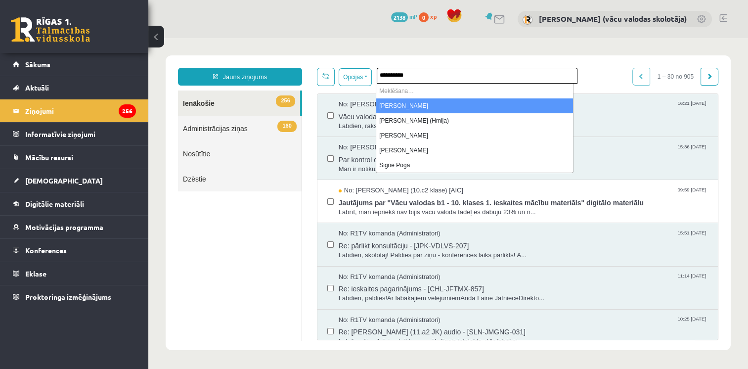
type input "**********"
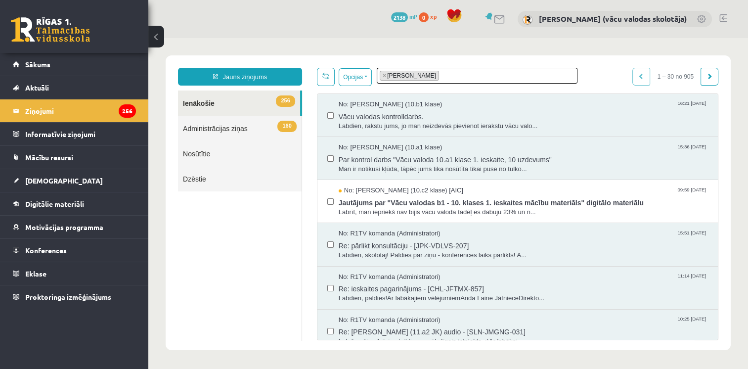
select select "*****"
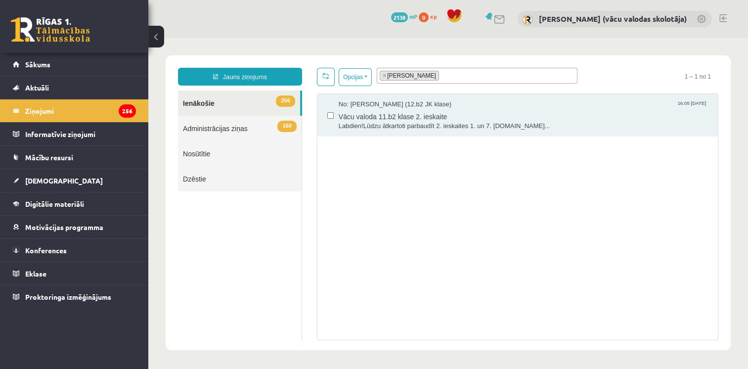
click at [192, 103] on link "256 Ienākošie" at bounding box center [239, 102] width 122 height 25
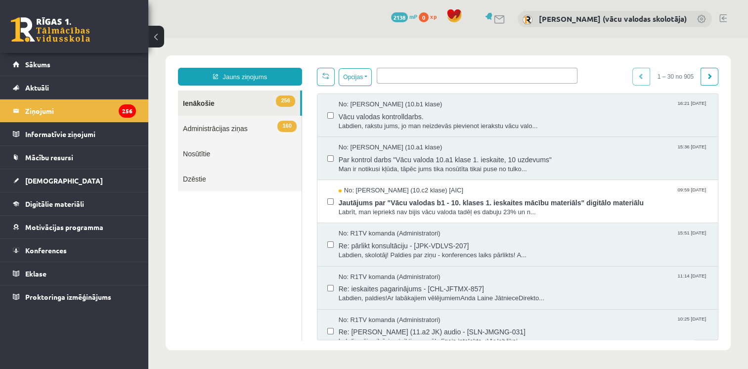
click at [432, 79] on ul at bounding box center [477, 73] width 200 height 11
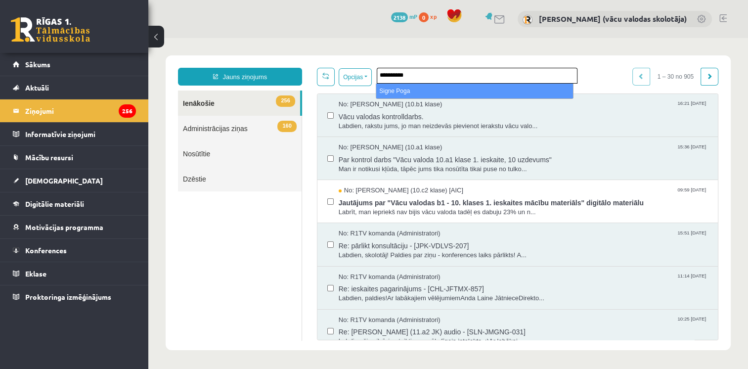
type input "**********"
select select "*****"
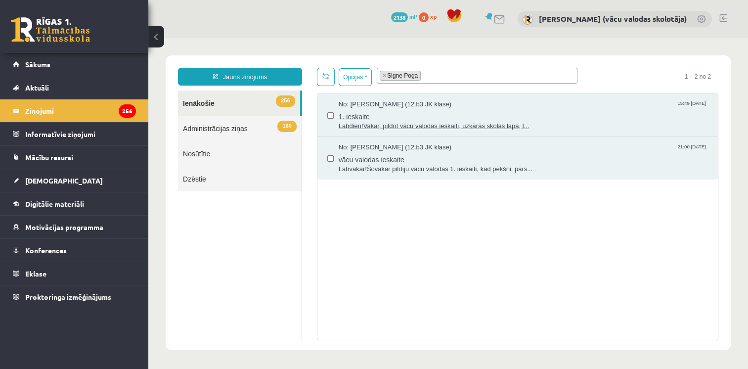
click at [486, 126] on span "Labdien!Vakar, pildot vācu valodas ieskaiti, uzkārās skolas lapa, l..." at bounding box center [522, 126] width 369 height 9
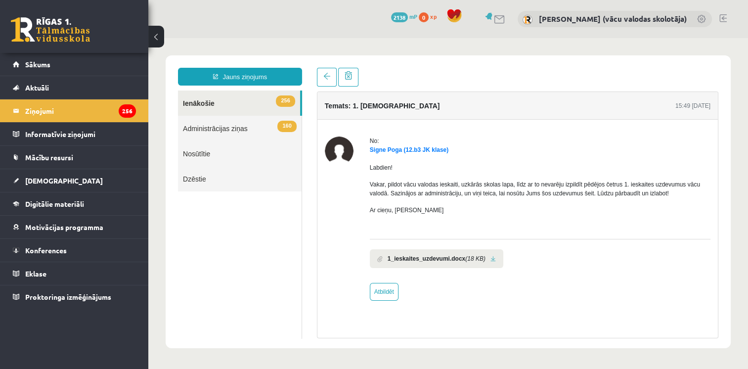
click at [490, 256] on link at bounding box center [492, 258] width 5 height 6
click at [46, 107] on legend "Ziņojumi 256" at bounding box center [80, 110] width 111 height 23
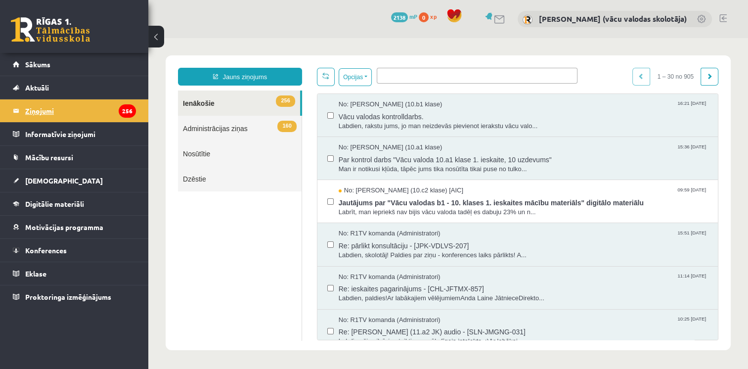
click at [47, 117] on legend "Ziņojumi 256" at bounding box center [80, 110] width 111 height 23
click at [50, 103] on legend "Ziņojumi 256" at bounding box center [80, 110] width 111 height 23
click at [41, 180] on span "[DEMOGRAPHIC_DATA]" at bounding box center [64, 180] width 78 height 9
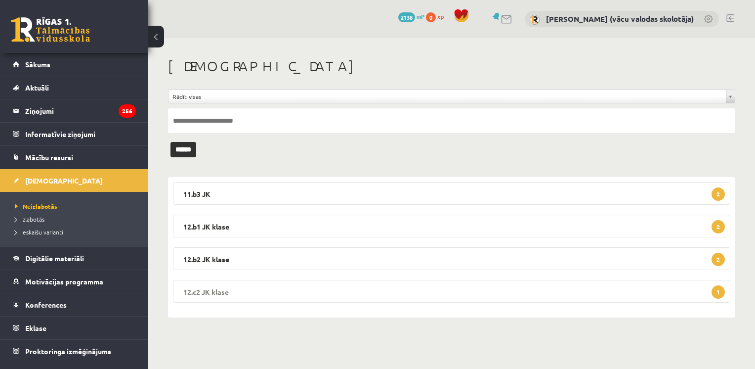
click at [445, 288] on legend "12.c2 JK klase 1" at bounding box center [451, 291] width 557 height 23
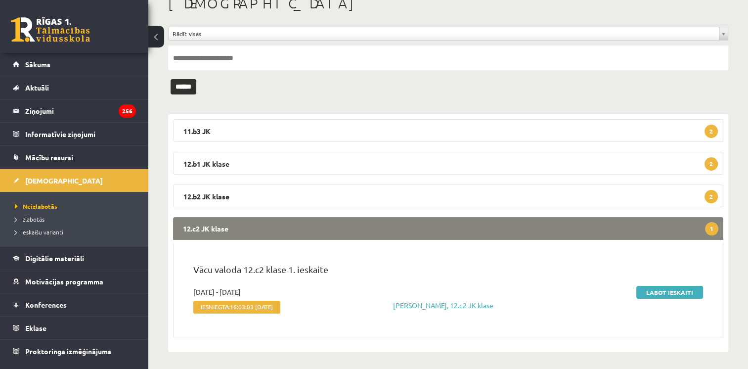
scroll to position [63, 0]
click at [667, 288] on link "Labot ieskaiti" at bounding box center [669, 291] width 67 height 13
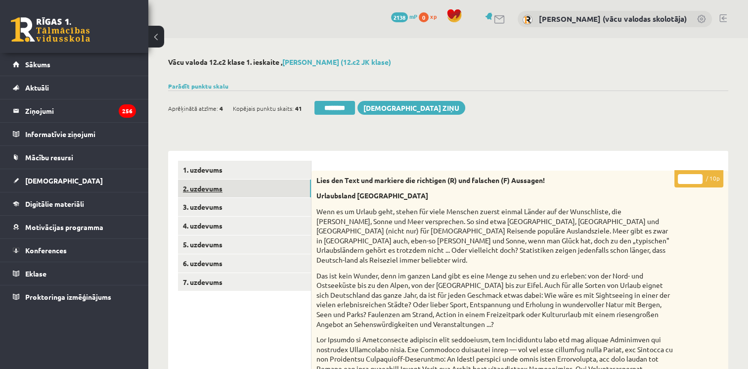
click at [204, 185] on link "2. uzdevums" at bounding box center [244, 188] width 133 height 18
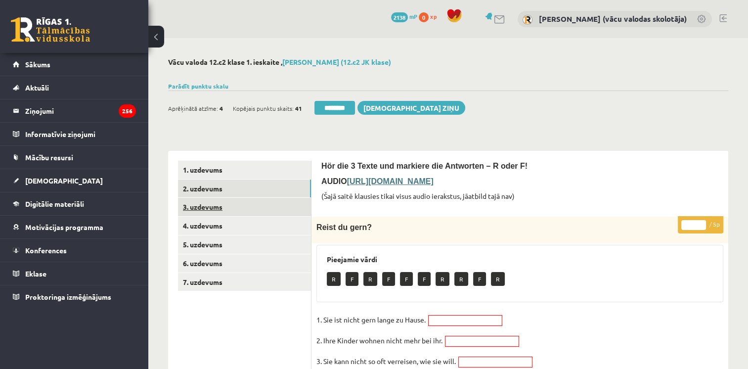
click at [200, 208] on link "3. uzdevums" at bounding box center [244, 207] width 133 height 18
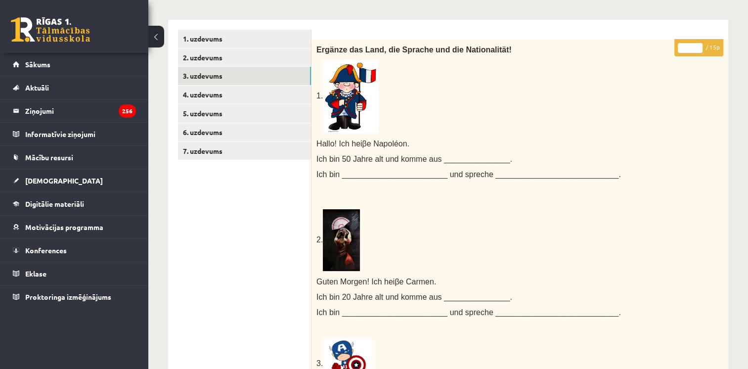
scroll to position [85, 0]
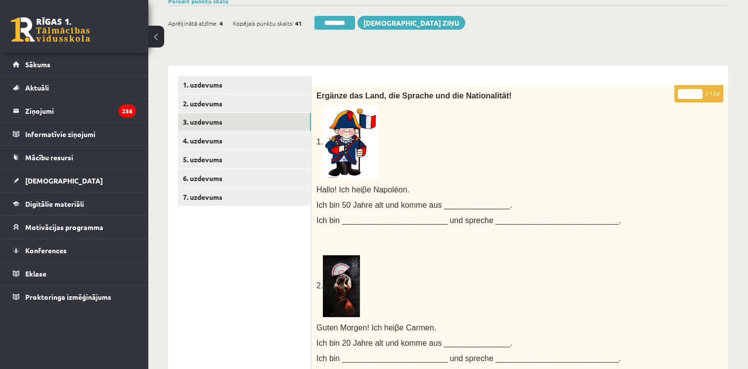
type input "**"
click at [697, 90] on input "**" at bounding box center [689, 94] width 25 height 10
click at [196, 140] on link "4. uzdevums" at bounding box center [244, 140] width 133 height 18
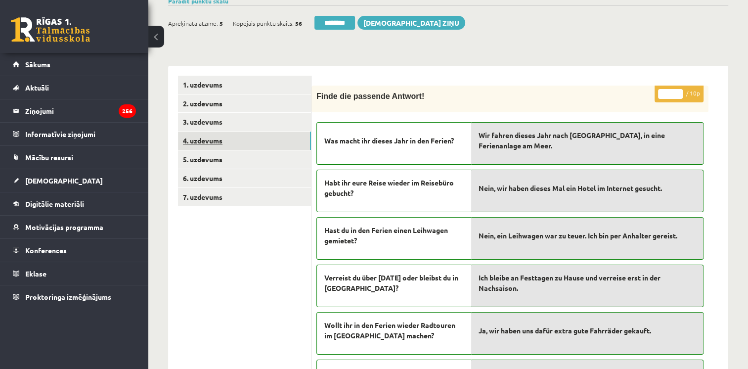
scroll to position [0, 0]
click at [194, 158] on link "5. uzdevums" at bounding box center [244, 159] width 133 height 18
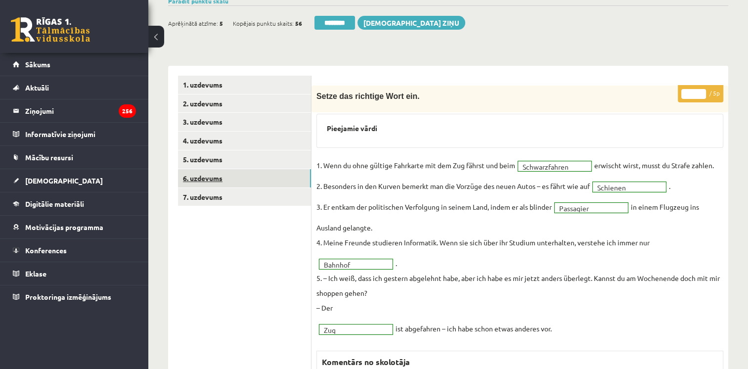
click at [202, 176] on link "6. uzdevums" at bounding box center [244, 178] width 133 height 18
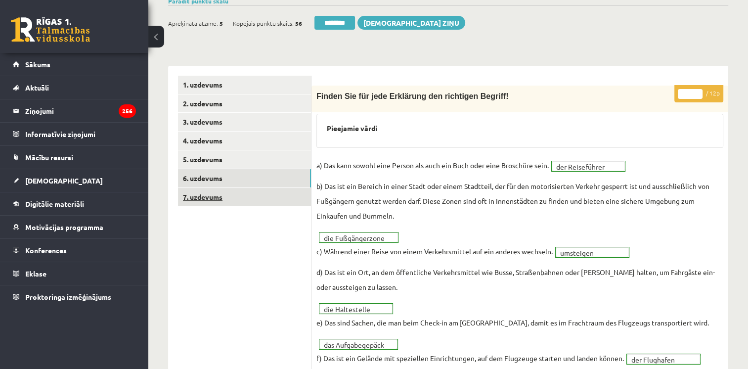
click at [215, 199] on link "7. uzdevums" at bounding box center [244, 197] width 133 height 18
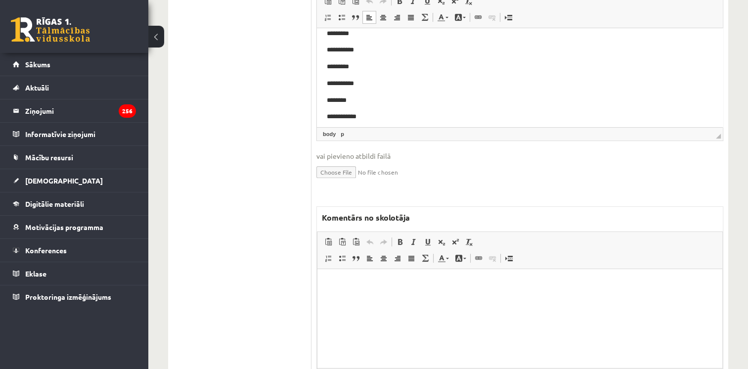
scroll to position [421, 0]
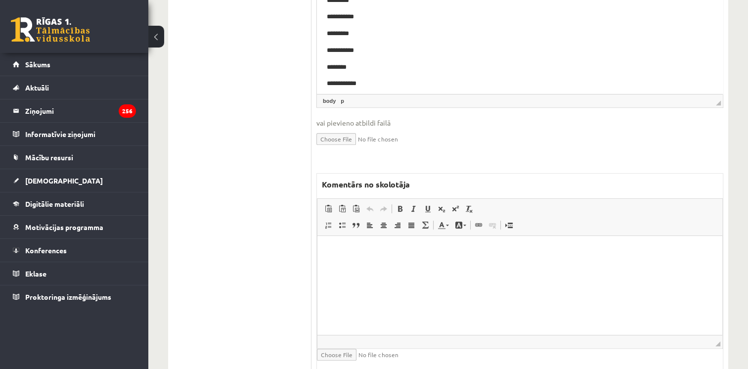
click at [614, 266] on html at bounding box center [519, 251] width 405 height 30
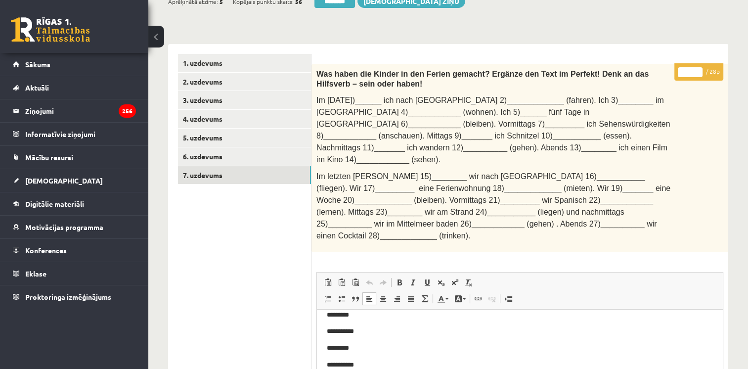
scroll to position [101, 0]
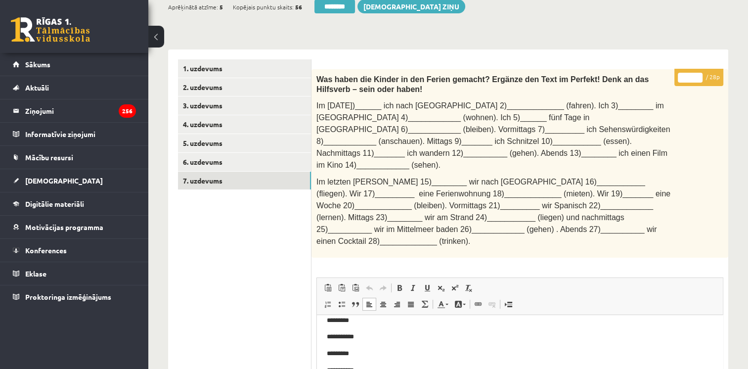
click at [697, 76] on input "**" at bounding box center [689, 78] width 25 height 10
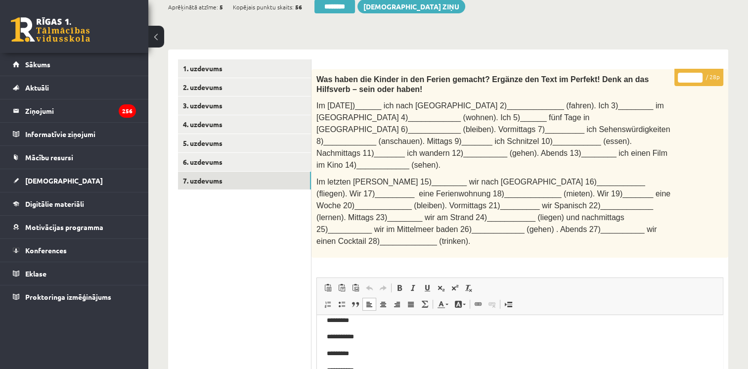
click at [697, 76] on input "**" at bounding box center [689, 78] width 25 height 10
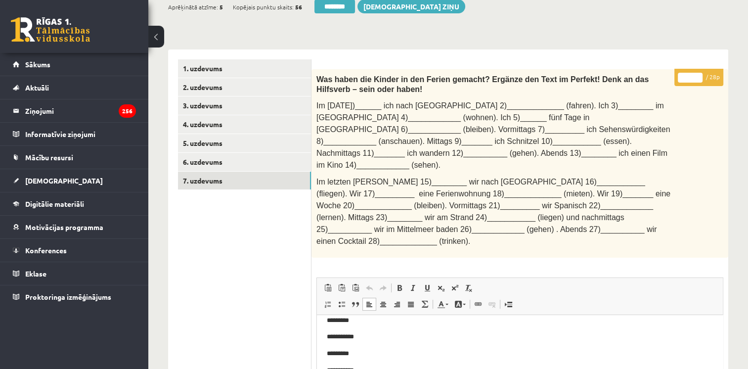
click at [697, 76] on input "**" at bounding box center [689, 78] width 25 height 10
type input "**"
click at [697, 76] on input "**" at bounding box center [689, 78] width 25 height 10
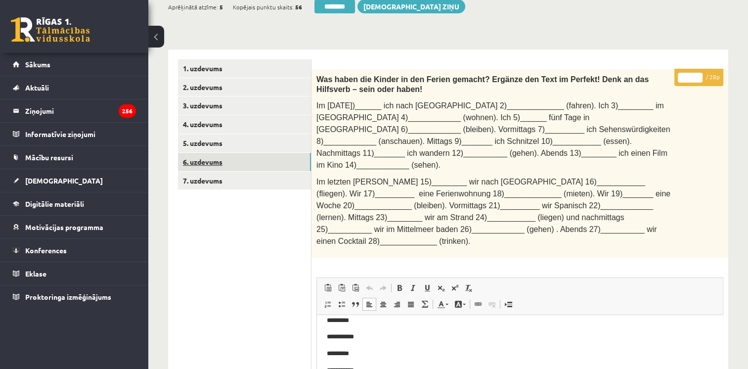
click at [222, 160] on link "6. uzdevums" at bounding box center [244, 162] width 133 height 18
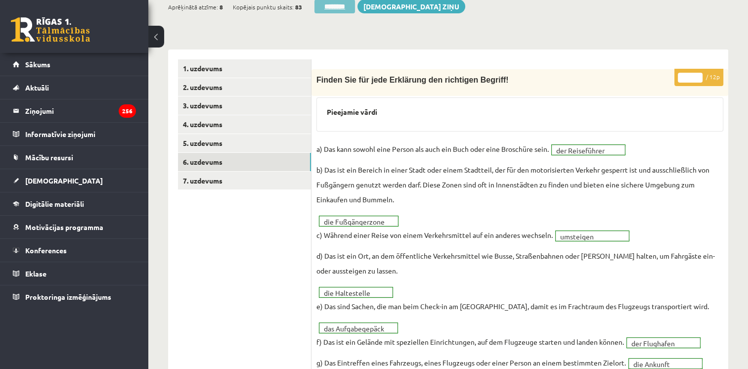
scroll to position [0, 0]
click at [335, 8] on input "********" at bounding box center [334, 7] width 41 height 14
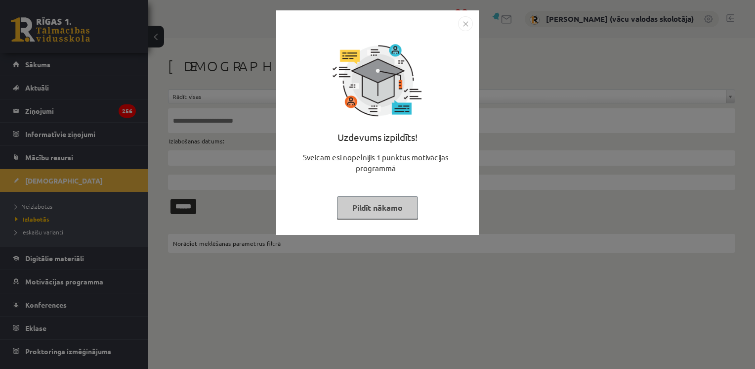
click at [468, 21] on img "Close" at bounding box center [465, 23] width 15 height 15
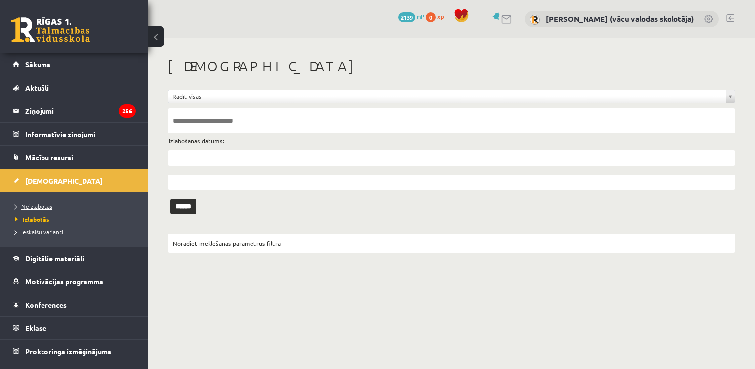
click at [35, 202] on span "Neizlabotās" at bounding box center [34, 206] width 38 height 8
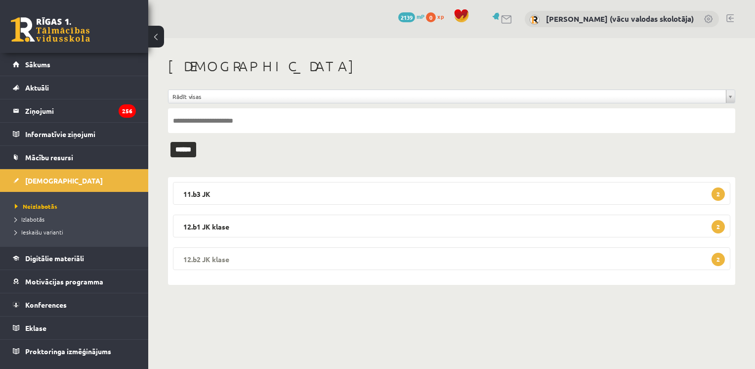
click at [230, 261] on legend "12.b2 JK klase 2" at bounding box center [451, 258] width 557 height 23
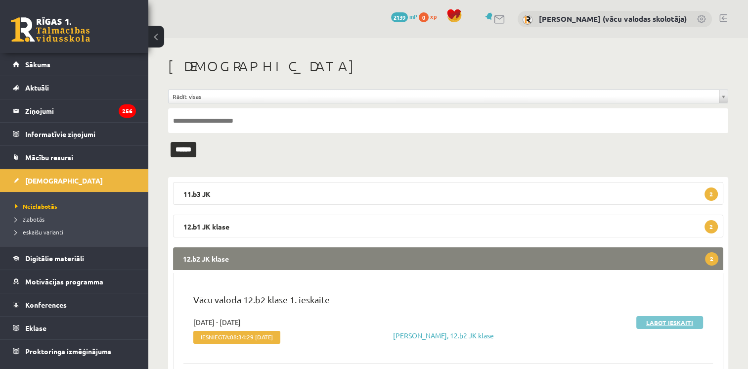
click at [657, 318] on link "Labot ieskaiti" at bounding box center [669, 322] width 67 height 13
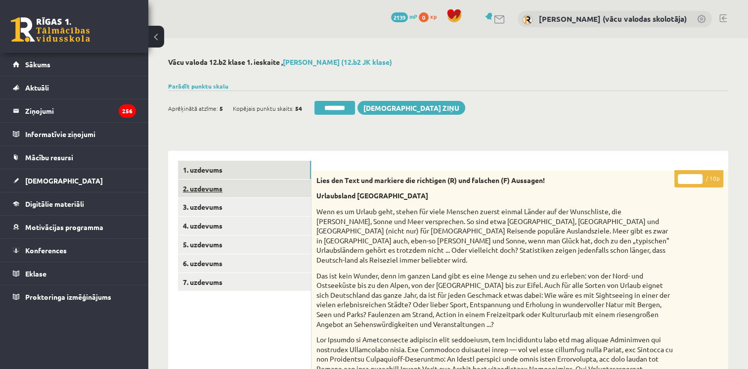
click at [213, 189] on link "2. uzdevums" at bounding box center [244, 188] width 133 height 18
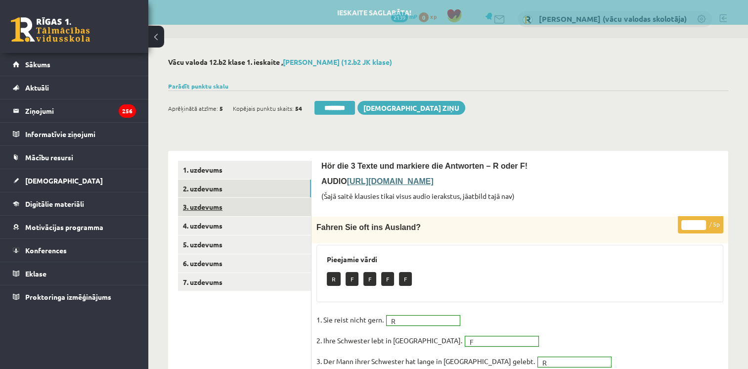
click at [214, 208] on link "3. uzdevums" at bounding box center [244, 207] width 133 height 18
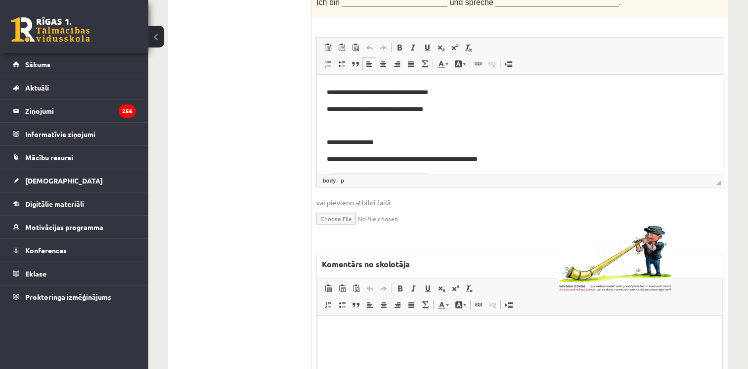
scroll to position [242, 0]
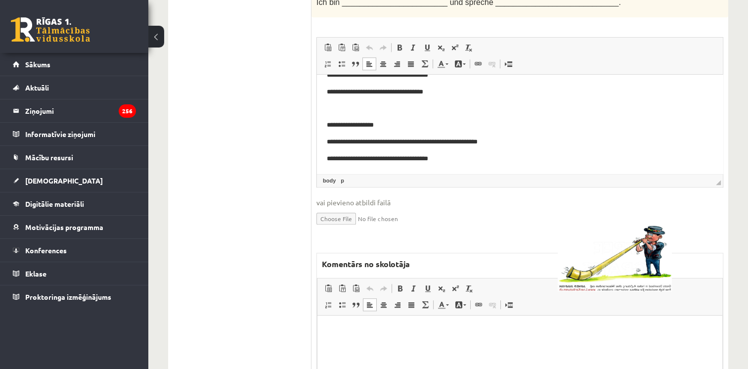
click at [491, 326] on p "Bagātinātā teksta redaktors, wiswyg-editor-47433923044460-1760469714-611" at bounding box center [519, 330] width 385 height 10
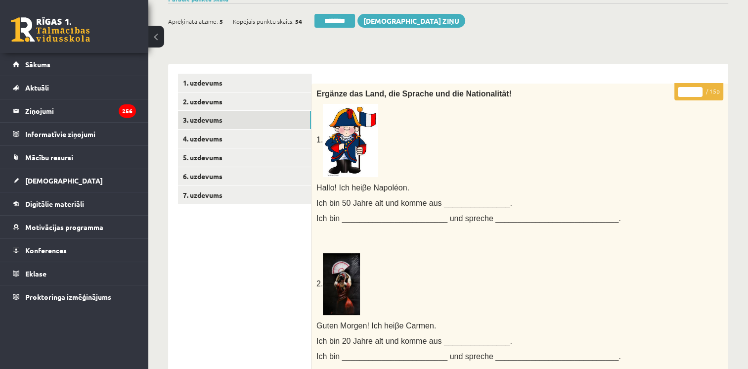
scroll to position [0, 0]
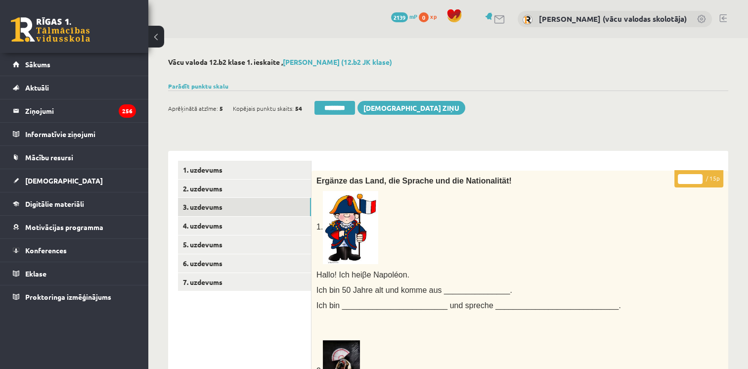
click at [696, 177] on input "*" at bounding box center [689, 179] width 25 height 10
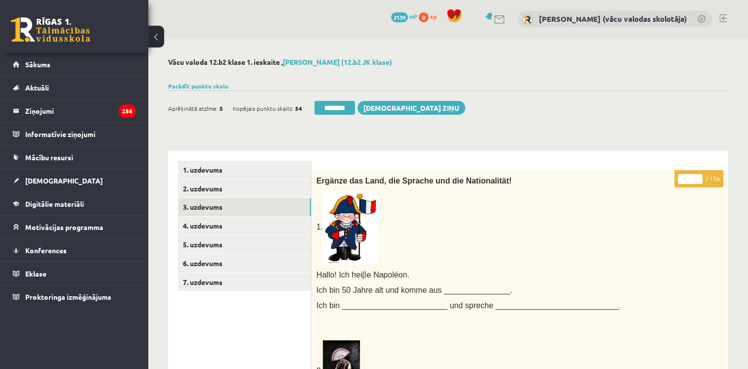
click at [698, 178] on input "*" at bounding box center [689, 179] width 25 height 10
click at [698, 178] on input "**" at bounding box center [689, 179] width 25 height 10
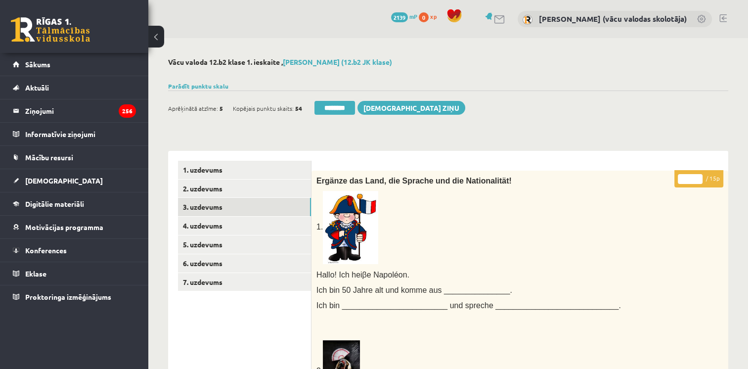
type input "**"
click at [698, 178] on input "**" at bounding box center [689, 179] width 25 height 10
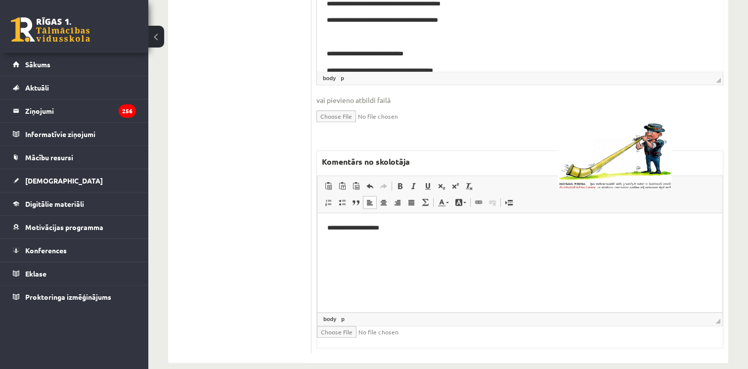
scroll to position [891, 0]
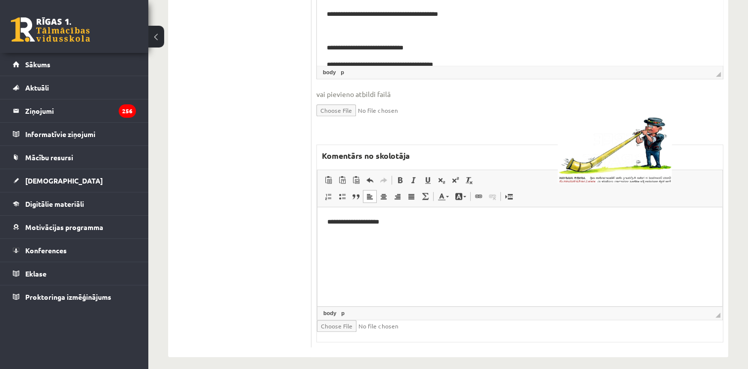
click at [483, 237] on html "**********" at bounding box center [519, 222] width 405 height 30
click at [377, 236] on p "**********" at bounding box center [519, 239] width 385 height 10
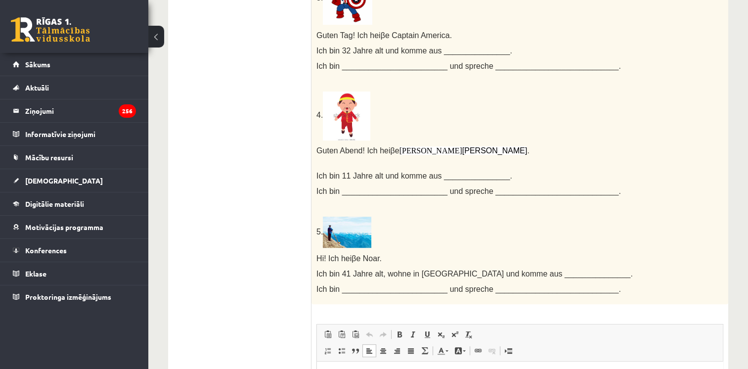
scroll to position [0, 0]
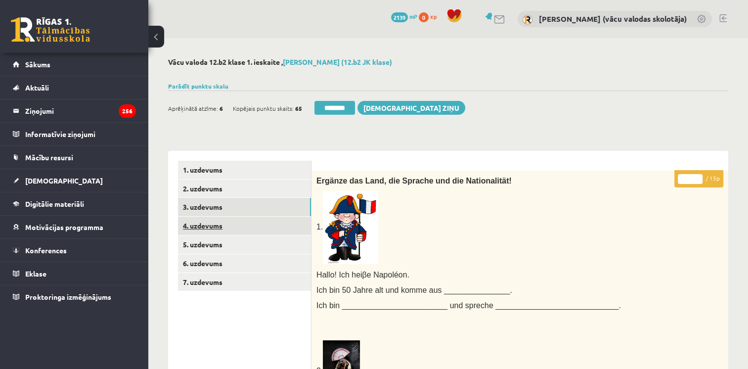
click at [206, 228] on link "4. uzdevums" at bounding box center [244, 225] width 133 height 18
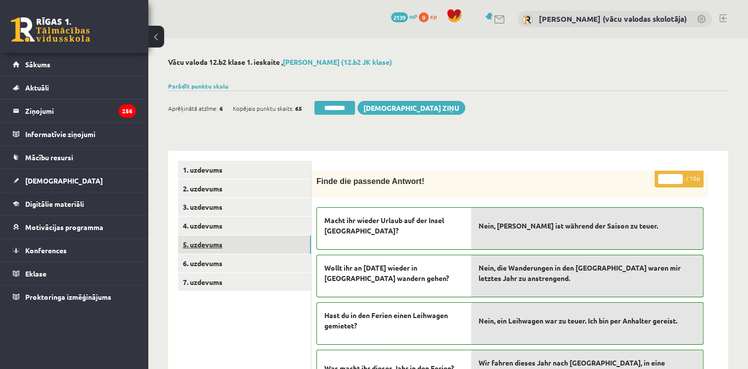
click at [207, 246] on link "5. uzdevums" at bounding box center [244, 244] width 133 height 18
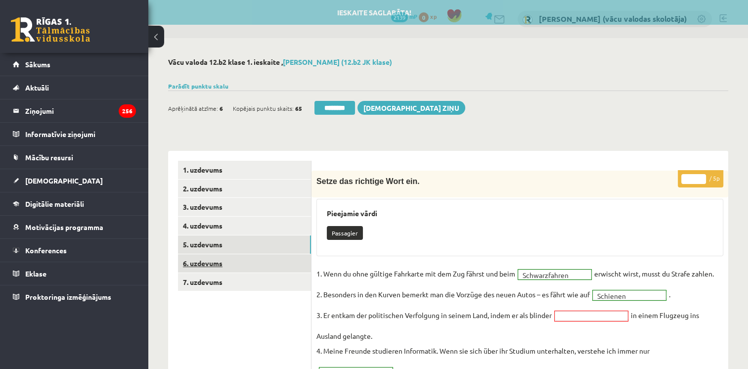
click at [207, 262] on link "6. uzdevums" at bounding box center [244, 263] width 133 height 18
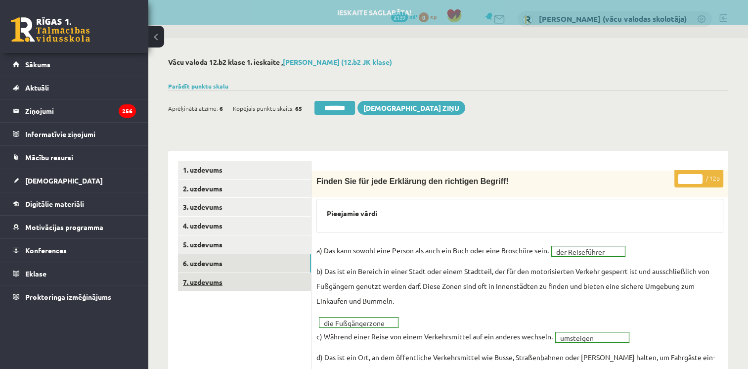
click at [209, 281] on link "7. uzdevums" at bounding box center [244, 282] width 133 height 18
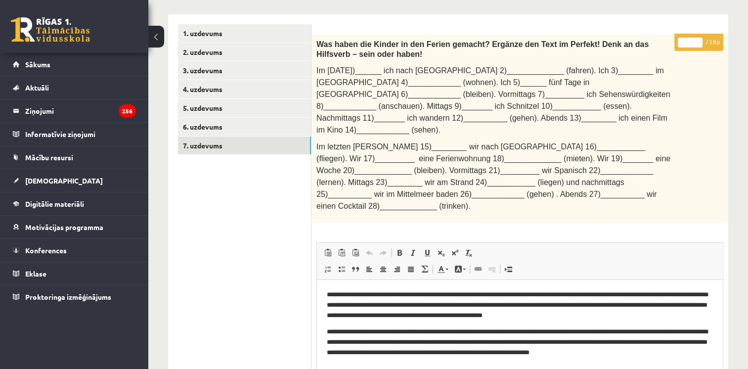
scroll to position [156, 0]
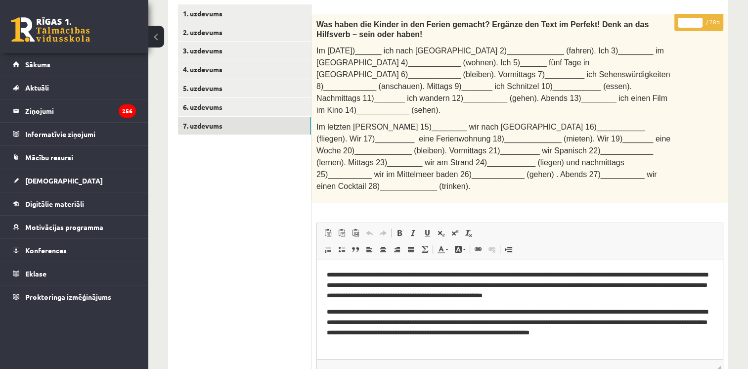
click at [698, 21] on input "**" at bounding box center [689, 23] width 25 height 10
type input "**"
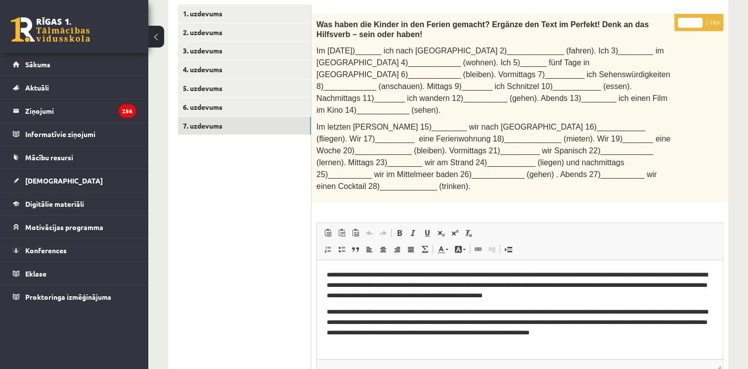
click at [698, 21] on input "**" at bounding box center [689, 23] width 25 height 10
click at [240, 110] on link "6. uzdevums" at bounding box center [244, 107] width 133 height 18
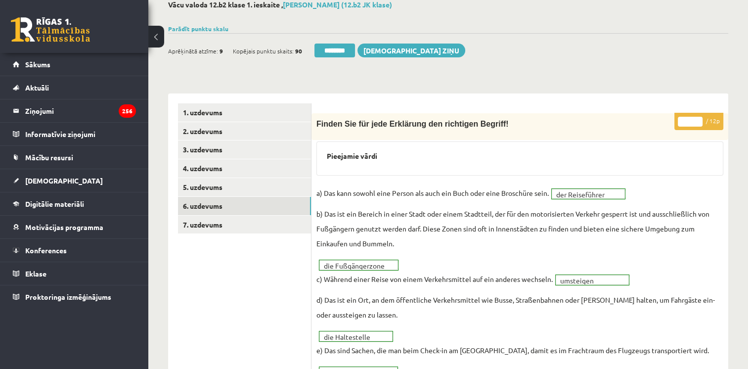
scroll to position [0, 0]
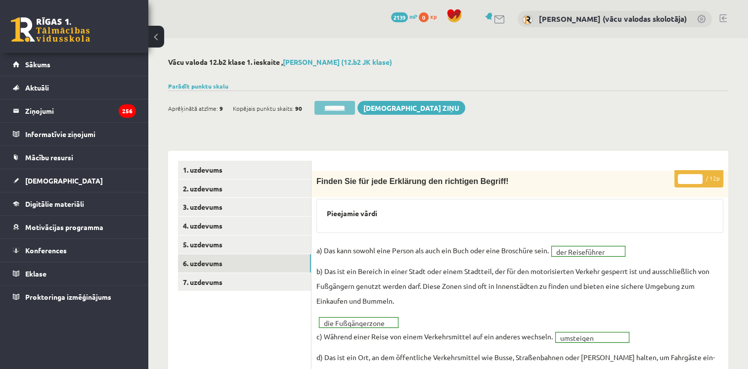
click at [332, 104] on input "********" at bounding box center [334, 108] width 41 height 14
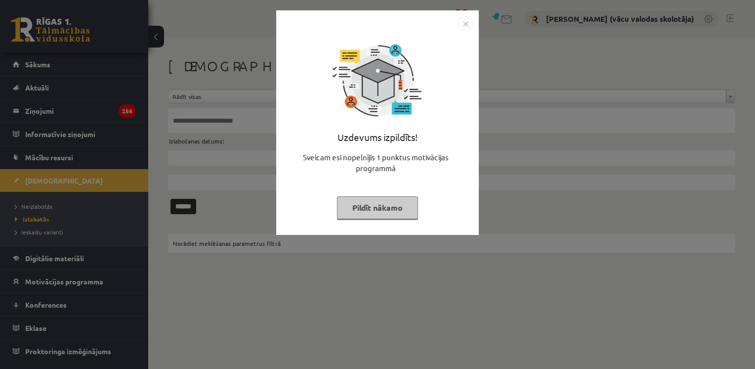
click at [465, 23] on img "Close" at bounding box center [465, 23] width 15 height 15
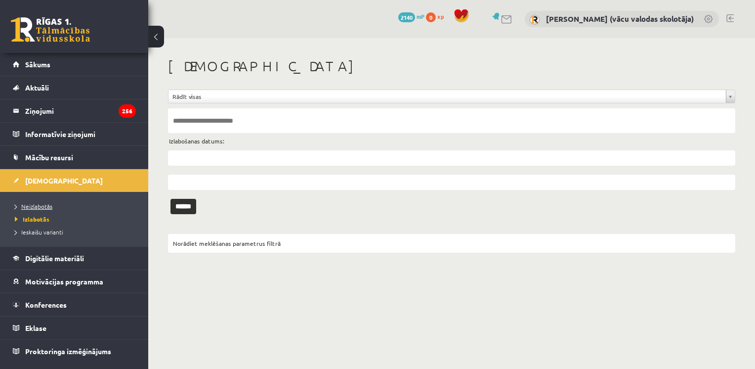
click at [41, 205] on span "Neizlabotās" at bounding box center [34, 206] width 38 height 8
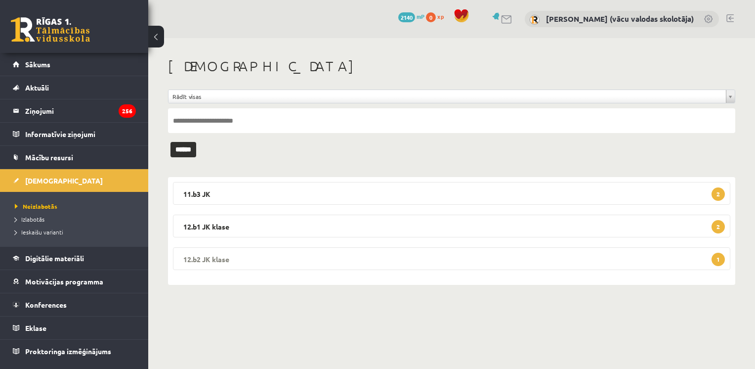
click at [352, 252] on legend "12.b2 JK klase 1" at bounding box center [451, 258] width 557 height 23
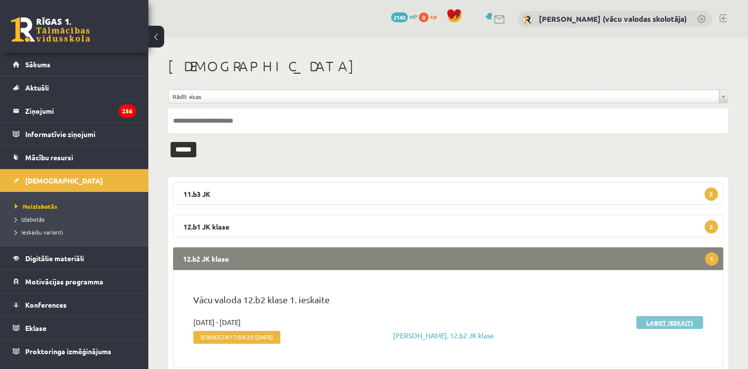
click at [646, 324] on link "Labot ieskaiti" at bounding box center [669, 322] width 67 height 13
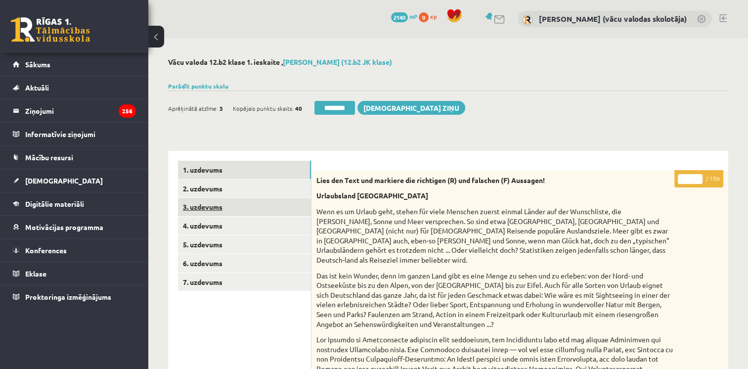
click at [231, 204] on link "3. uzdevums" at bounding box center [244, 207] width 133 height 18
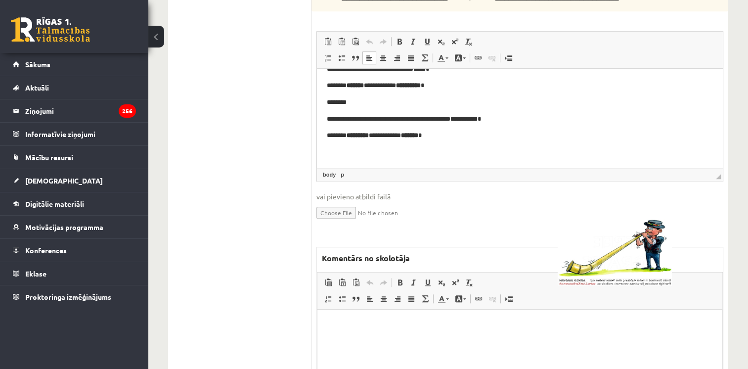
scroll to position [871, 0]
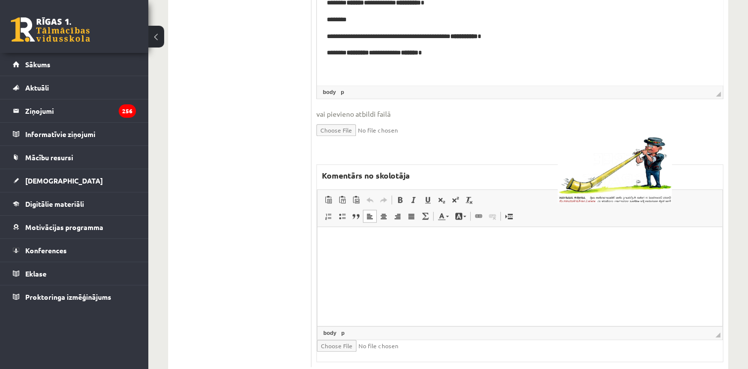
click at [626, 257] on html at bounding box center [519, 242] width 405 height 30
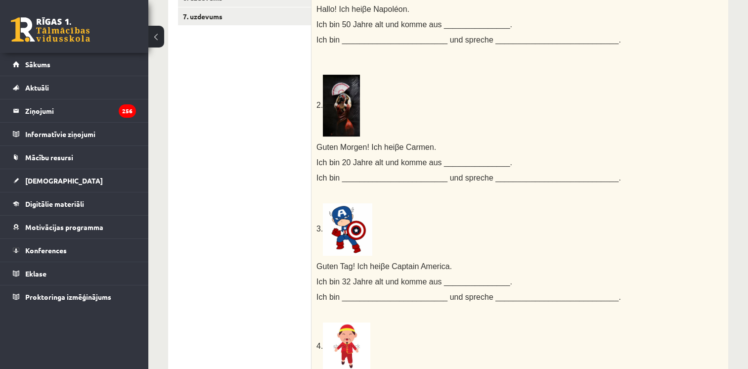
scroll to position [0, 0]
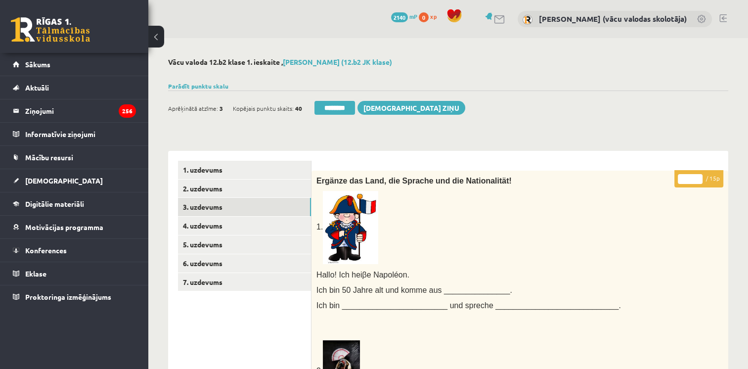
type input "**"
click at [698, 176] on input "**" at bounding box center [689, 179] width 25 height 10
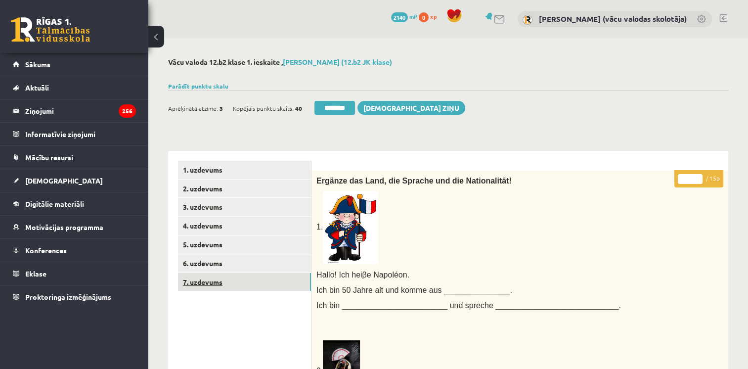
click at [200, 286] on link "7. uzdevums" at bounding box center [244, 282] width 133 height 18
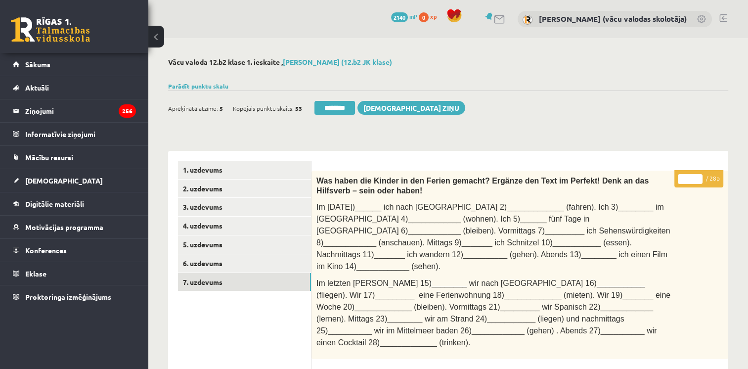
click at [699, 175] on input "**" at bounding box center [689, 179] width 25 height 10
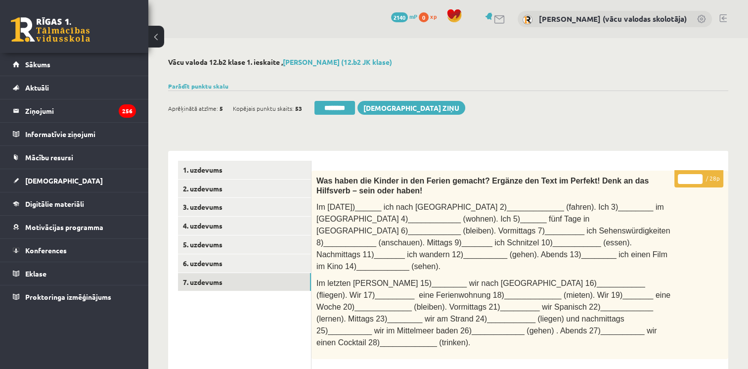
click at [699, 175] on input "**" at bounding box center [689, 179] width 25 height 10
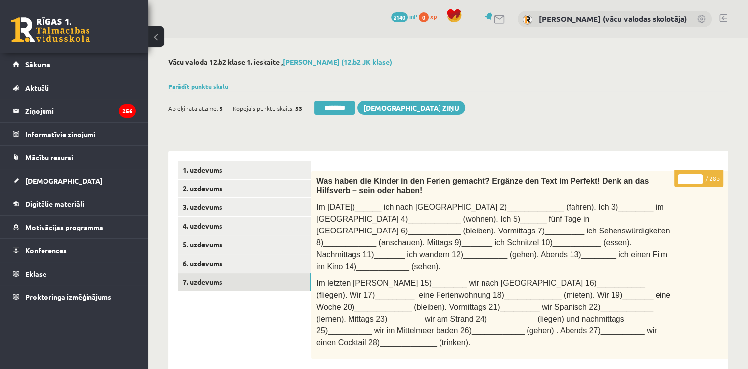
click at [699, 175] on input "**" at bounding box center [689, 179] width 25 height 10
type input "**"
click at [699, 175] on input "**" at bounding box center [689, 179] width 25 height 10
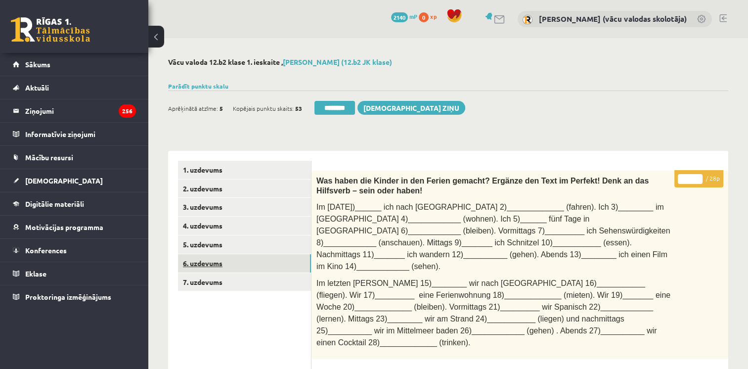
click at [219, 259] on link "6. uzdevums" at bounding box center [244, 263] width 133 height 18
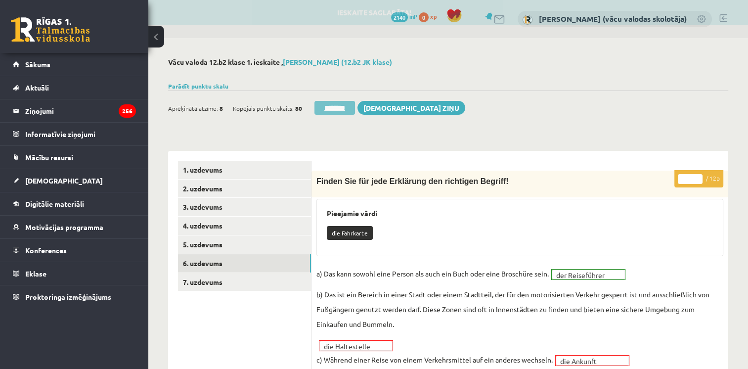
click at [337, 104] on input "********" at bounding box center [334, 108] width 41 height 14
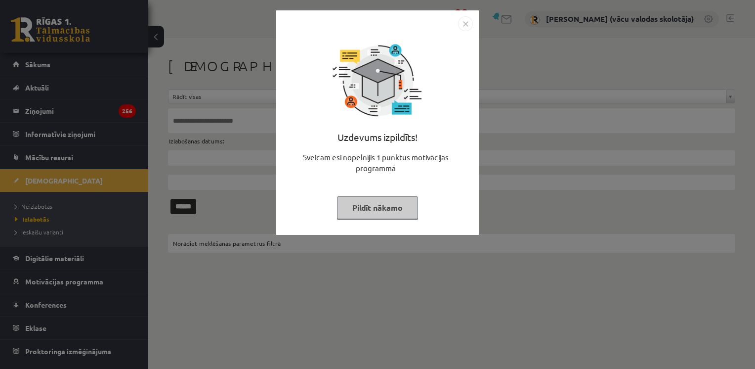
click at [394, 214] on button "Pildīt nākamo" at bounding box center [377, 207] width 81 height 23
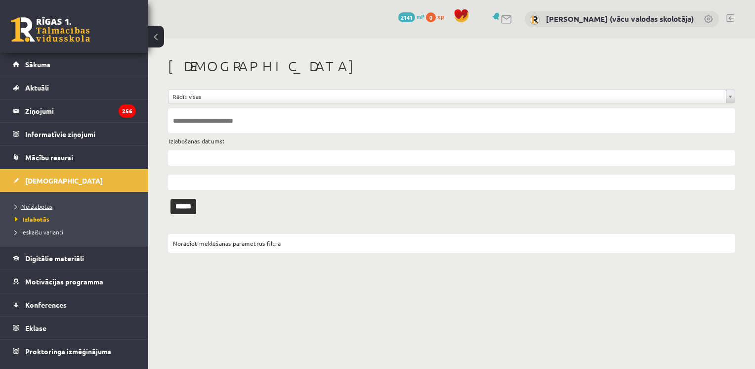
click at [43, 207] on span "Neizlabotās" at bounding box center [34, 206] width 38 height 8
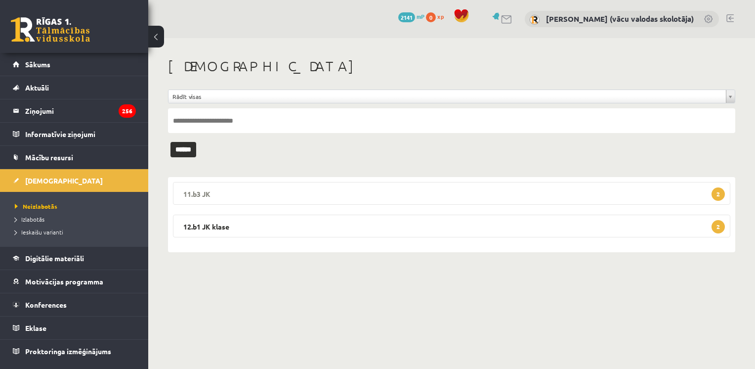
click at [248, 194] on legend "11.b3 JK 2" at bounding box center [451, 193] width 557 height 23
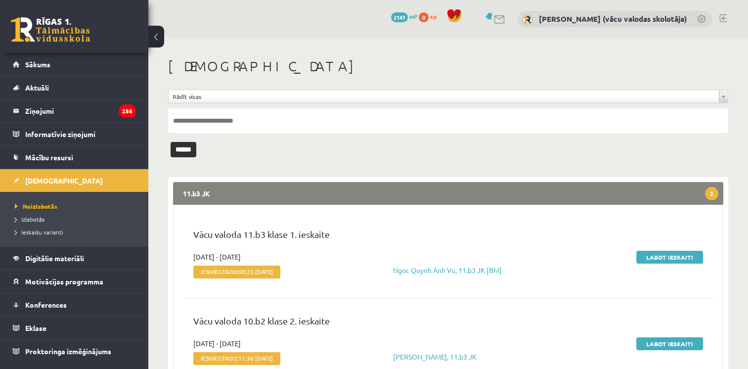
click at [243, 195] on legend "11.b3 JK 2" at bounding box center [448, 193] width 550 height 23
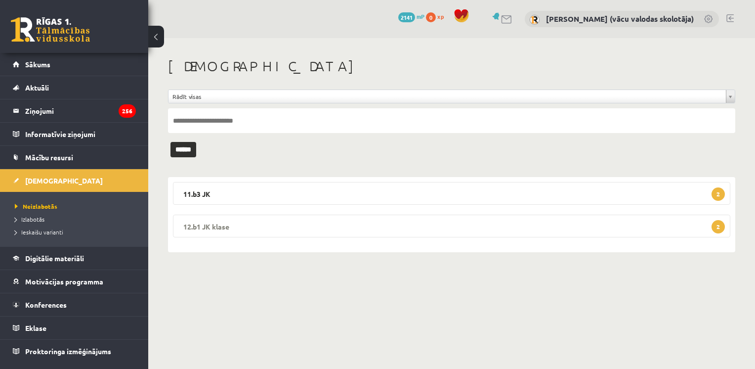
click at [245, 226] on legend "12.b1 JK klase 2" at bounding box center [451, 225] width 557 height 23
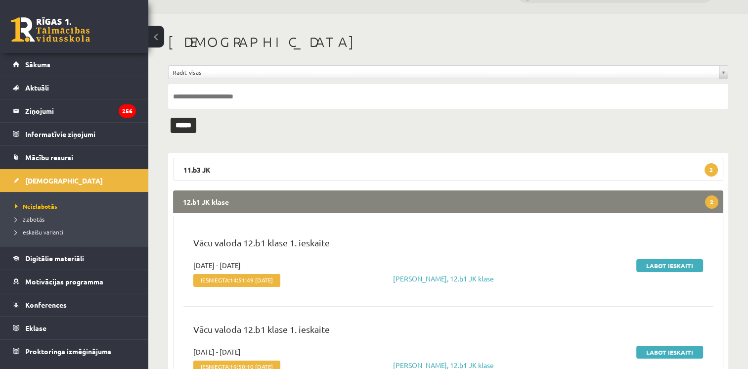
scroll to position [86, 0]
